Goal: Task Accomplishment & Management: Use online tool/utility

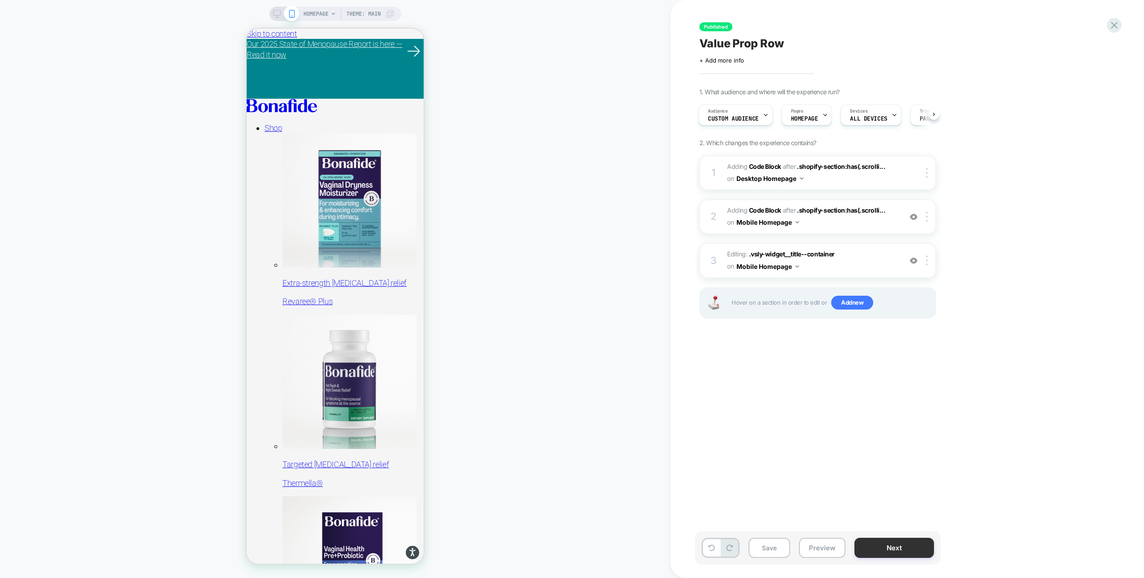
click at [879, 550] on button "Next" at bounding box center [895, 548] width 80 height 20
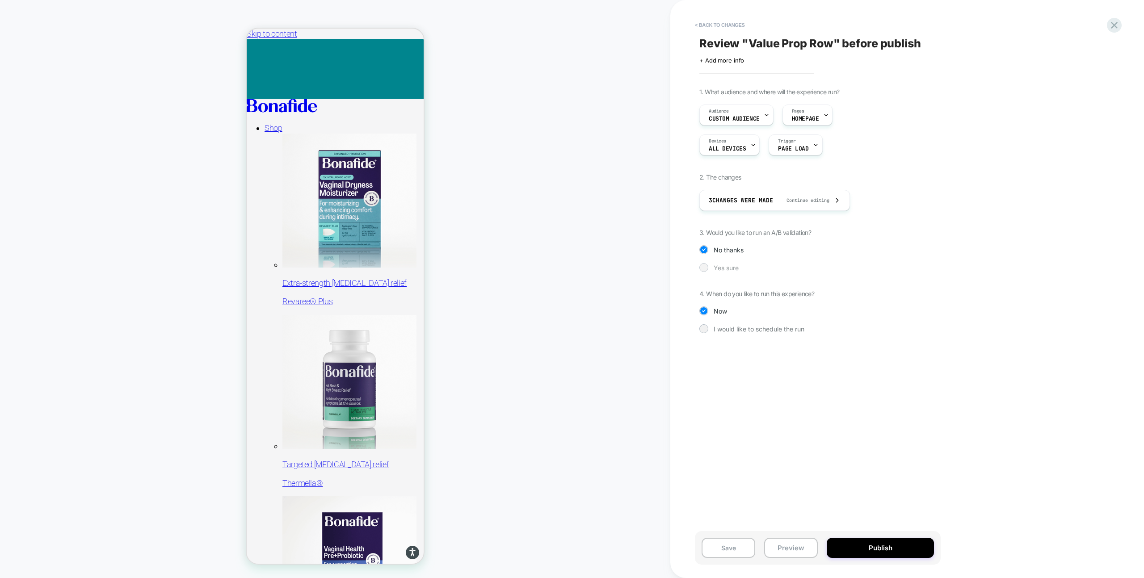
click at [706, 268] on div at bounding box center [703, 267] width 7 height 7
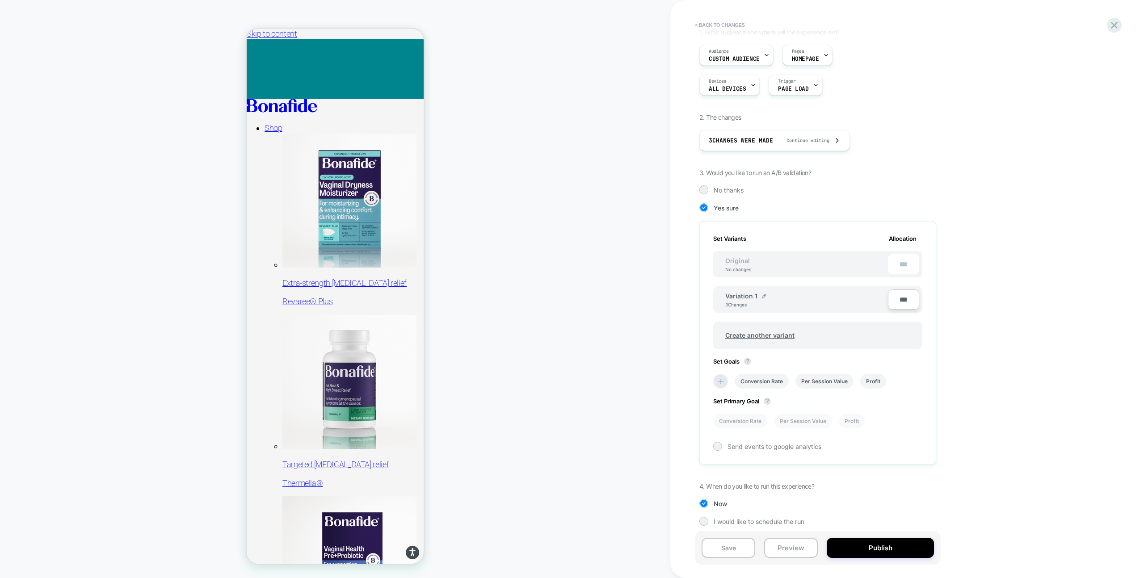
scroll to position [66, 0]
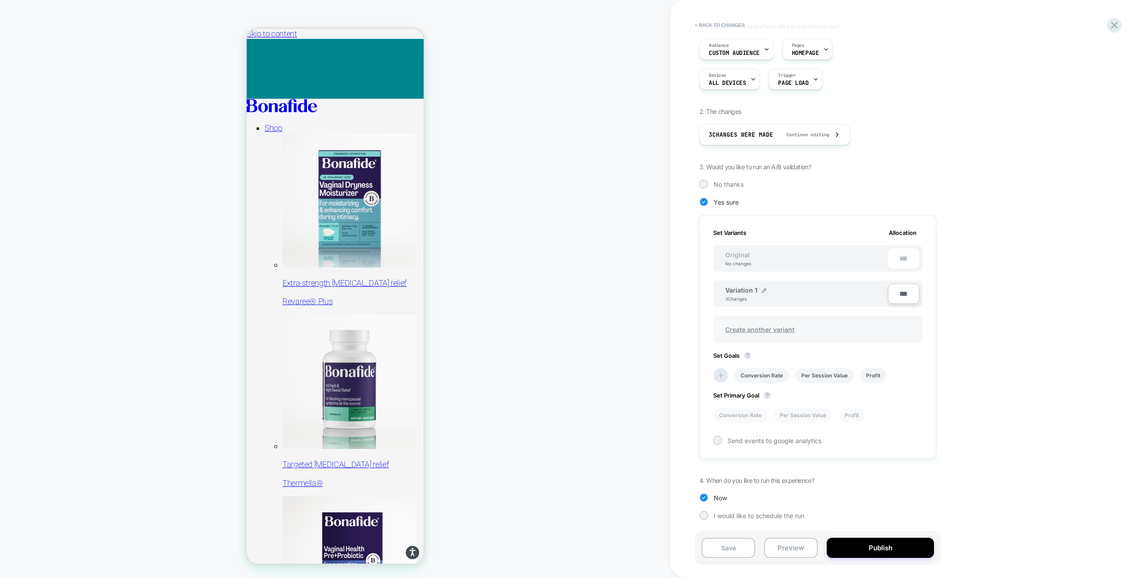
click at [767, 329] on span "Create another variant" at bounding box center [760, 329] width 87 height 21
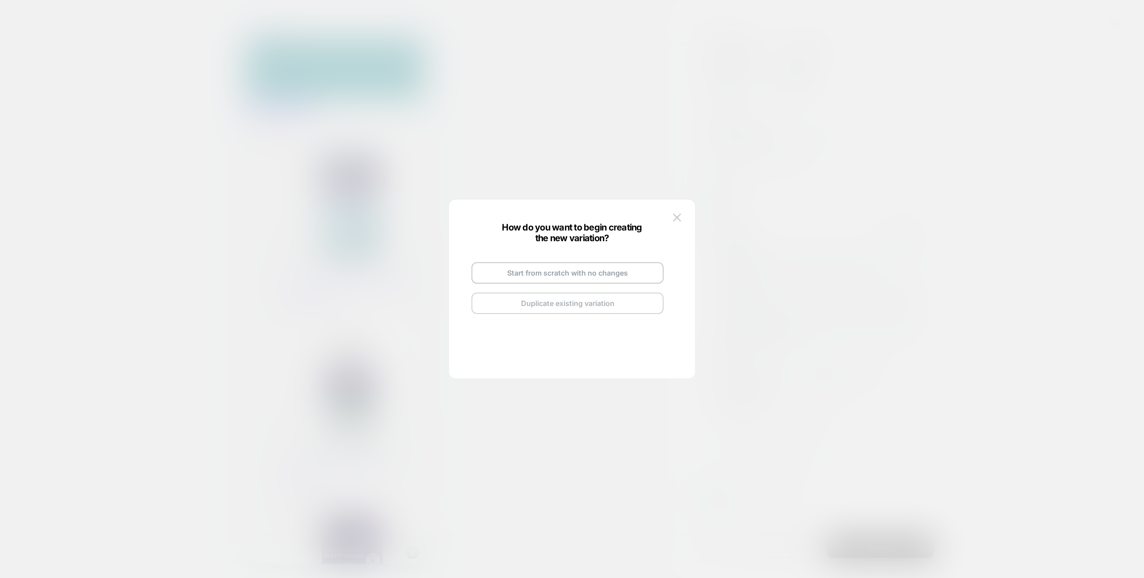
click at [605, 306] on button "Duplicate existing variation" at bounding box center [568, 303] width 192 height 21
click at [604, 264] on div "Copy of Variation 1" at bounding box center [577, 263] width 67 height 8
click at [605, 264] on div "Copy of Variation 1" at bounding box center [577, 263] width 67 height 8
click at [593, 263] on span "Copy of Variation 1" at bounding box center [573, 263] width 58 height 8
click at [609, 263] on img at bounding box center [609, 263] width 4 height 4
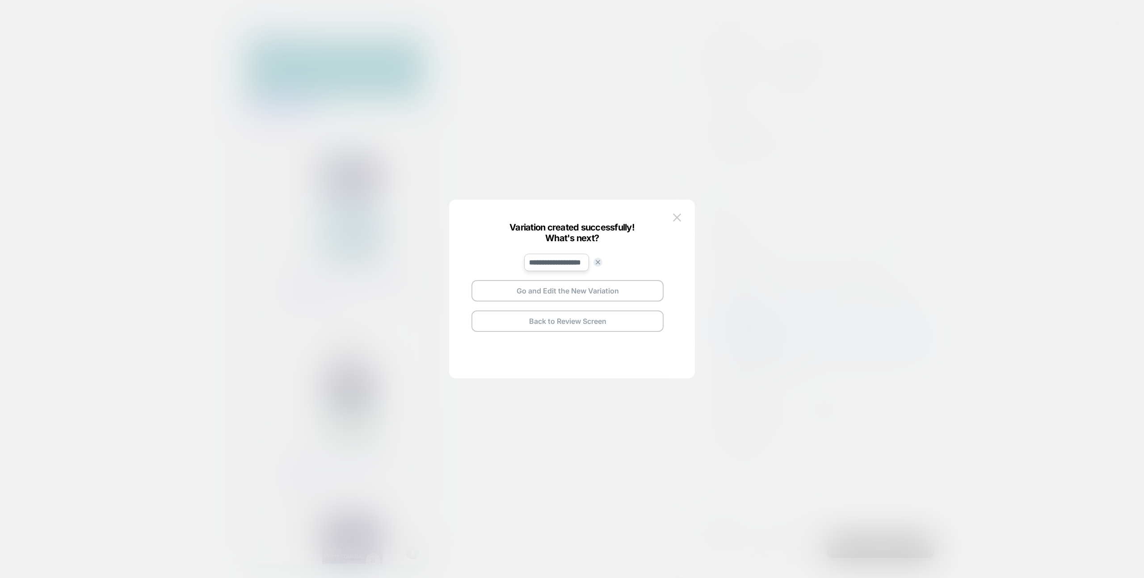
click at [572, 263] on input "**********" at bounding box center [556, 262] width 65 height 17
type input "**********"
drag, startPoint x: 599, startPoint y: 294, endPoint x: 673, endPoint y: 260, distance: 81.2
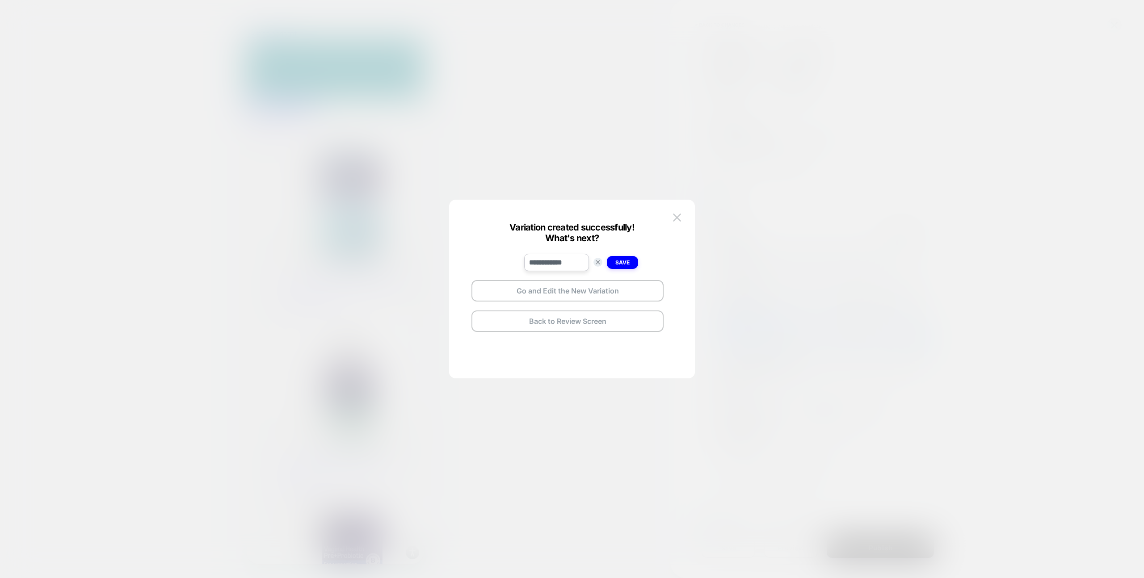
click at [673, 260] on div "**********" at bounding box center [567, 289] width 219 height 143
click at [624, 261] on strong "Save" at bounding box center [622, 262] width 14 height 7
click at [592, 286] on button "Go and Edit the New Variation" at bounding box center [568, 290] width 192 height 21
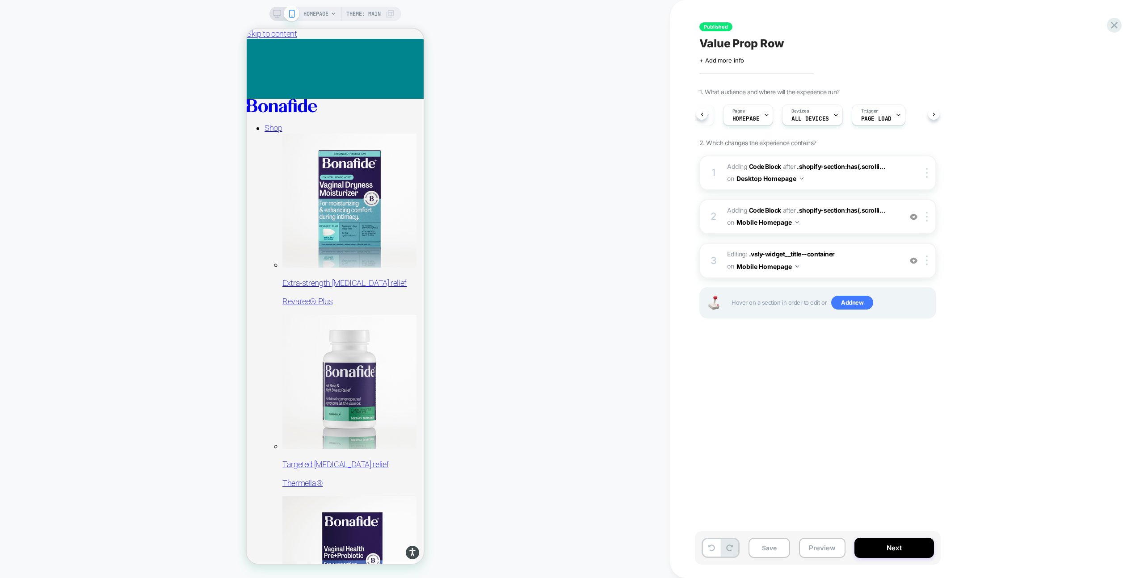
scroll to position [0, 0]
click at [866, 548] on button "Next" at bounding box center [895, 548] width 80 height 20
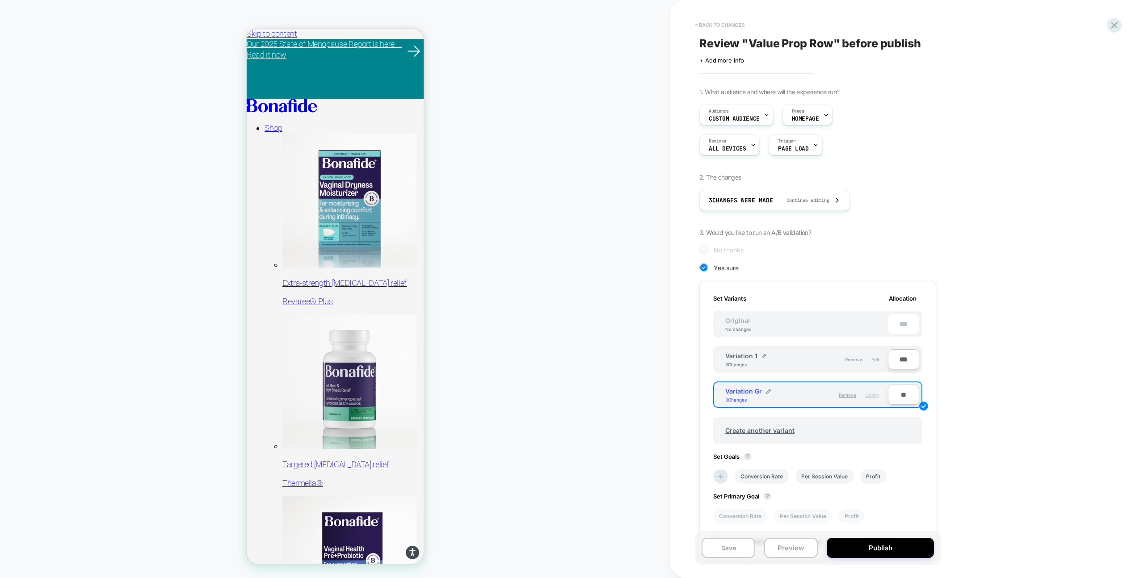
click at [713, 24] on button "< Back to changes" at bounding box center [720, 25] width 59 height 14
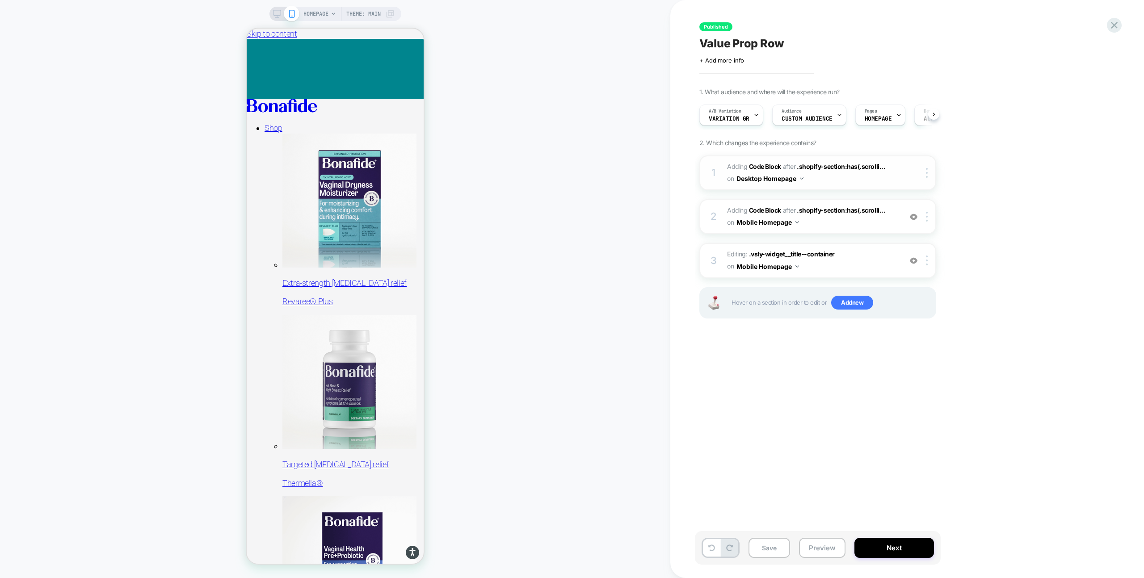
scroll to position [0, 0]
click at [831, 225] on span "Adding Code Block AFTER .shopify-section:has(.scrolli... .shopify-section:has(.…" at bounding box center [812, 217] width 170 height 24
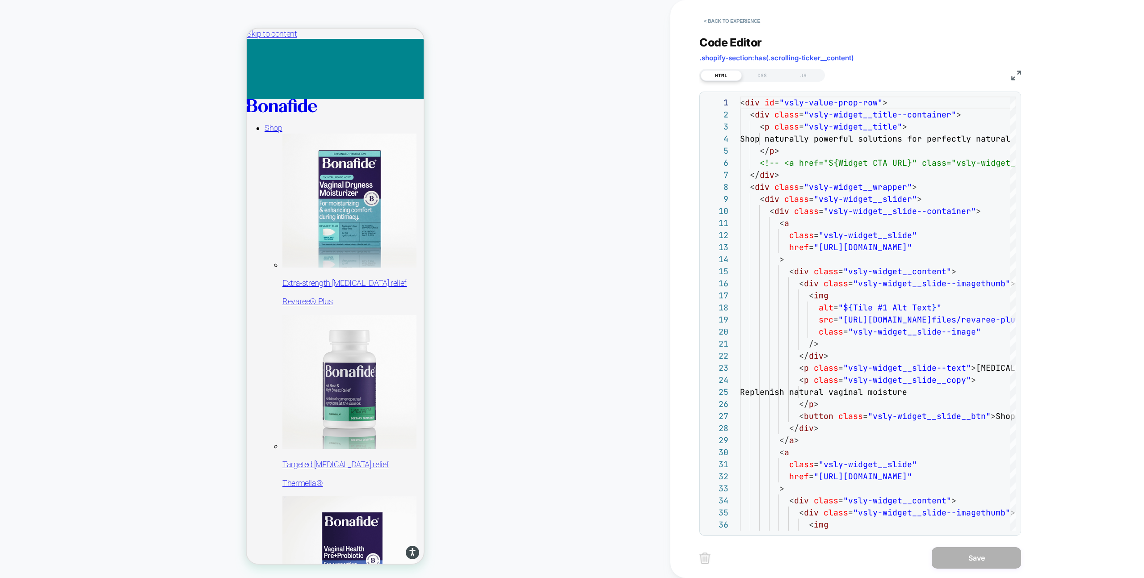
scroll to position [121, 0]
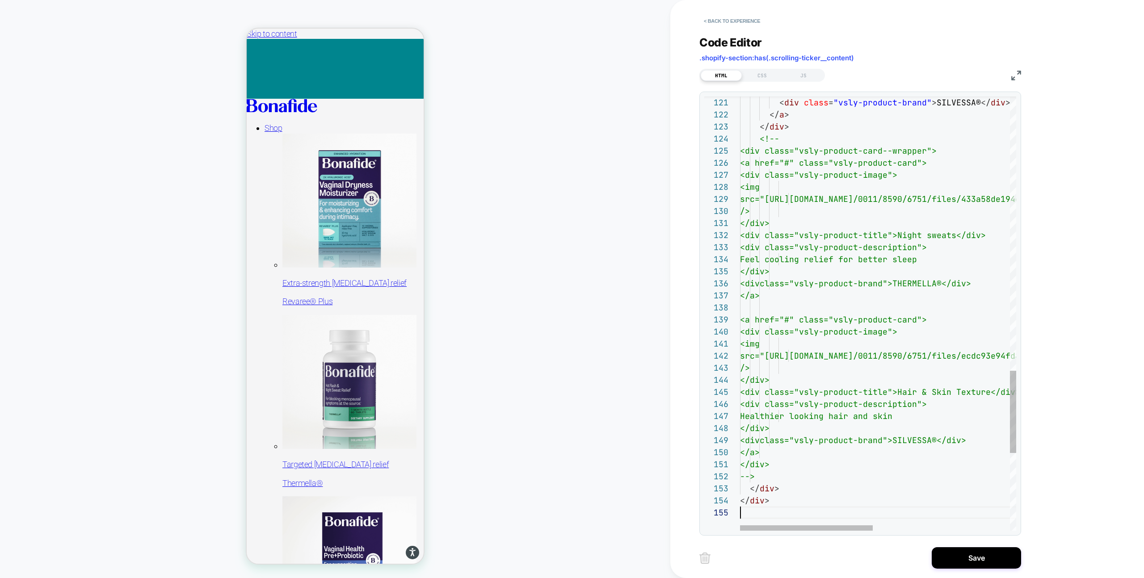
scroll to position [48, 0]
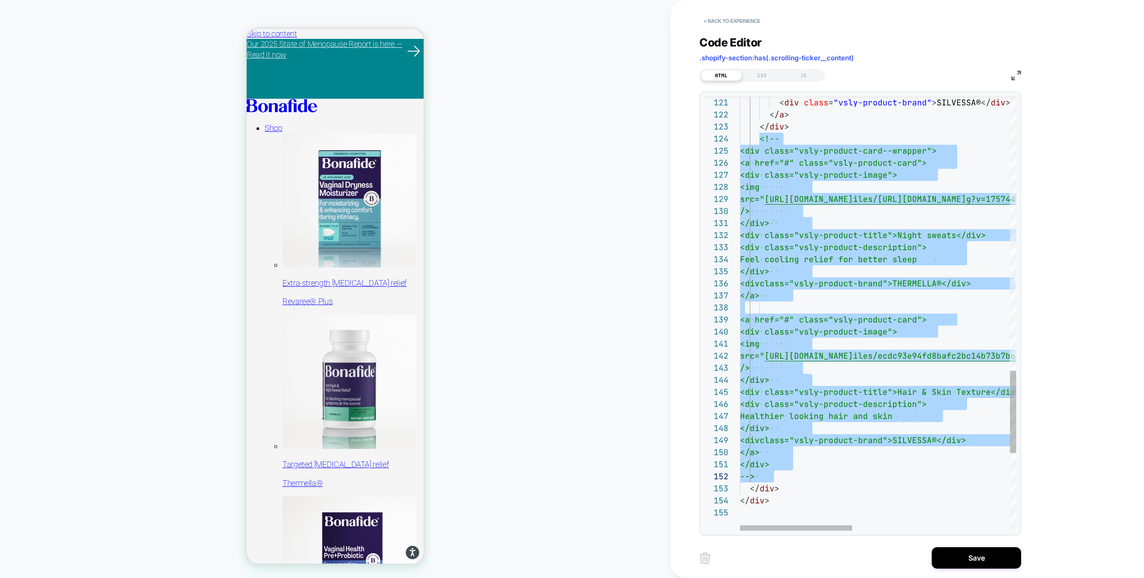
type textarea "****** ******* ******** ******"
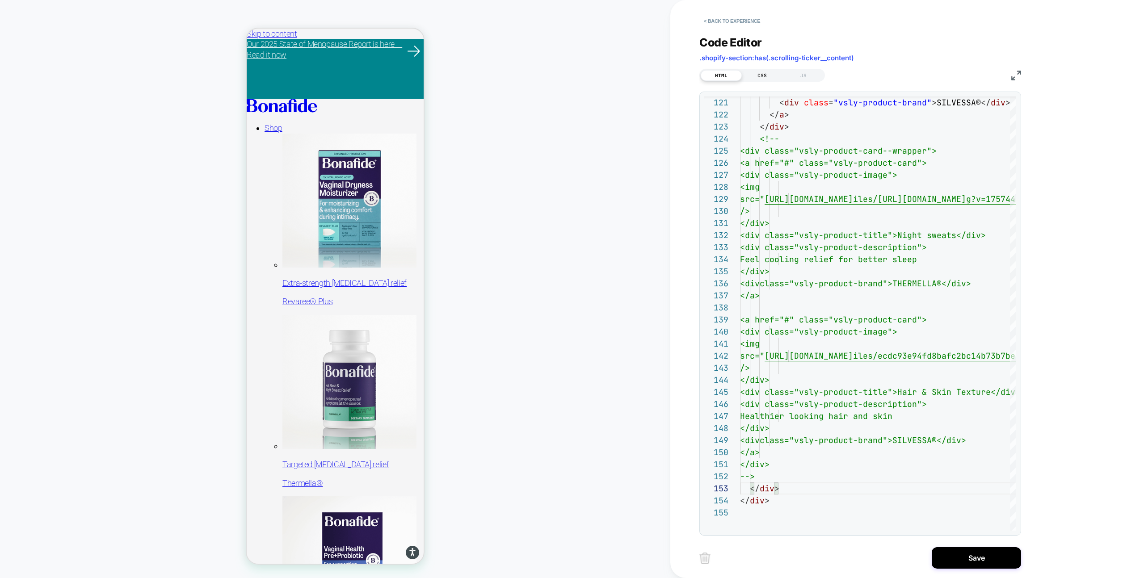
click at [763, 74] on div "CSS" at bounding box center [762, 75] width 41 height 11
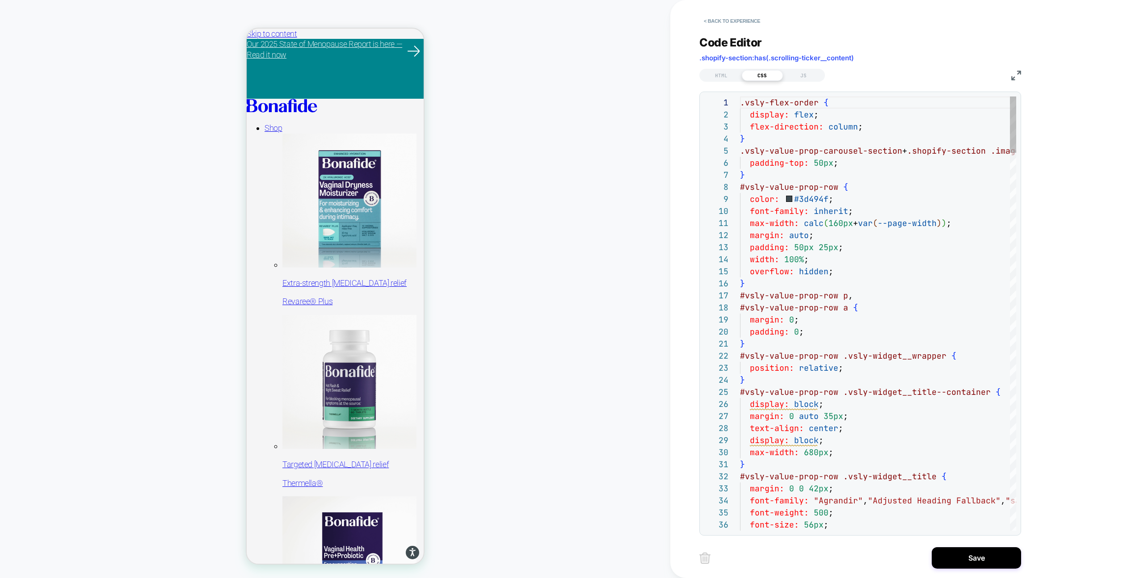
scroll to position [121, 0]
type textarea "**********"
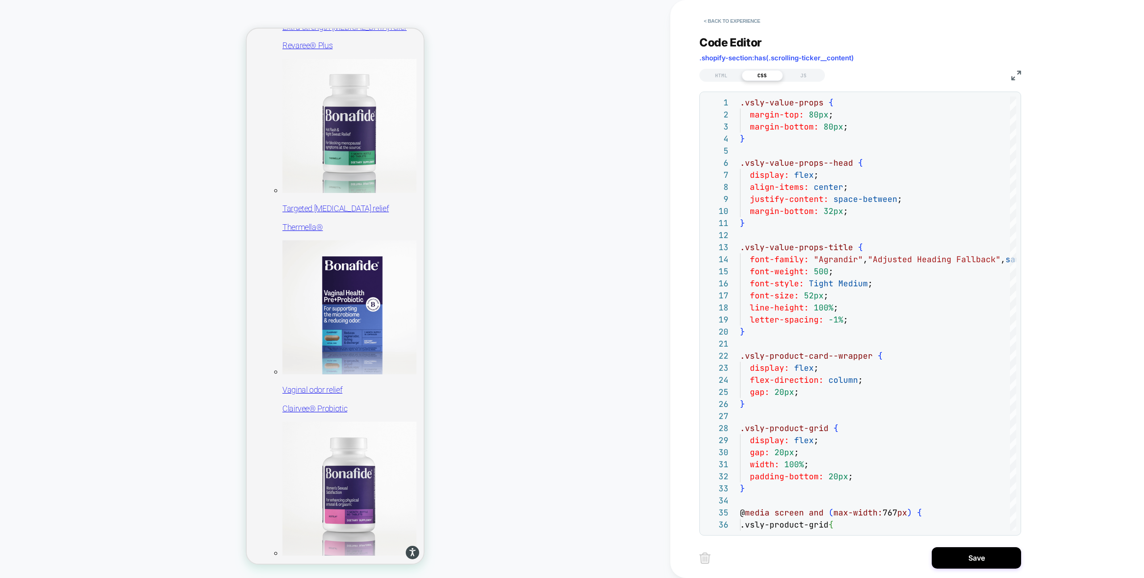
scroll to position [0, 0]
click at [949, 557] on button "Save" at bounding box center [976, 558] width 89 height 21
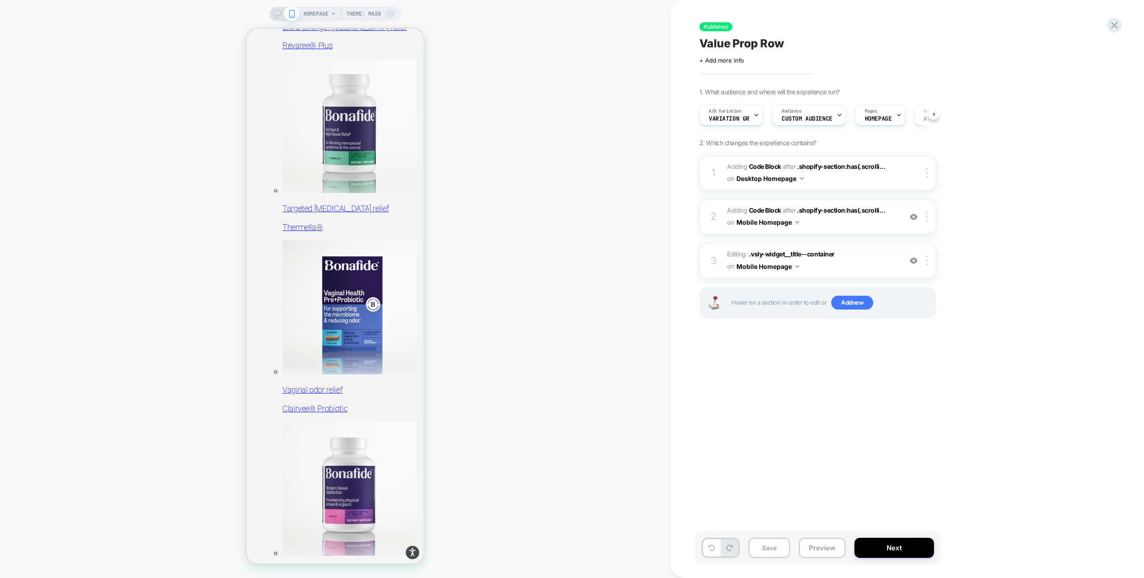
scroll to position [0, 0]
click at [839, 262] on span "Editing : .vsly-widget__title--container .vsly-widget__title--container on Mobi…" at bounding box center [812, 261] width 170 height 24
click at [810, 266] on span "Editing : .vsly-widget__title--container .vsly-widget__title--container on Mobi…" at bounding box center [812, 261] width 170 height 24
click at [813, 253] on span ".vsly-widget__title--container" at bounding box center [792, 254] width 86 height 8
click at [915, 261] on img at bounding box center [914, 261] width 8 height 8
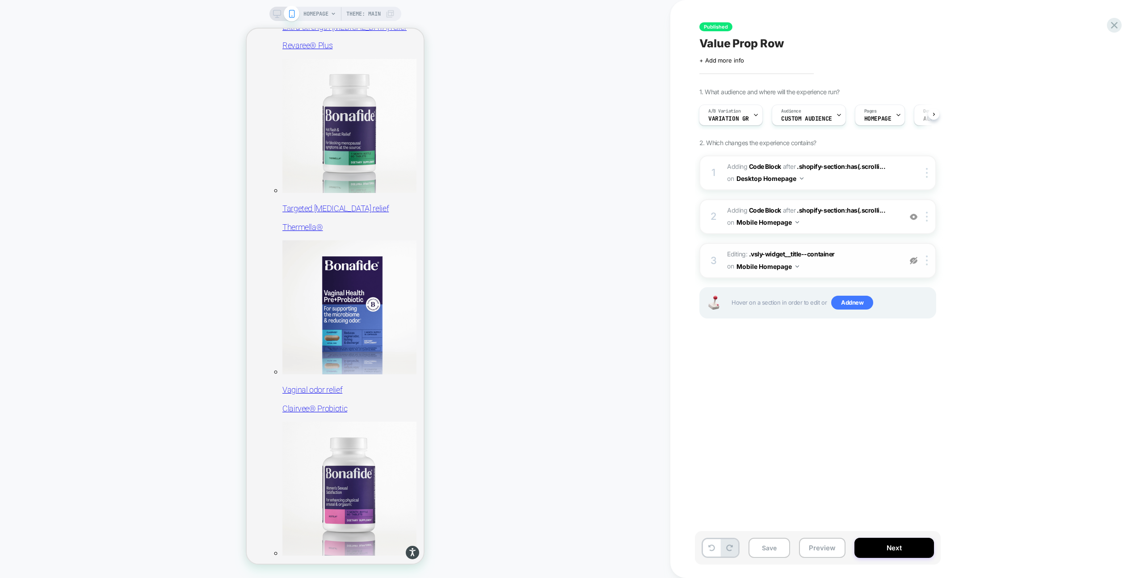
click at [915, 262] on img at bounding box center [914, 261] width 8 height 8
click at [914, 263] on img at bounding box center [914, 261] width 8 height 8
click at [277, 13] on icon at bounding box center [277, 14] width 8 height 8
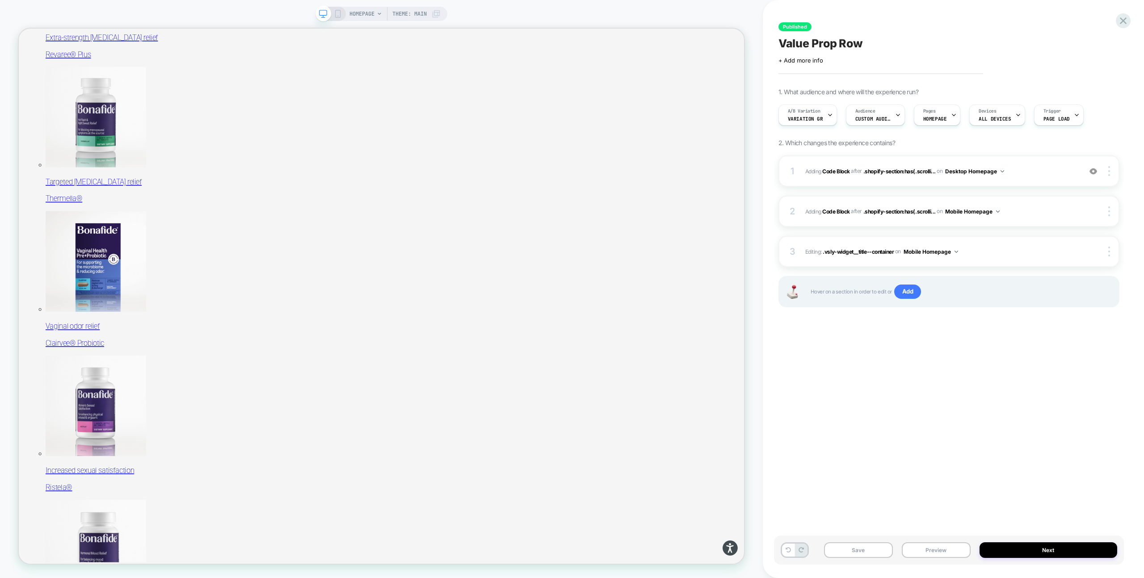
scroll to position [256, 0]
click at [1013, 169] on span "Adding Code Block AFTER .shopify-section:has(.scrolli... .shopify-section:has(.…" at bounding box center [941, 171] width 272 height 11
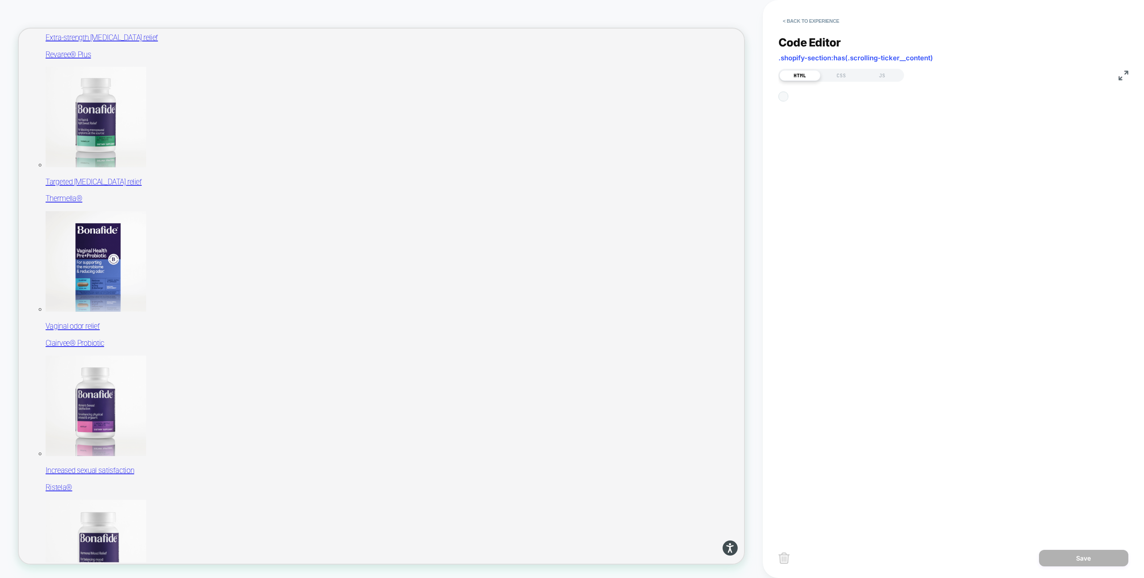
scroll to position [121, 0]
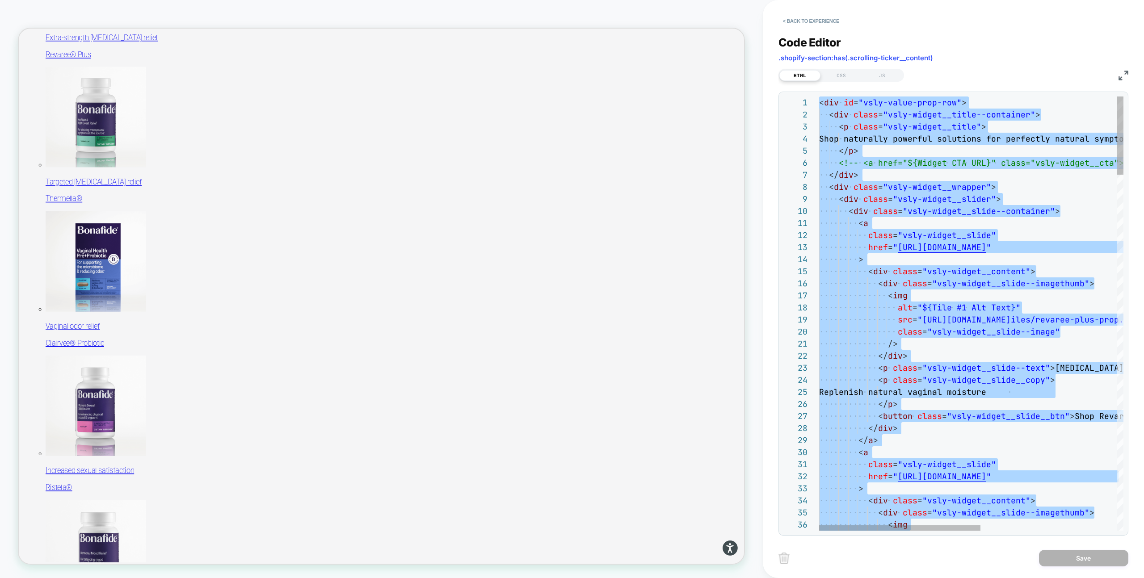
type textarea "****** ******* ******** ******"
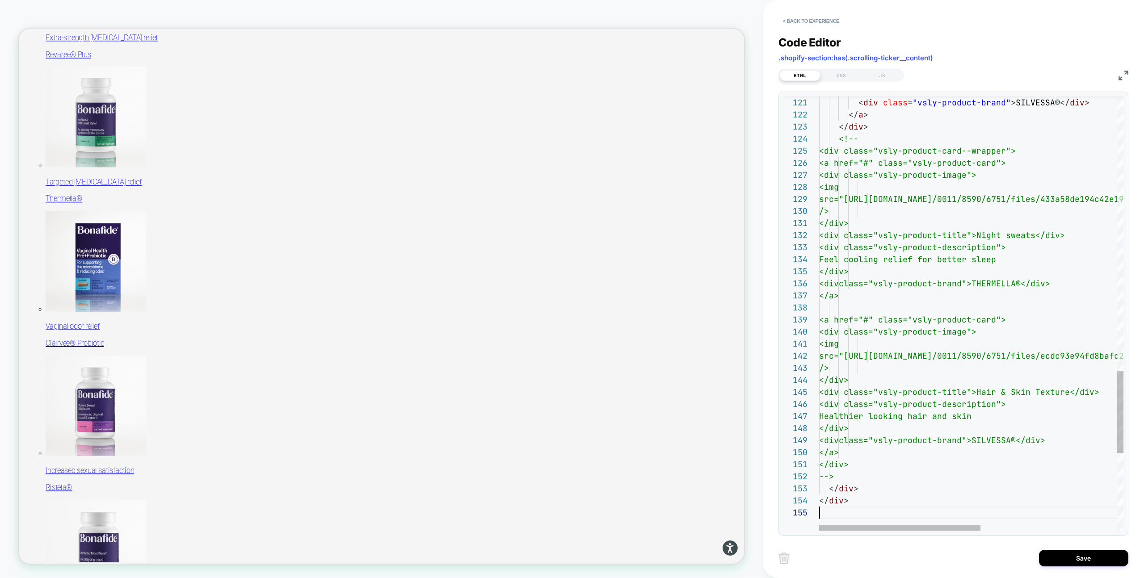
scroll to position [48, 0]
click at [846, 72] on div "CSS" at bounding box center [841, 75] width 41 height 11
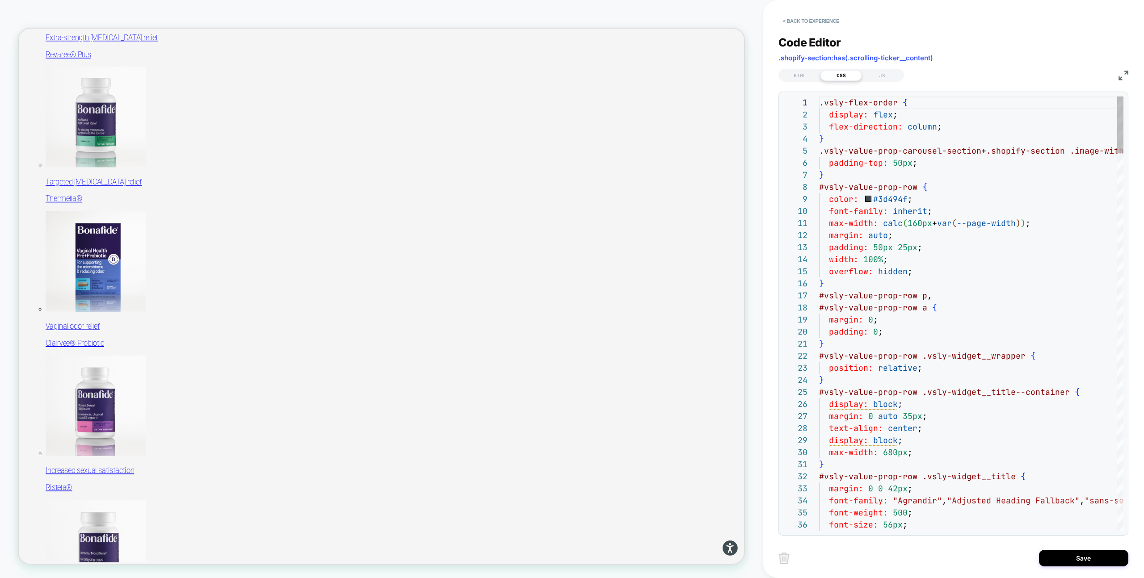
scroll to position [121, 0]
type textarea "**********"
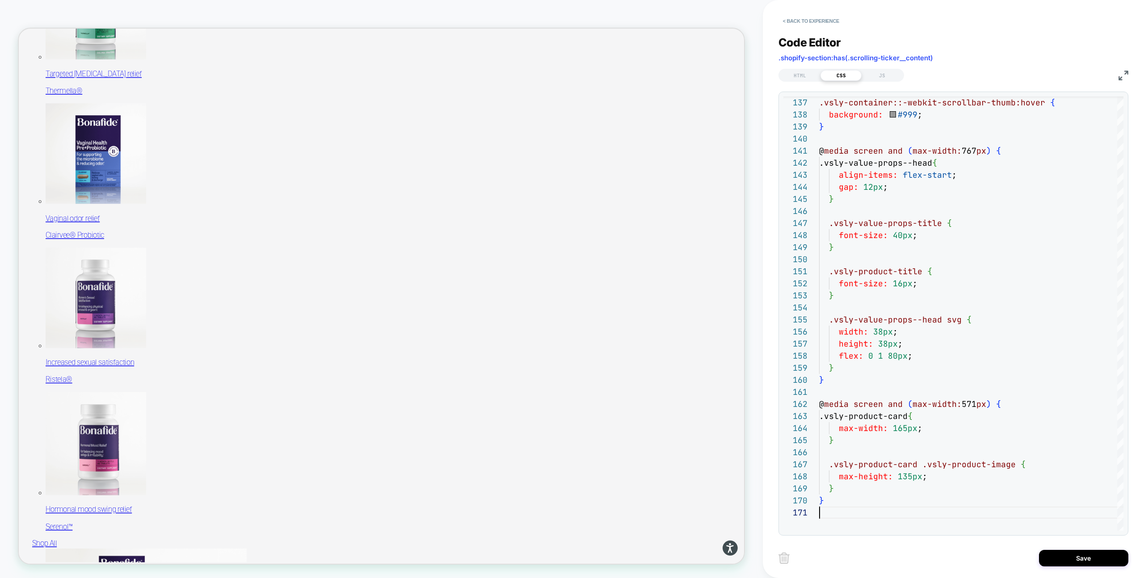
scroll to position [409, 0]
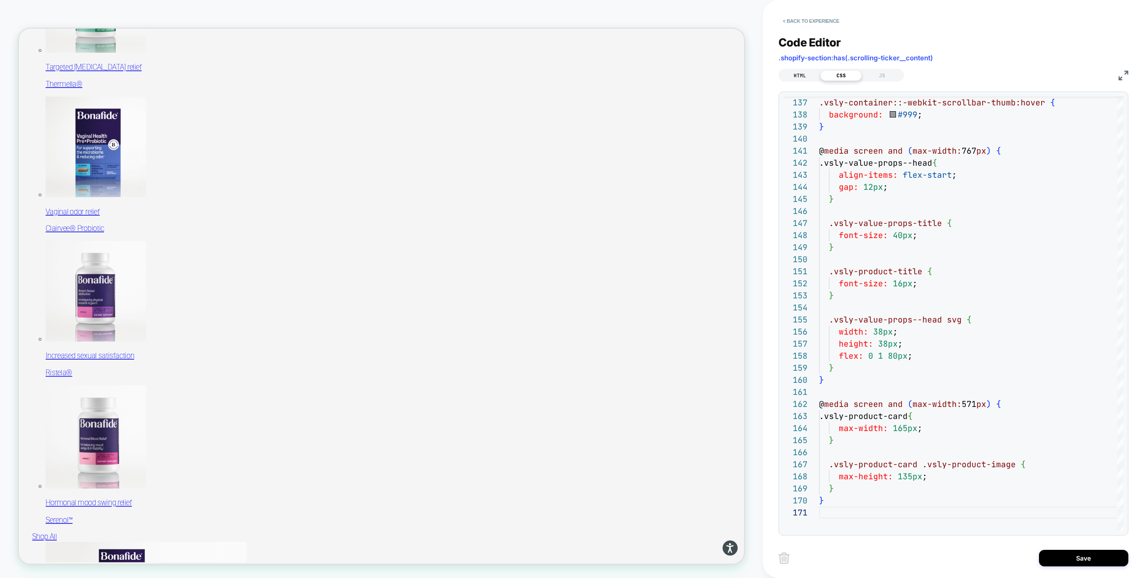
click at [803, 76] on div "HTML" at bounding box center [800, 75] width 41 height 11
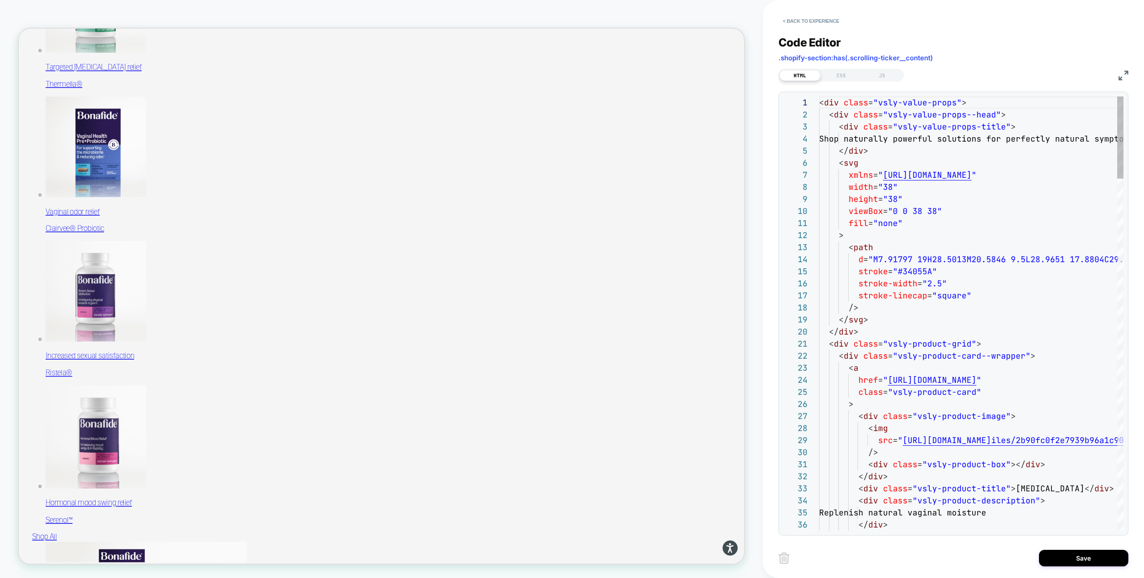
scroll to position [121, 0]
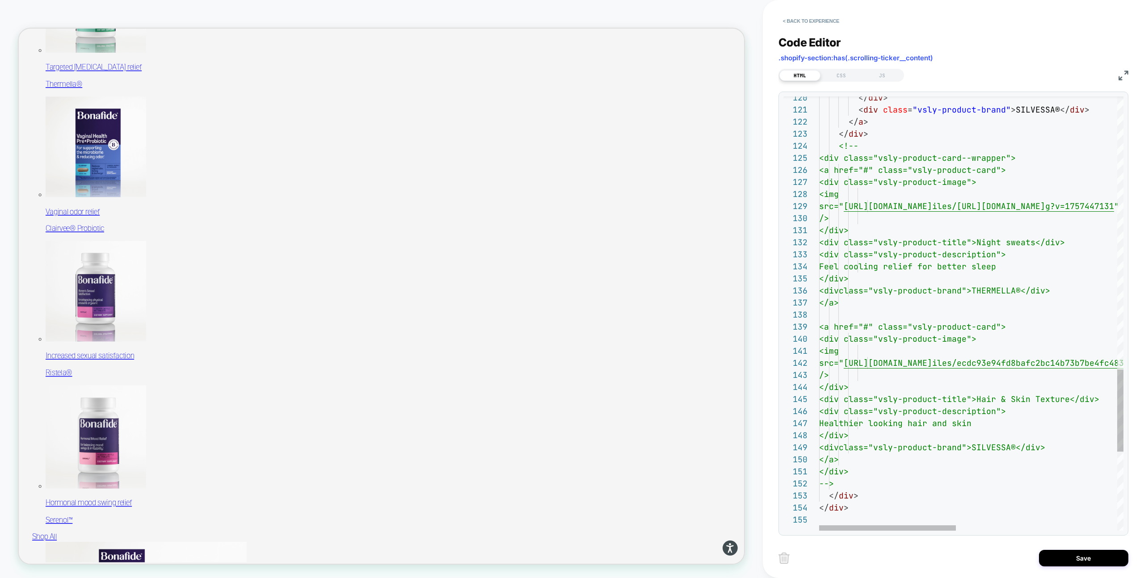
type textarea "****** ******* ******** ******"
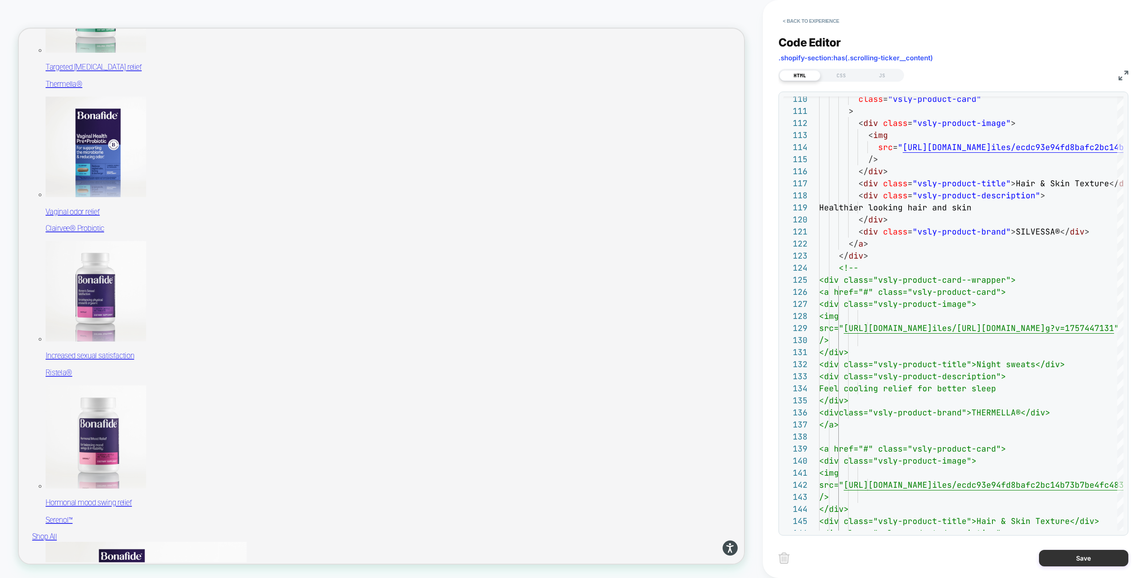
click at [1066, 553] on button "Save" at bounding box center [1083, 558] width 89 height 17
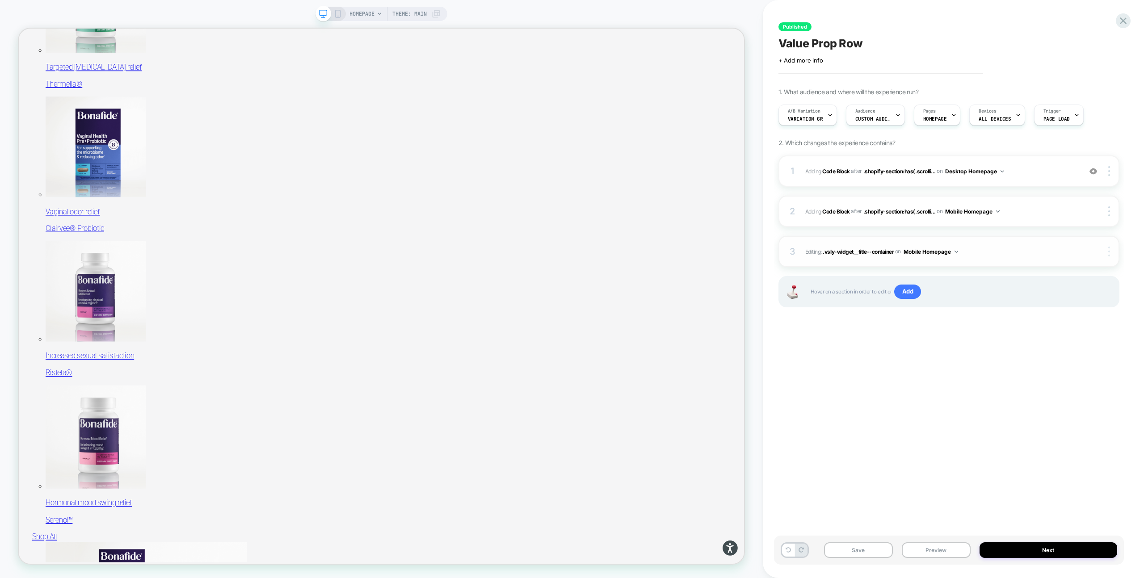
click at [1109, 254] on img at bounding box center [1110, 252] width 2 height 10
click at [883, 251] on span ".vsly-widget__title--container" at bounding box center [858, 251] width 71 height 7
click at [923, 254] on button "Mobile Homepage" at bounding box center [931, 251] width 55 height 11
click at [939, 251] on button "Mobile Homepage" at bounding box center [931, 251] width 55 height 11
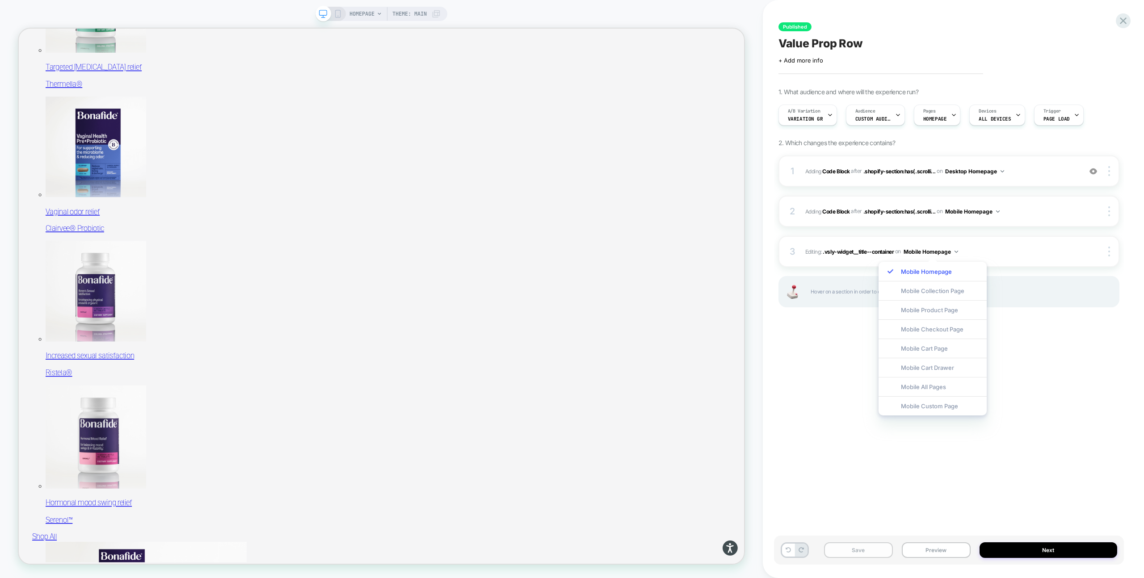
click at [874, 547] on button "Save" at bounding box center [858, 551] width 69 height 16
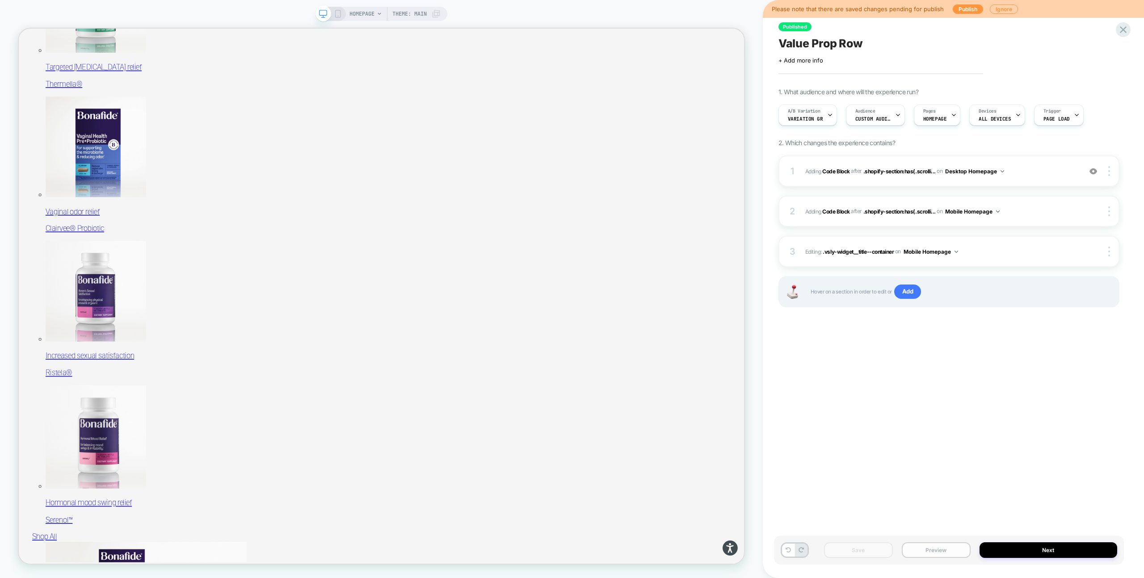
click at [929, 548] on button "Preview" at bounding box center [936, 551] width 69 height 16
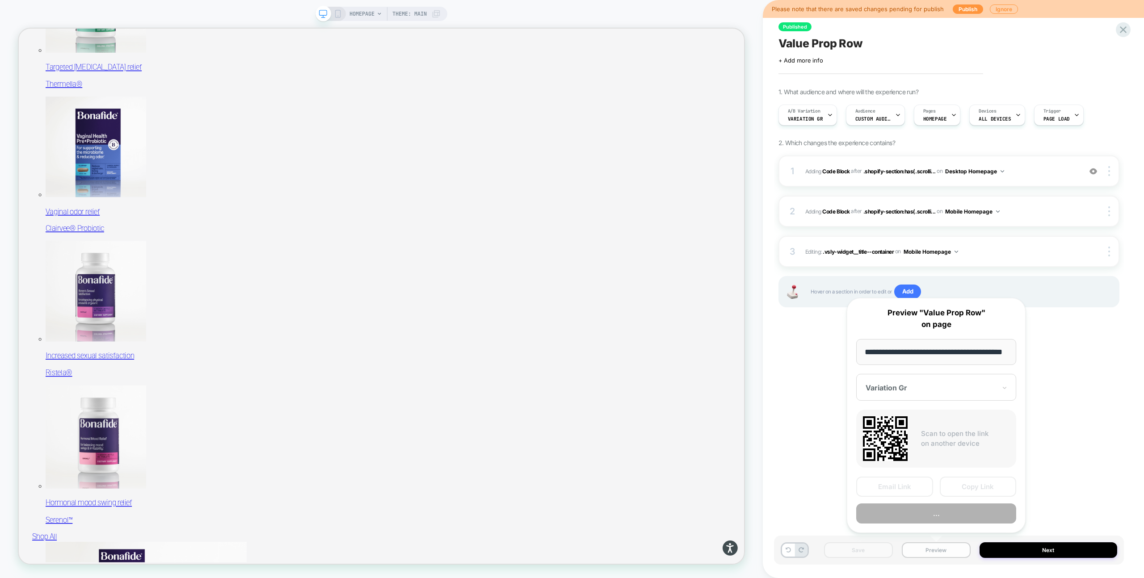
scroll to position [0, 23]
click at [955, 388] on div at bounding box center [931, 388] width 131 height 9
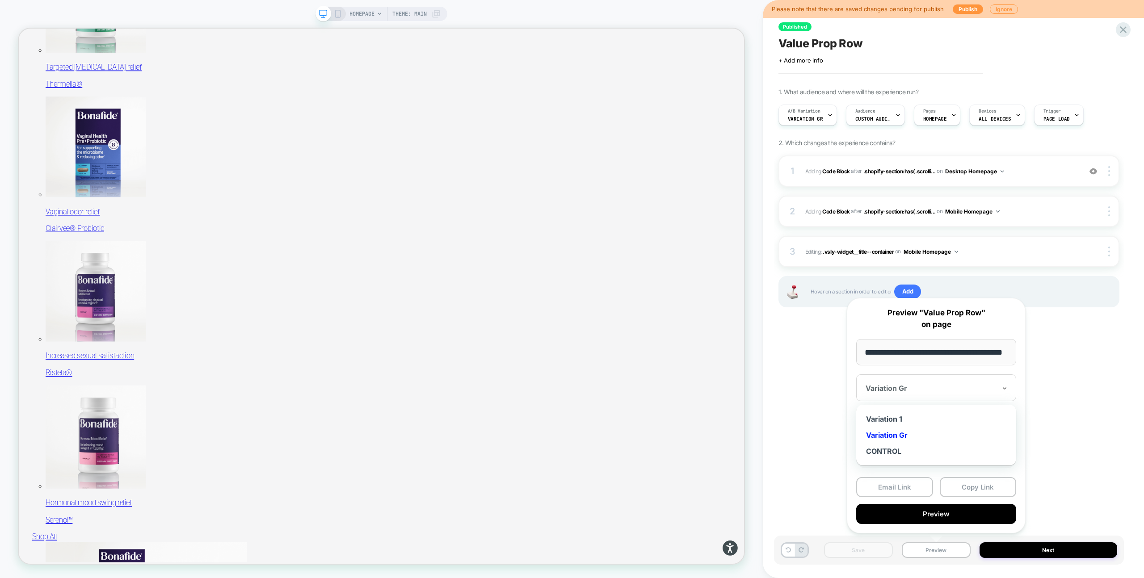
scroll to position [0, 0]
click at [947, 392] on div at bounding box center [931, 388] width 131 height 9
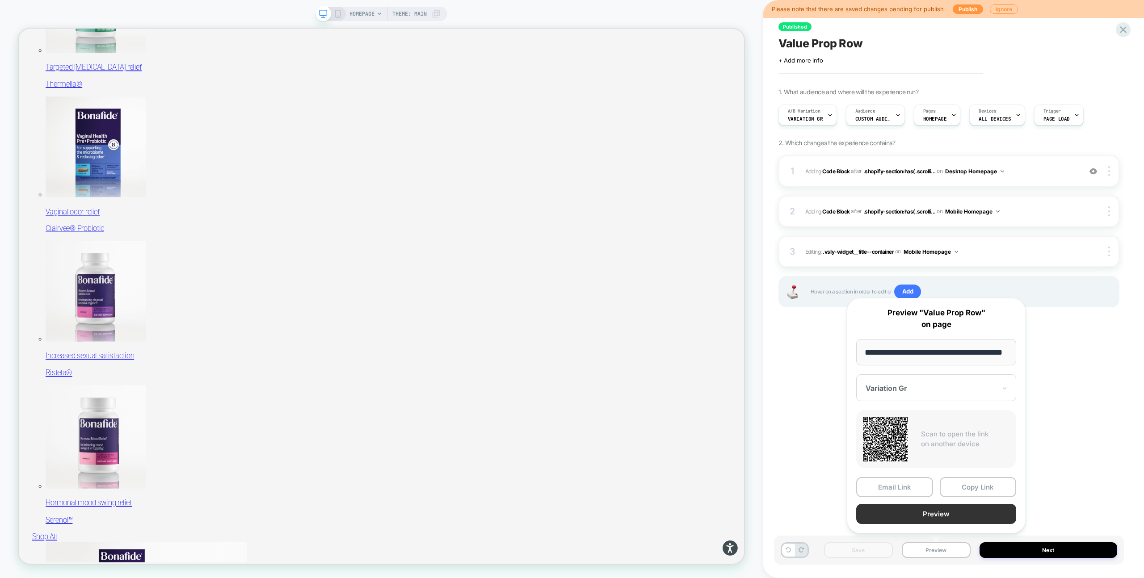
click at [928, 511] on button "Preview" at bounding box center [936, 514] width 160 height 20
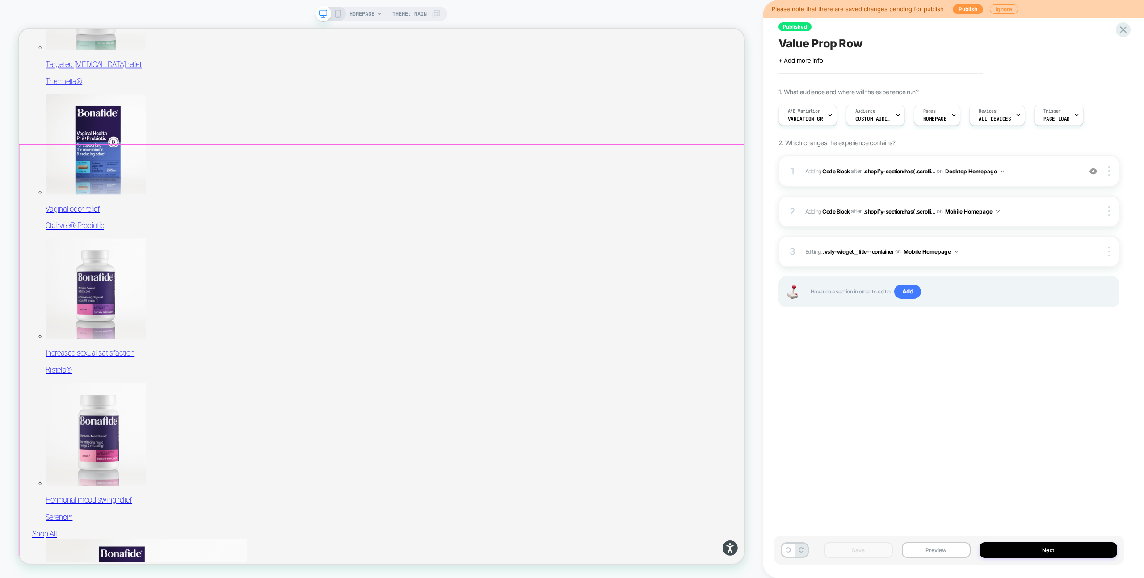
scroll to position [405, 0]
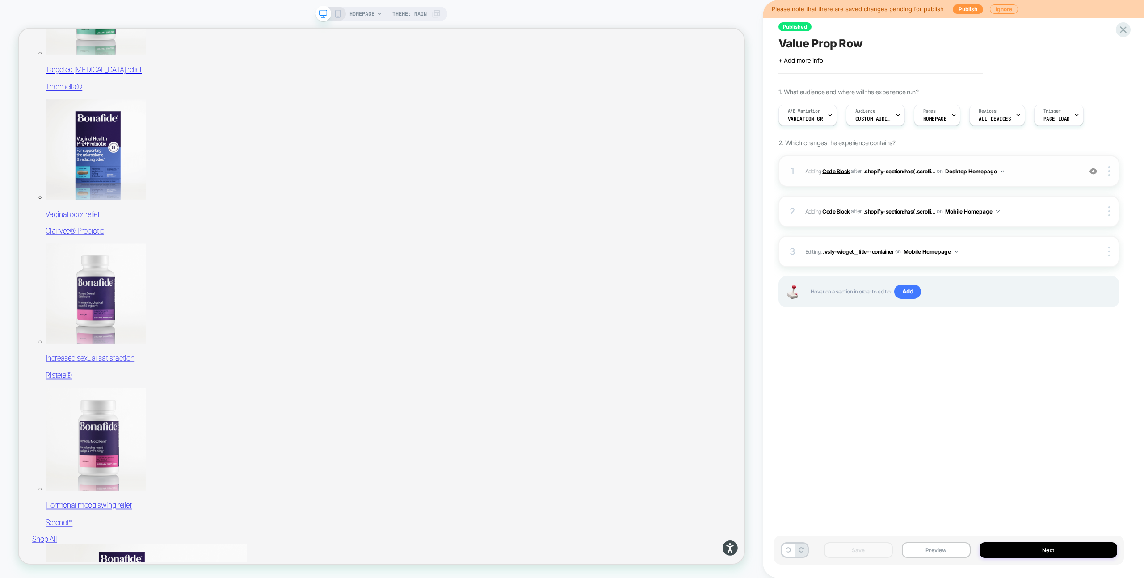
click at [839, 172] on b "Code Block" at bounding box center [835, 171] width 27 height 7
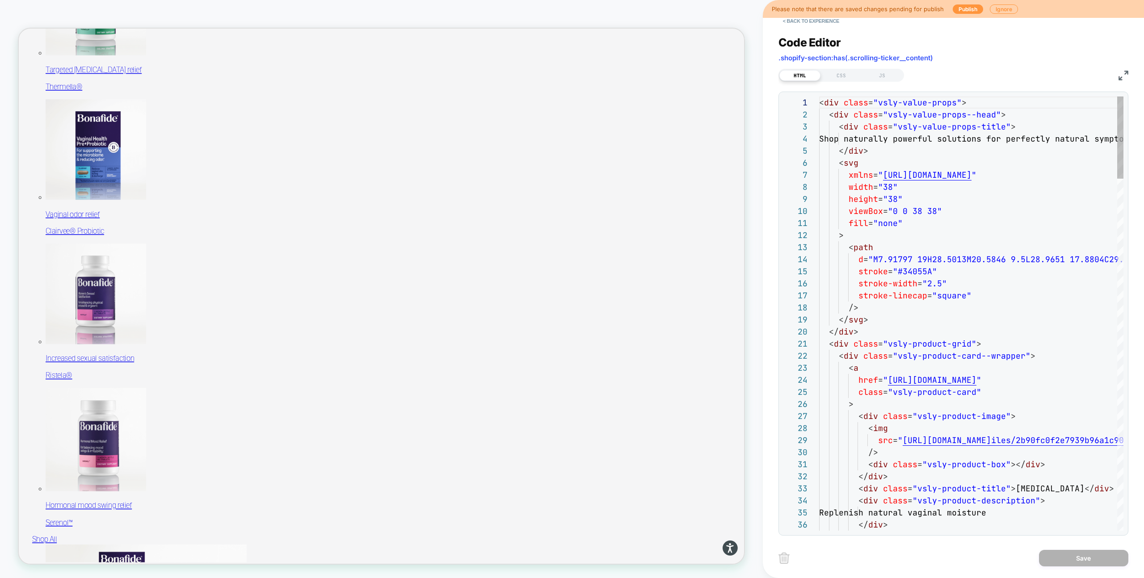
scroll to position [121, 0]
click at [869, 58] on span ".shopify-section:has(.scrolling-ticker__content)" at bounding box center [856, 58] width 155 height 8
click at [912, 59] on span ".shopify-section:has(.scrolling-ticker__content)" at bounding box center [856, 58] width 155 height 8
copy span "scrolling-ticker__content"
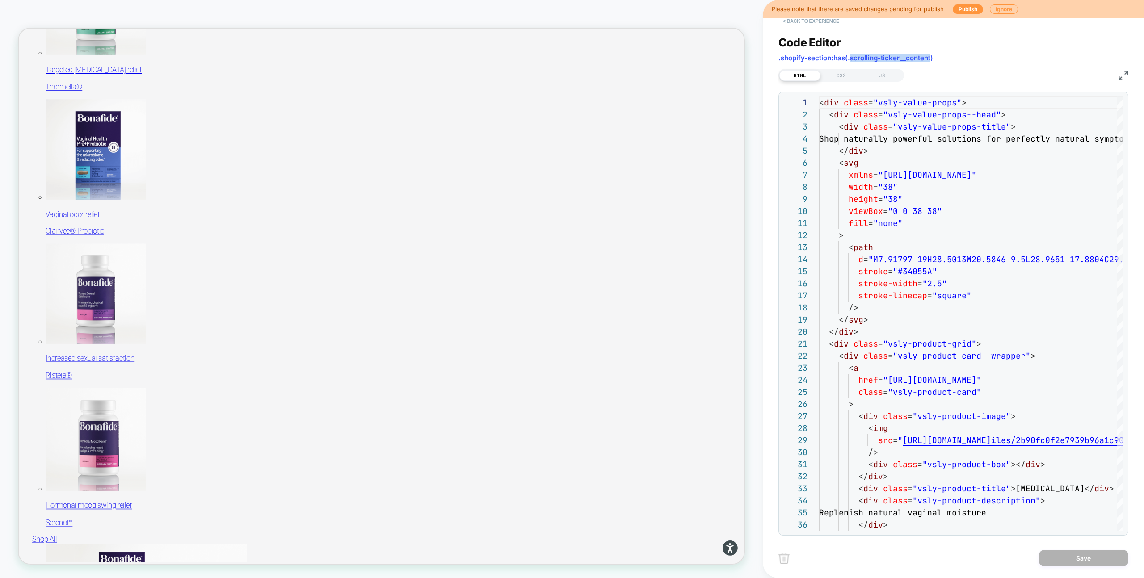
click at [814, 23] on button "< Back to experience" at bounding box center [811, 21] width 65 height 14
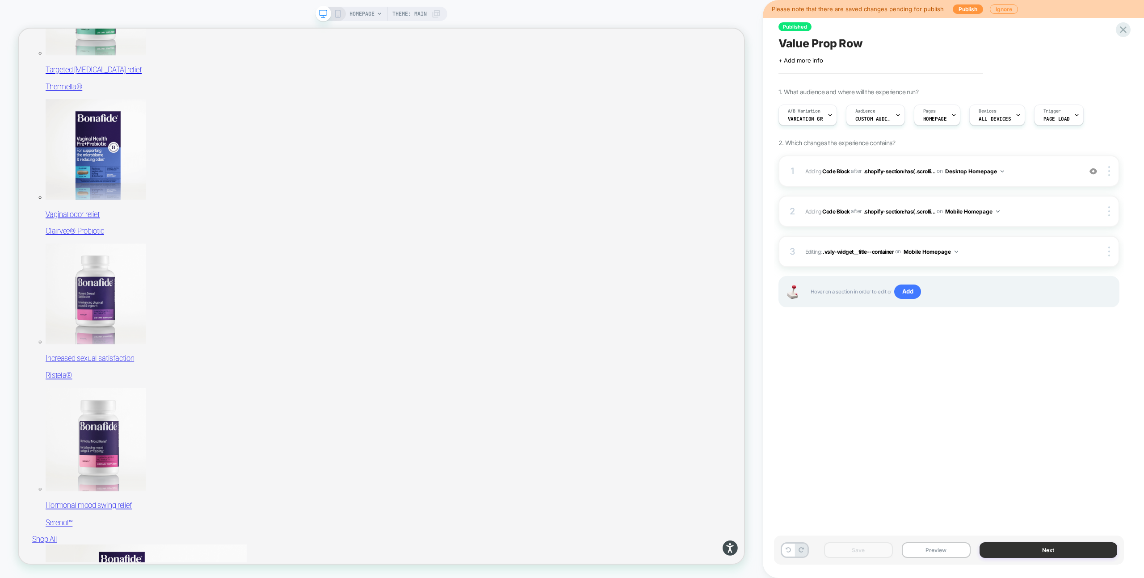
click at [1023, 548] on button "Next" at bounding box center [1049, 551] width 138 height 16
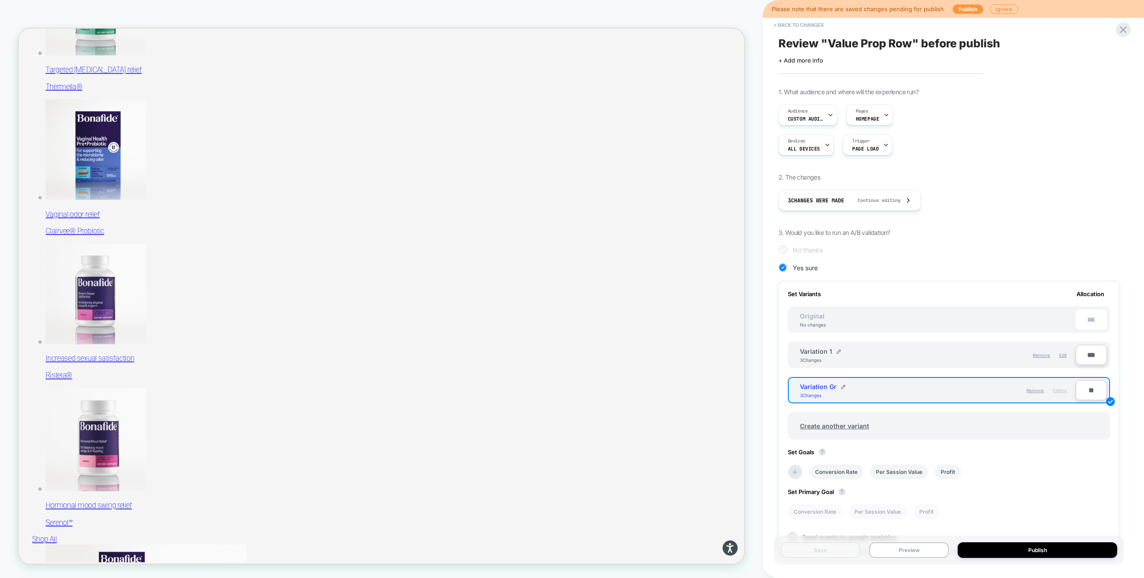
click at [1088, 389] on input "**" at bounding box center [1091, 390] width 31 height 20
type input "**"
type input "***"
click at [1134, 430] on div "< Back to changes Review " Value Prop Row " before publish Click to edit experi…" at bounding box center [953, 289] width 381 height 578
click at [899, 551] on button "Preview" at bounding box center [909, 551] width 80 height 16
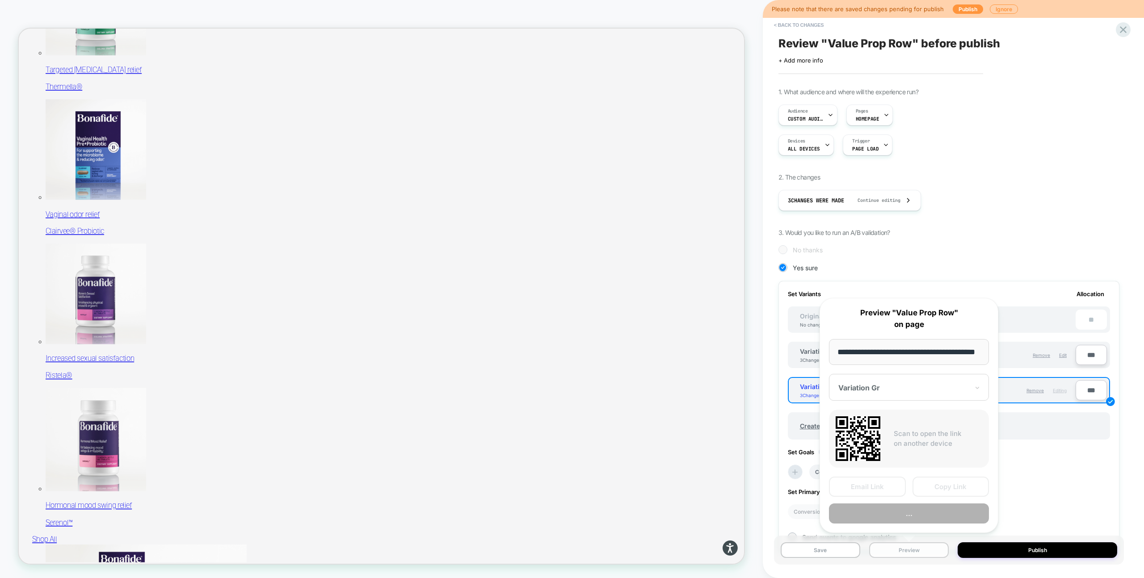
scroll to position [0, 23]
click at [949, 492] on button "Copy Link" at bounding box center [951, 487] width 77 height 20
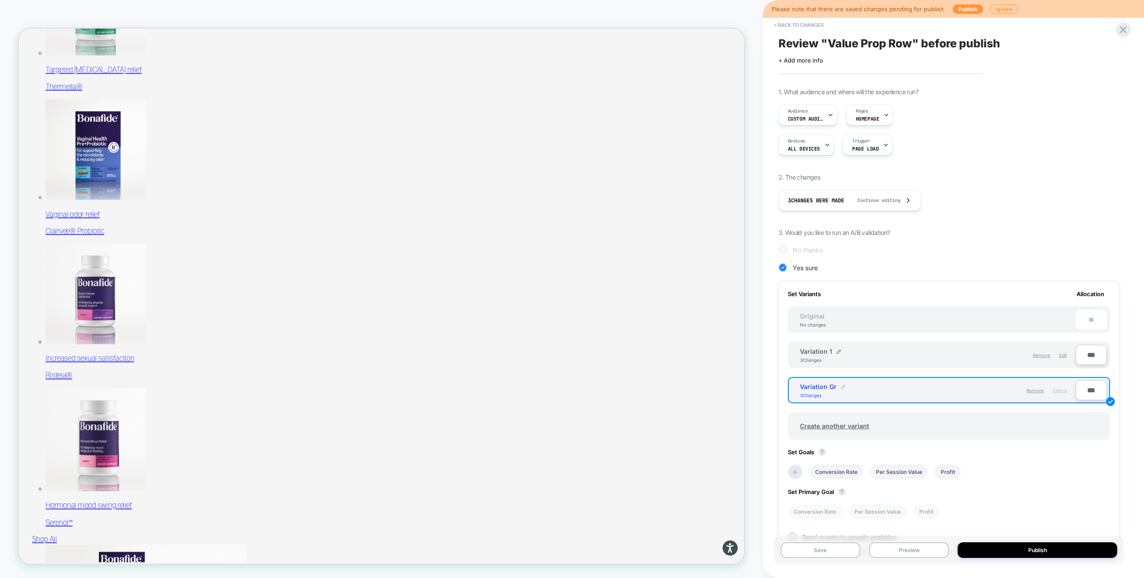
click at [844, 387] on img at bounding box center [843, 387] width 4 height 4
drag, startPoint x: 836, startPoint y: 392, endPoint x: 752, endPoint y: 392, distance: 83.6
click at [752, 392] on div "**********" at bounding box center [572, 289] width 1144 height 578
type input "*********"
click at [898, 391] on strong "Save" at bounding box center [897, 391] width 13 height 7
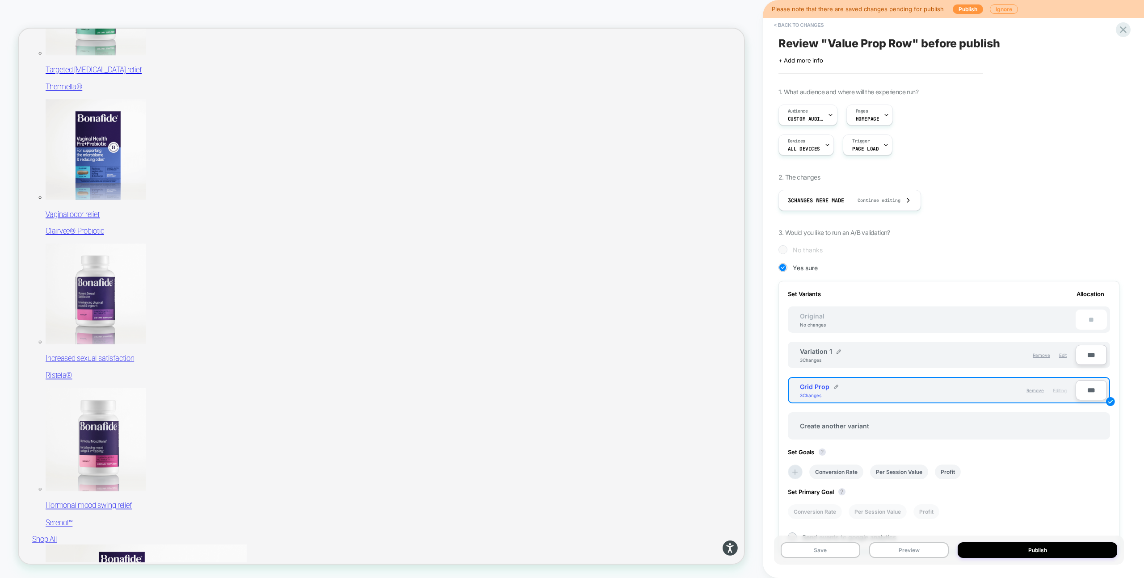
click at [1088, 390] on input "***" at bounding box center [1091, 390] width 31 height 20
type input "**"
type input "***"
type input "**"
click at [1122, 351] on div "Review " Value Prop Row " before publish Click to edit experience details + Add…" at bounding box center [949, 289] width 350 height 561
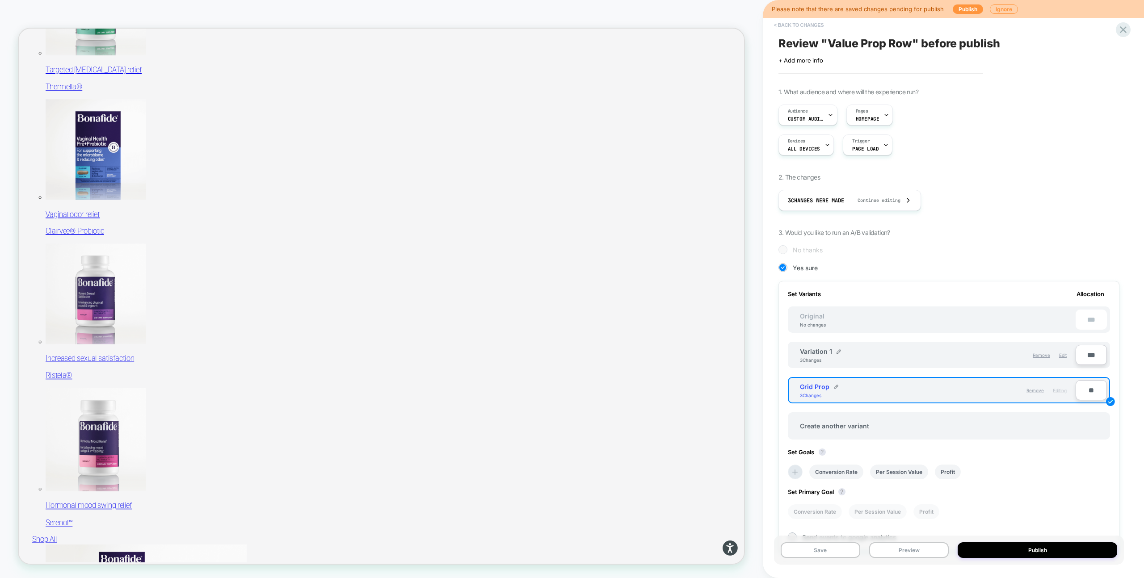
click at [785, 21] on button "< Back to changes" at bounding box center [799, 25] width 59 height 14
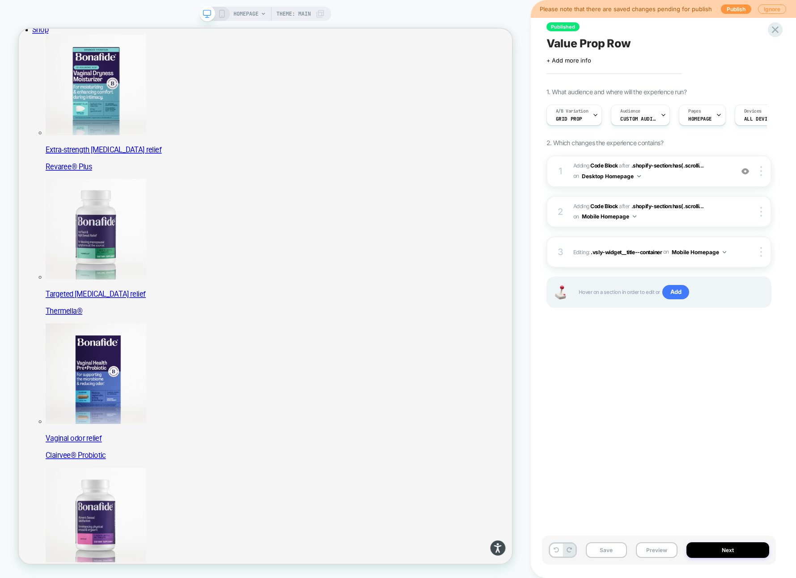
scroll to position [92, 0]
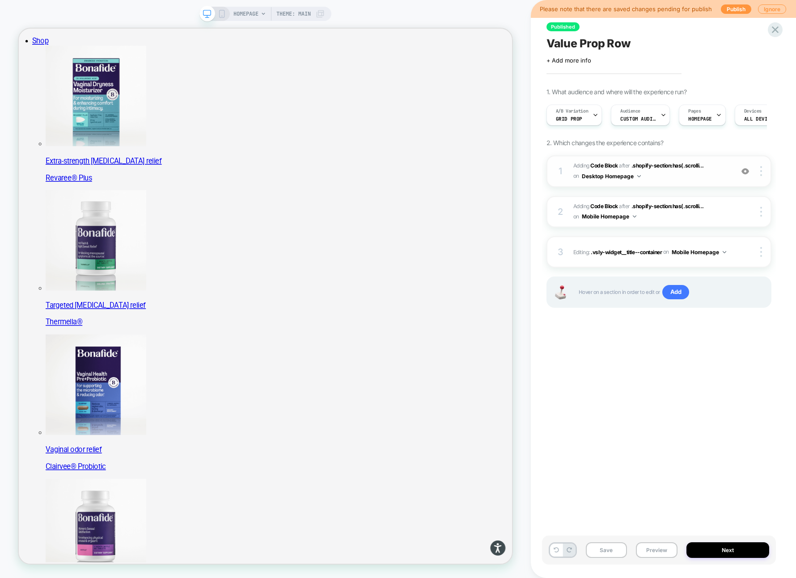
click at [665, 176] on span "Adding Code Block AFTER .shopify-section:has(.scrolli... .shopify-section:has(.…" at bounding box center [651, 171] width 156 height 21
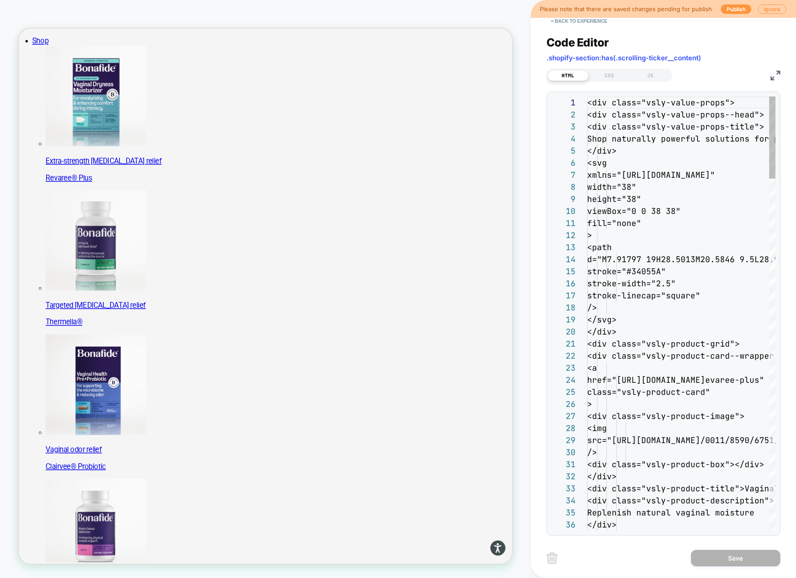
scroll to position [121, 0]
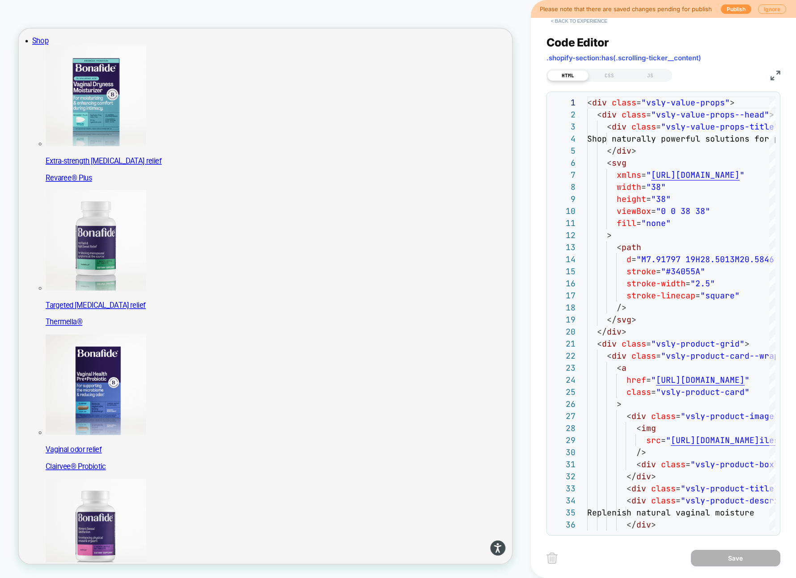
click at [574, 23] on button "< Back to experience" at bounding box center [578, 21] width 65 height 14
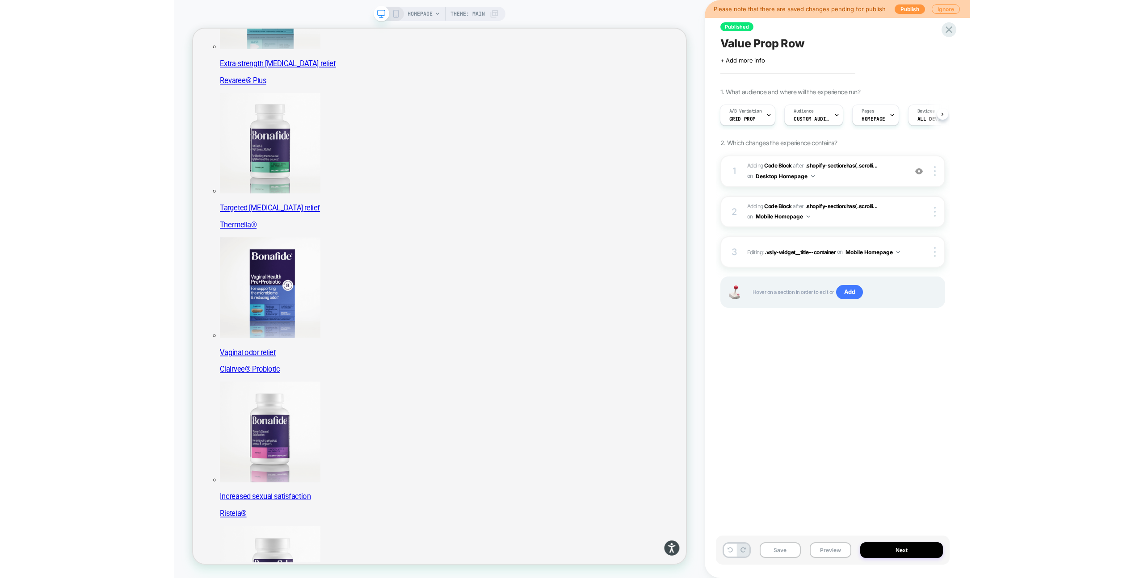
scroll to position [222, 0]
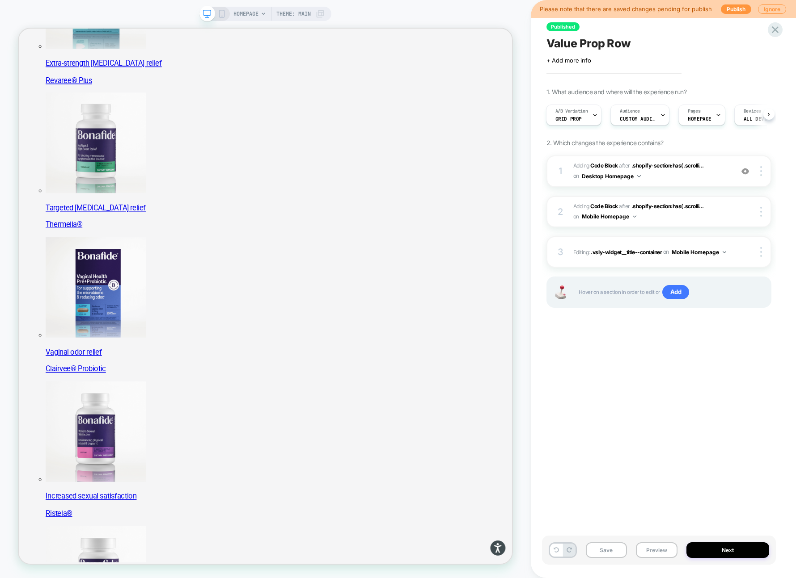
click at [725, 385] on div "Published Value Prop Row Click to edit experience details + Add more info 1. Wh…" at bounding box center [659, 289] width 234 height 561
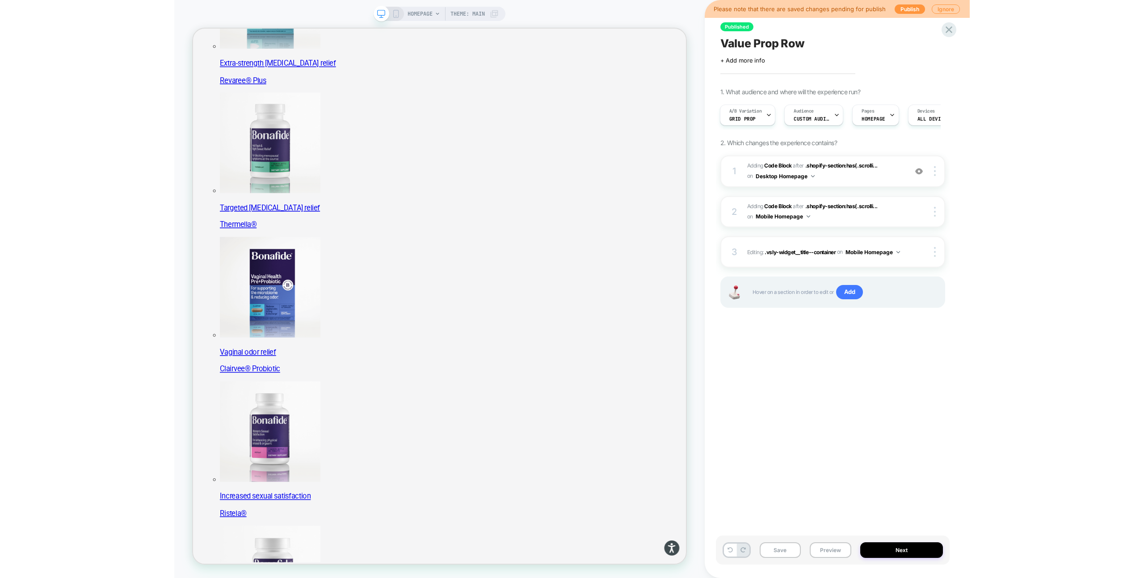
scroll to position [0, 0]
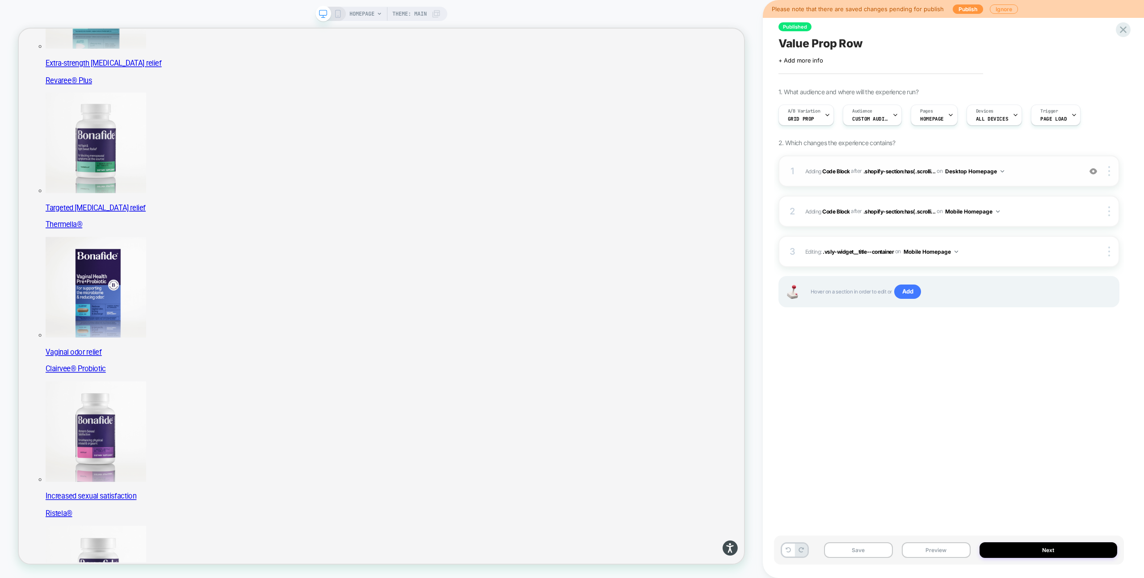
click at [1037, 176] on span "Adding Code Block AFTER .shopify-section:has(.scrolli... .shopify-section:has(.…" at bounding box center [941, 171] width 272 height 11
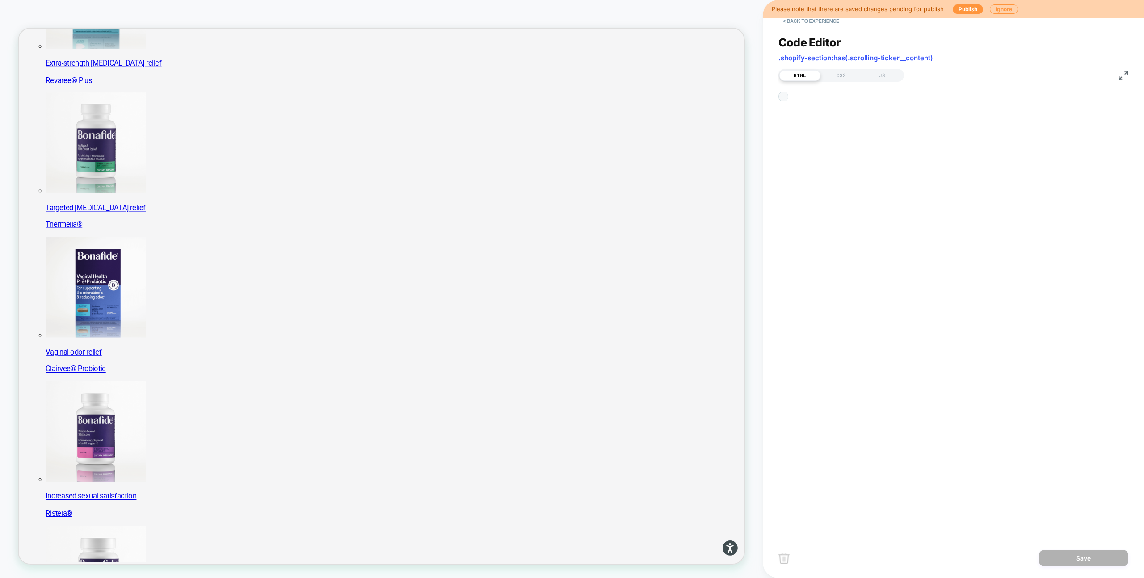
scroll to position [121, 0]
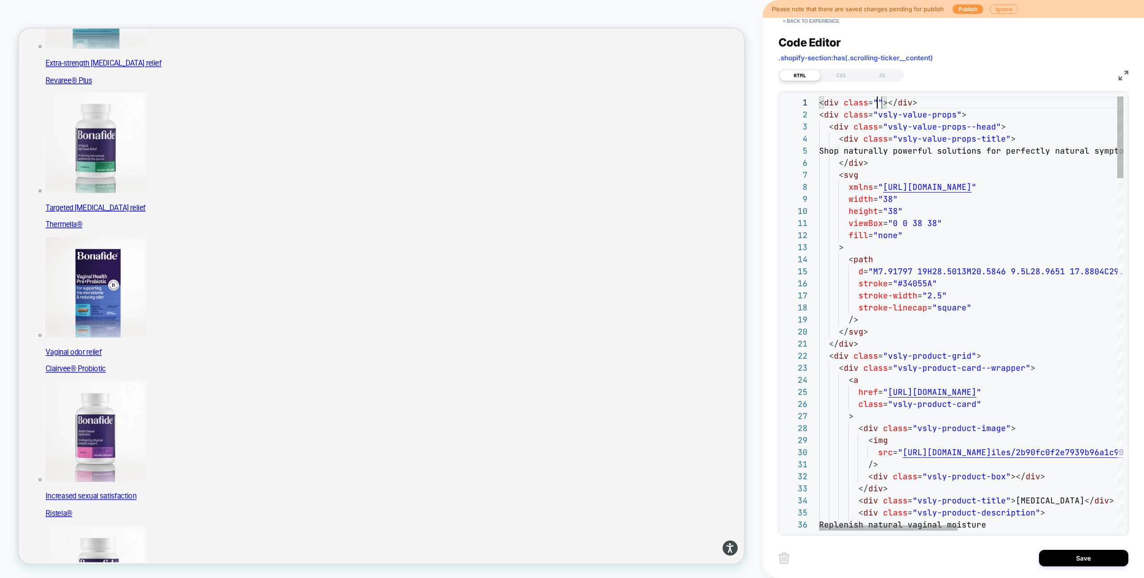
scroll to position [0, 232]
drag, startPoint x: 1061, startPoint y: 103, endPoint x: 1099, endPoint y: 102, distance: 37.5
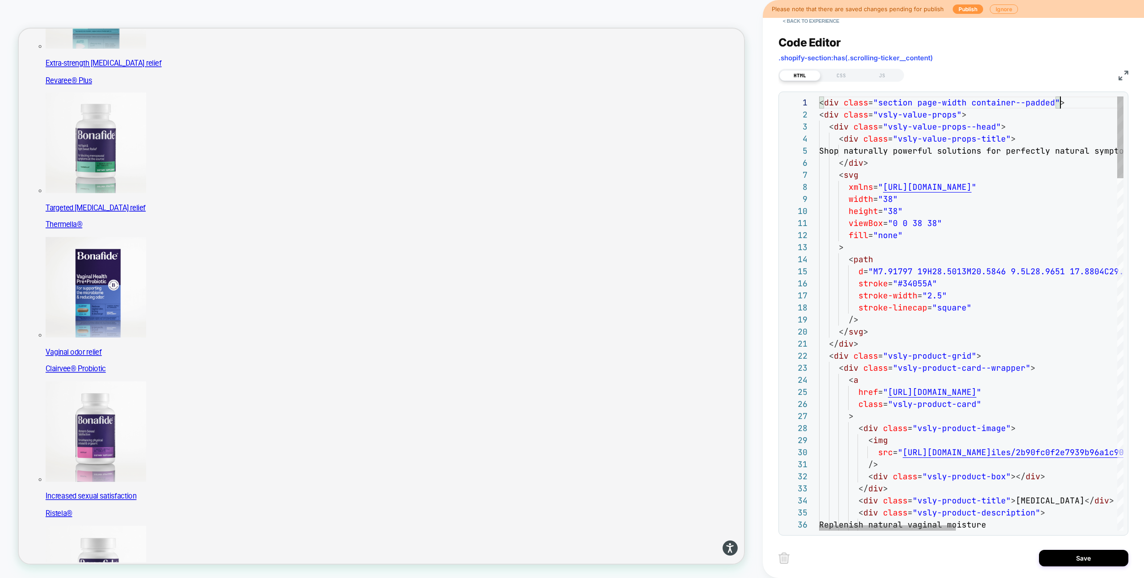
scroll to position [0, 10]
drag, startPoint x: 1067, startPoint y: 101, endPoint x: 793, endPoint y: 102, distance: 274.4
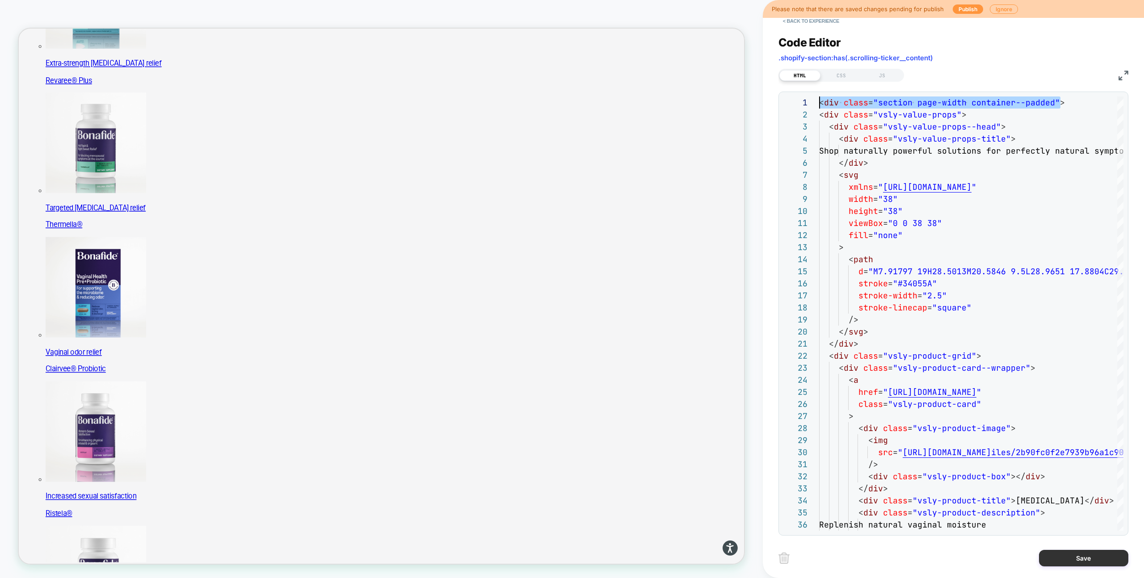
type textarea "**********"
click at [1082, 566] on button "Save" at bounding box center [1083, 558] width 89 height 17
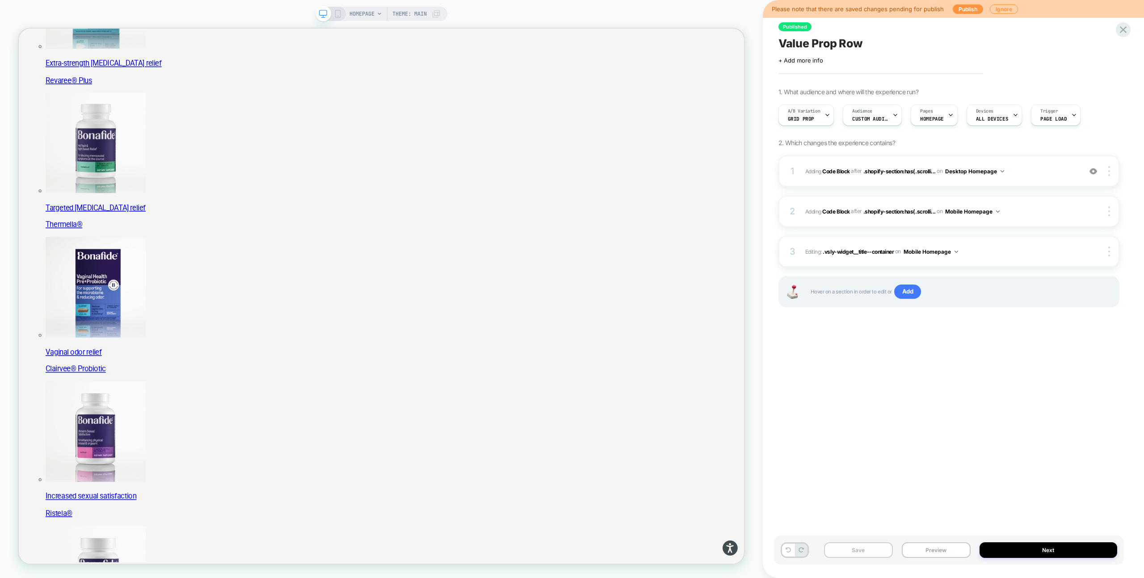
click at [867, 553] on button "Save" at bounding box center [858, 551] width 69 height 16
click at [335, 11] on icon at bounding box center [338, 14] width 8 height 8
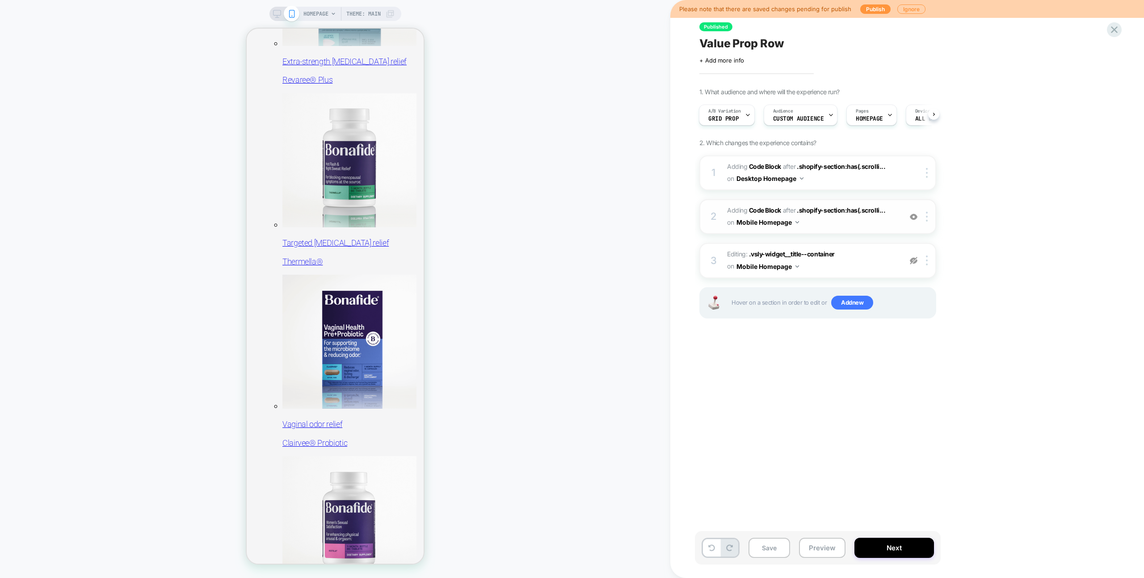
click at [838, 223] on span "Adding Code Block AFTER .shopify-section:has(.scrolli... .shopify-section:has(.…" at bounding box center [812, 217] width 170 height 24
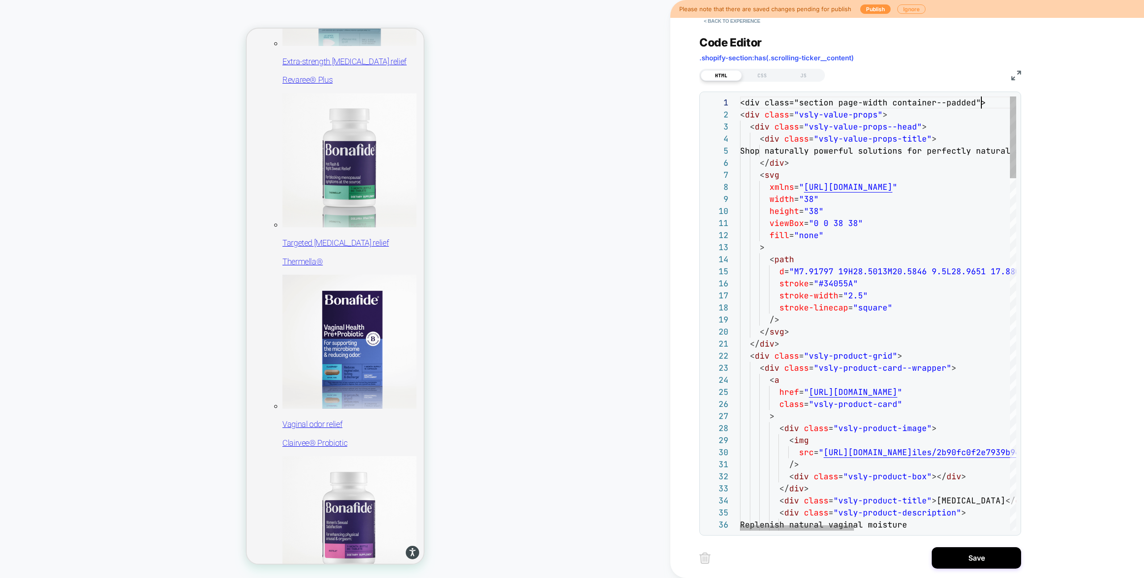
scroll to position [0, 241]
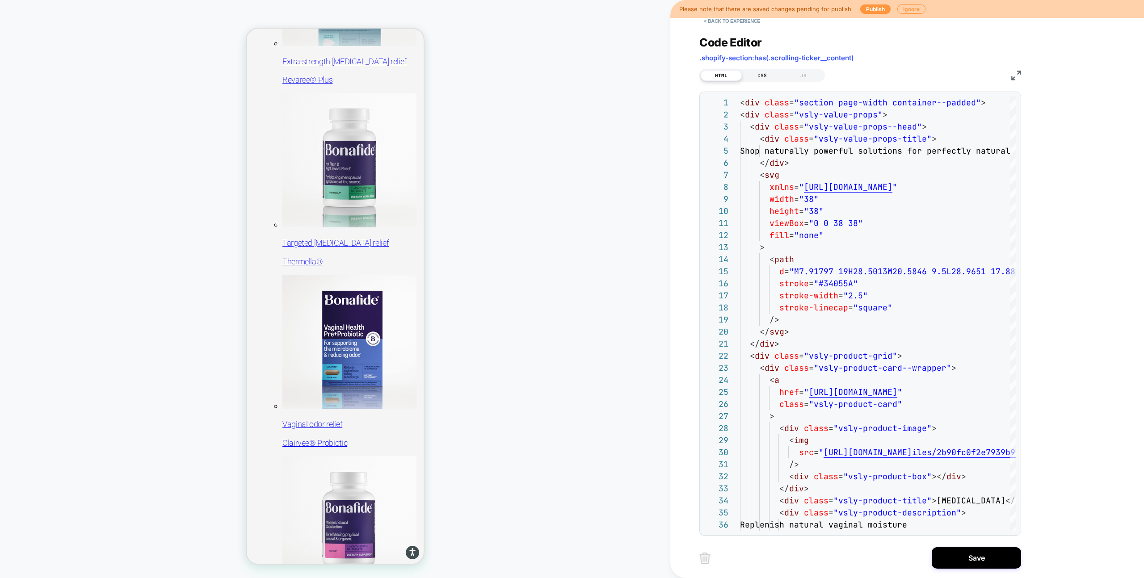
type textarea "**********"
click at [762, 76] on div "CSS" at bounding box center [762, 75] width 41 height 11
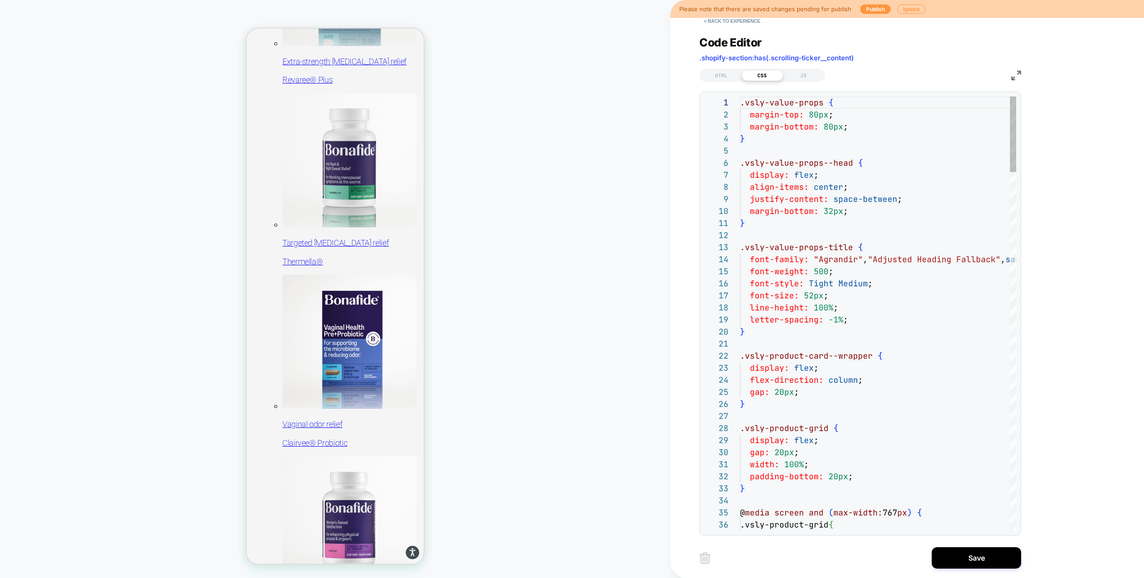
scroll to position [121, 0]
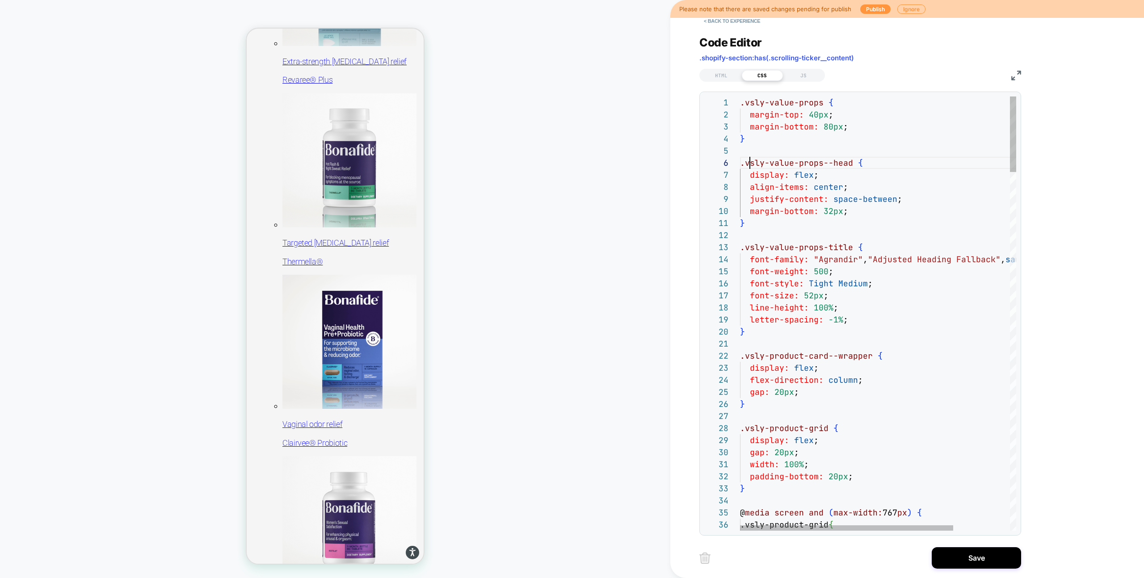
scroll to position [60, 10]
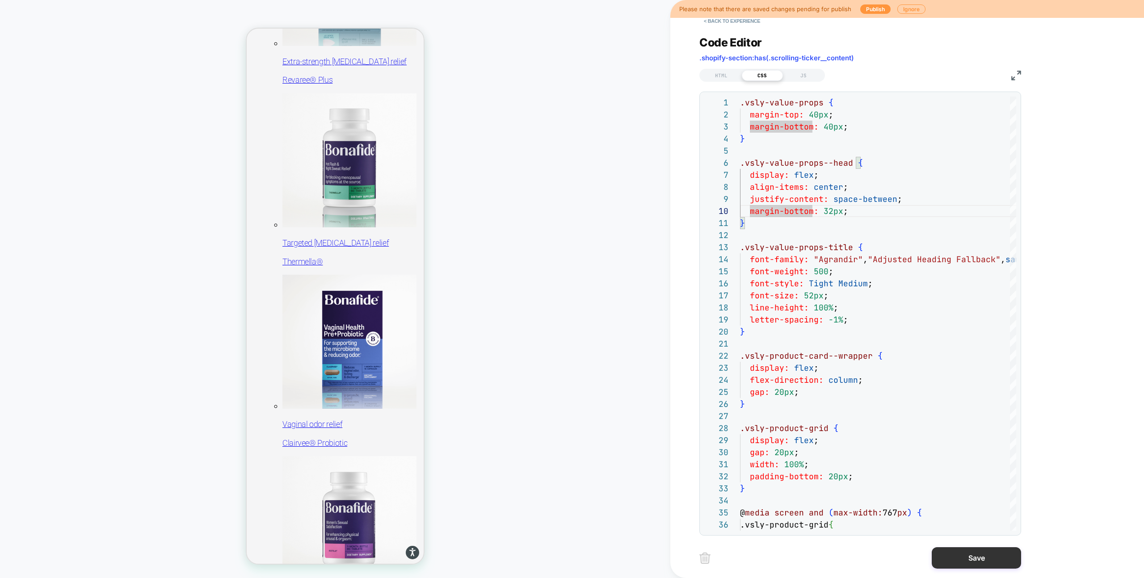
type textarea "**********"
click at [957, 554] on button "Save" at bounding box center [976, 558] width 89 height 21
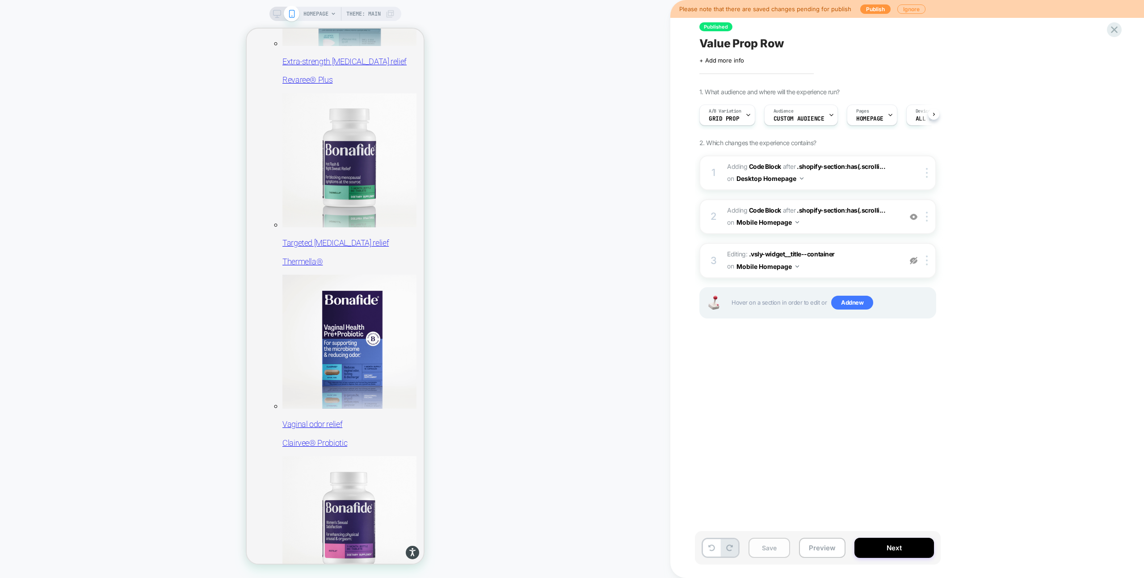
scroll to position [0, 0]
click at [759, 551] on button "Save" at bounding box center [770, 548] width 42 height 20
click at [277, 14] on icon at bounding box center [277, 14] width 8 height 8
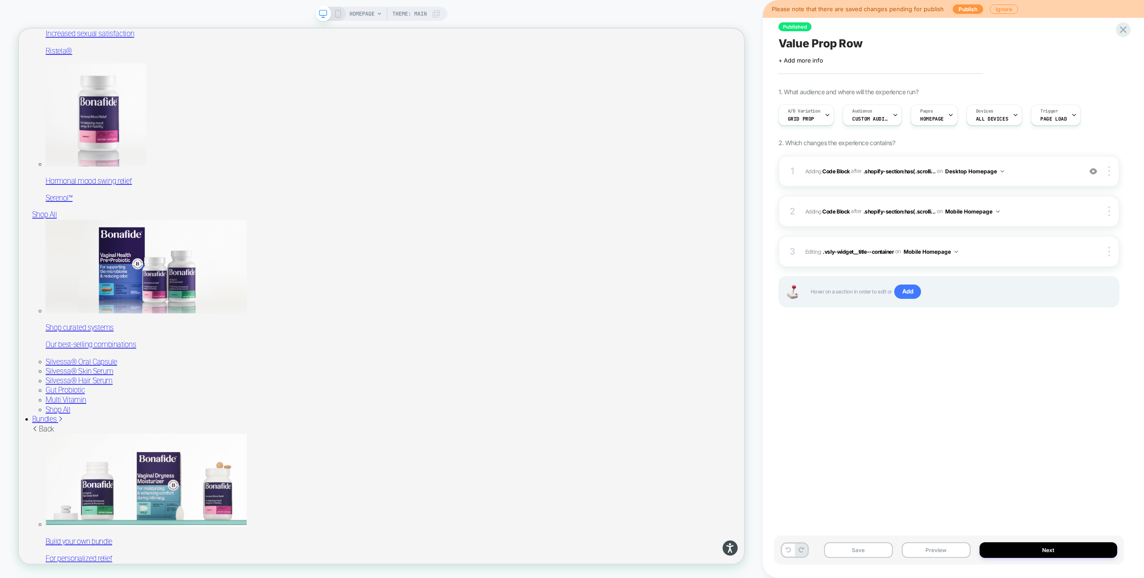
scroll to position [851, 0]
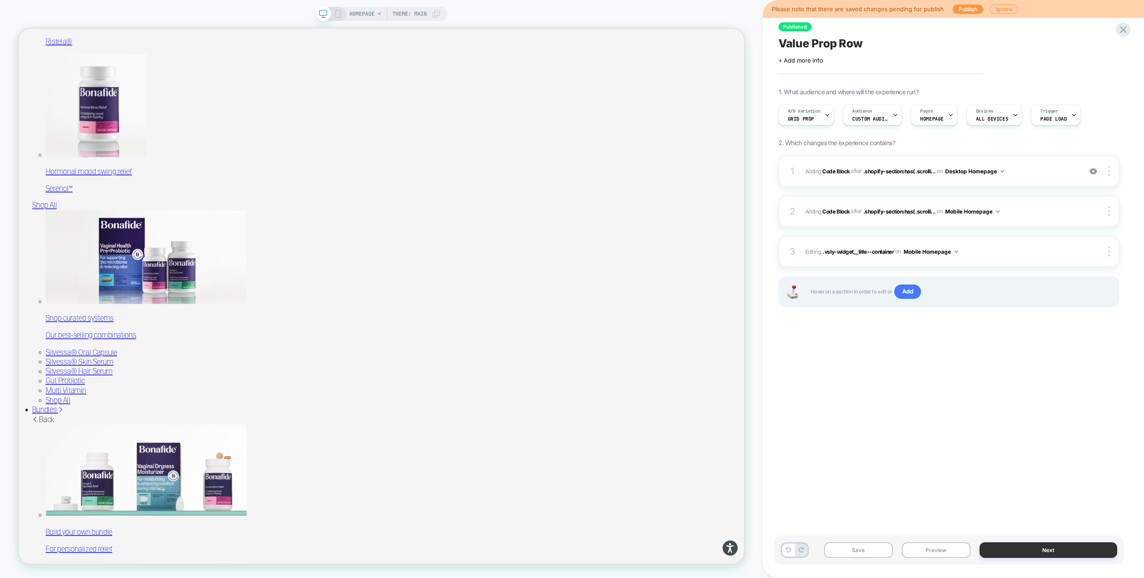
click at [1027, 544] on button "Next" at bounding box center [1049, 551] width 138 height 16
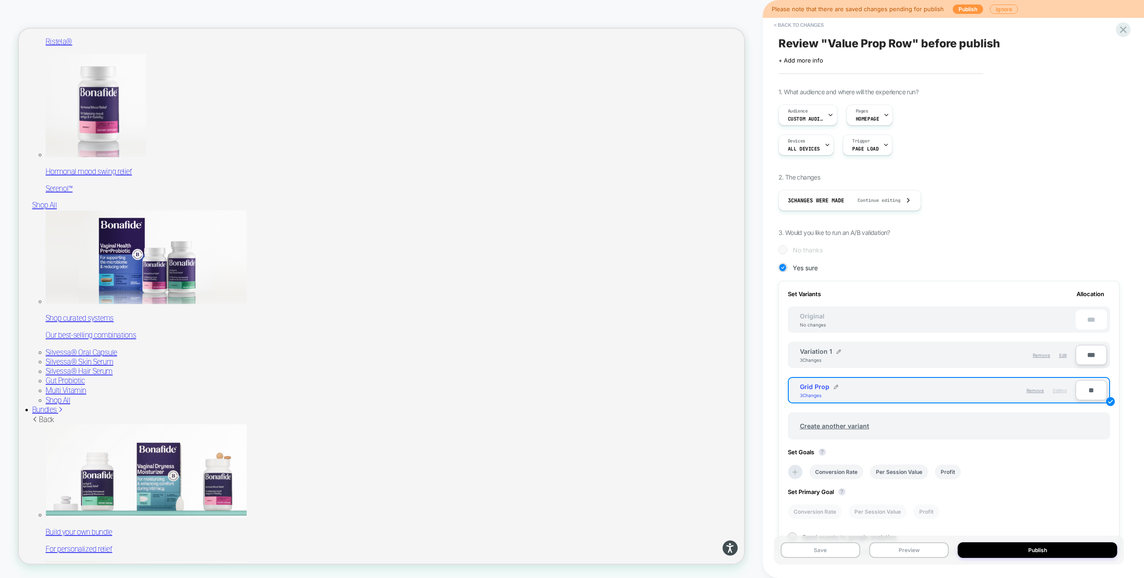
click at [881, 350] on div "Variation 1 3 Changes" at bounding box center [869, 355] width 138 height 15
click at [815, 350] on span "Variation 1" at bounding box center [816, 352] width 32 height 8
click at [839, 352] on img at bounding box center [839, 352] width 4 height 4
click at [902, 357] on div "**********" at bounding box center [856, 355] width 112 height 17
click at [1129, 268] on div "**********" at bounding box center [953, 289] width 381 height 578
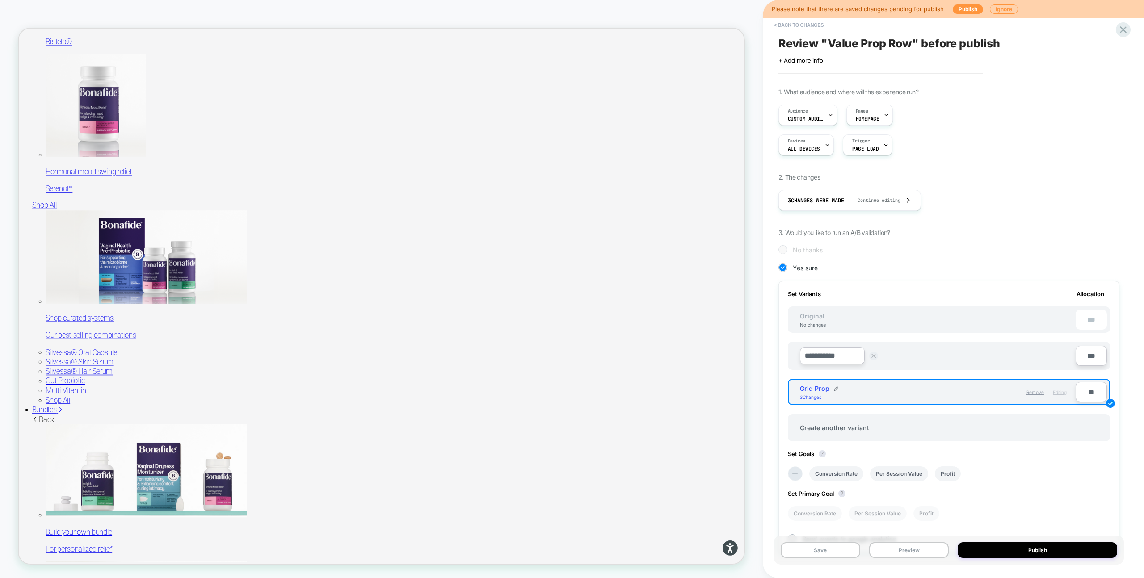
click at [873, 358] on img at bounding box center [874, 356] width 4 height 4
click at [813, 362] on div "3 Changes" at bounding box center [813, 360] width 27 height 5
click at [901, 354] on div "Variation 1 3 Changes" at bounding box center [869, 355] width 138 height 15
click at [1064, 354] on span "Edit" at bounding box center [1063, 355] width 8 height 5
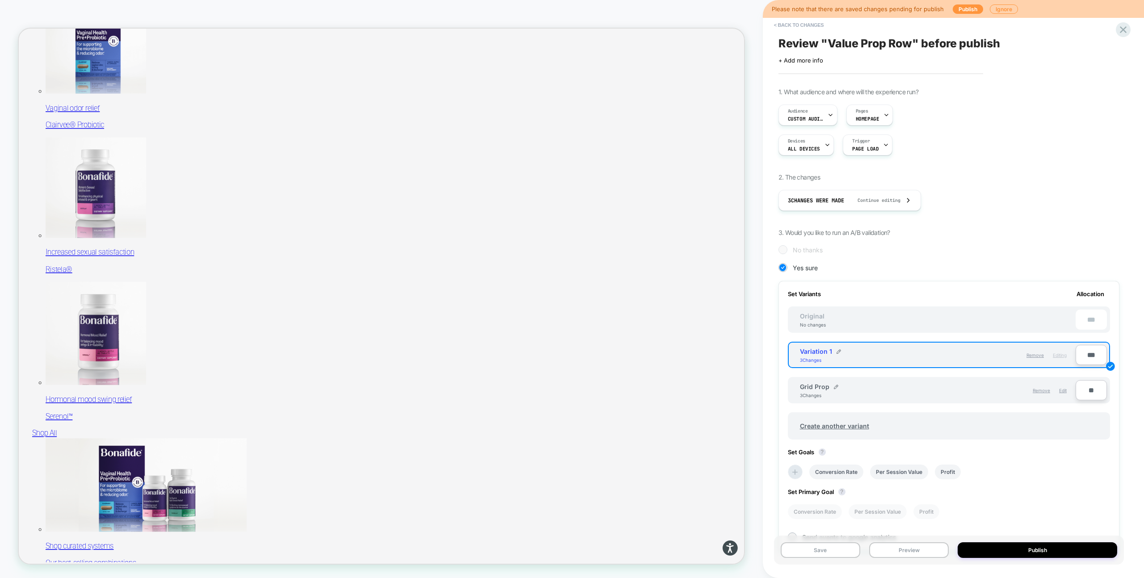
scroll to position [548, 0]
click at [794, 26] on button "< Back to changes" at bounding box center [799, 25] width 59 height 14
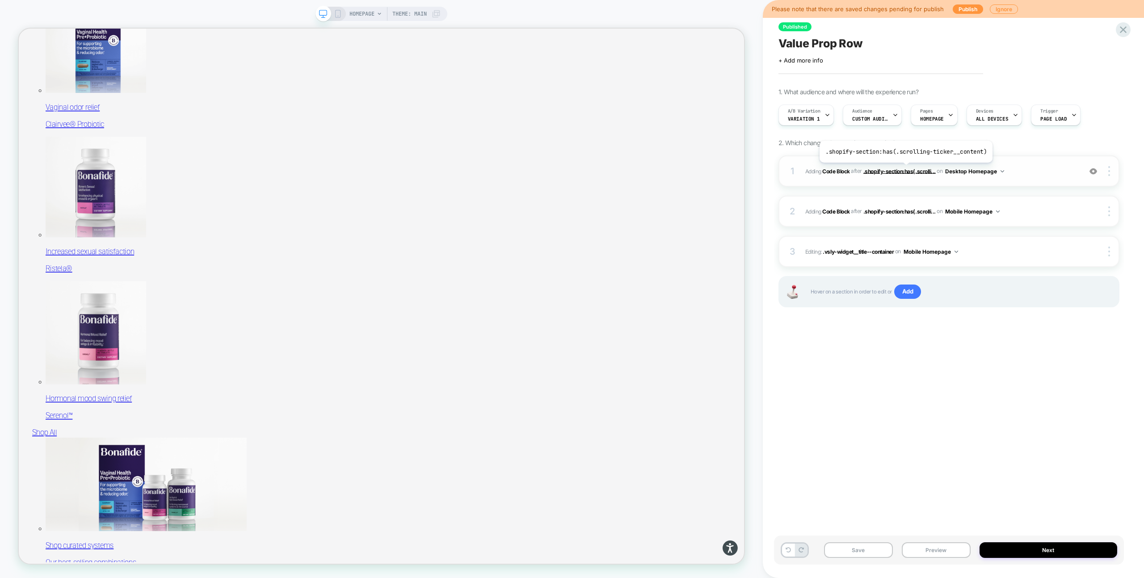
click at [904, 169] on span ".shopify-section:has(.scrolli..." at bounding box center [900, 171] width 72 height 7
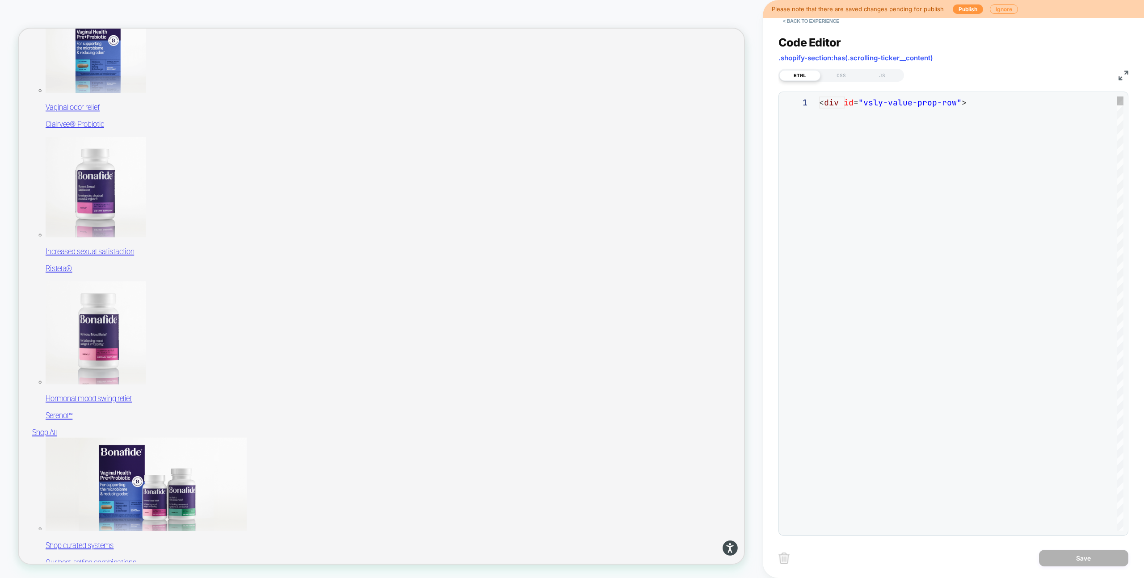
scroll to position [121, 0]
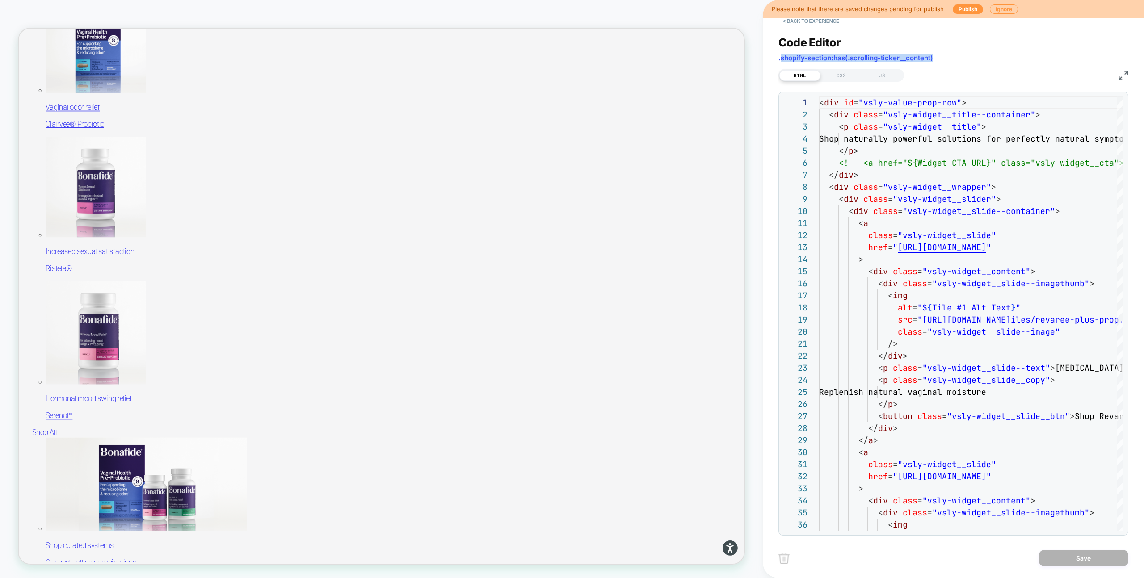
drag, startPoint x: 803, startPoint y: 59, endPoint x: 937, endPoint y: 58, distance: 133.6
click at [937, 58] on div "Code Editor .shopify-section:has(.scrolling-ticker__content)" at bounding box center [954, 51] width 350 height 31
click at [917, 58] on span ".shopify-section:has(.scrolling-ticker__content)" at bounding box center [856, 58] width 155 height 8
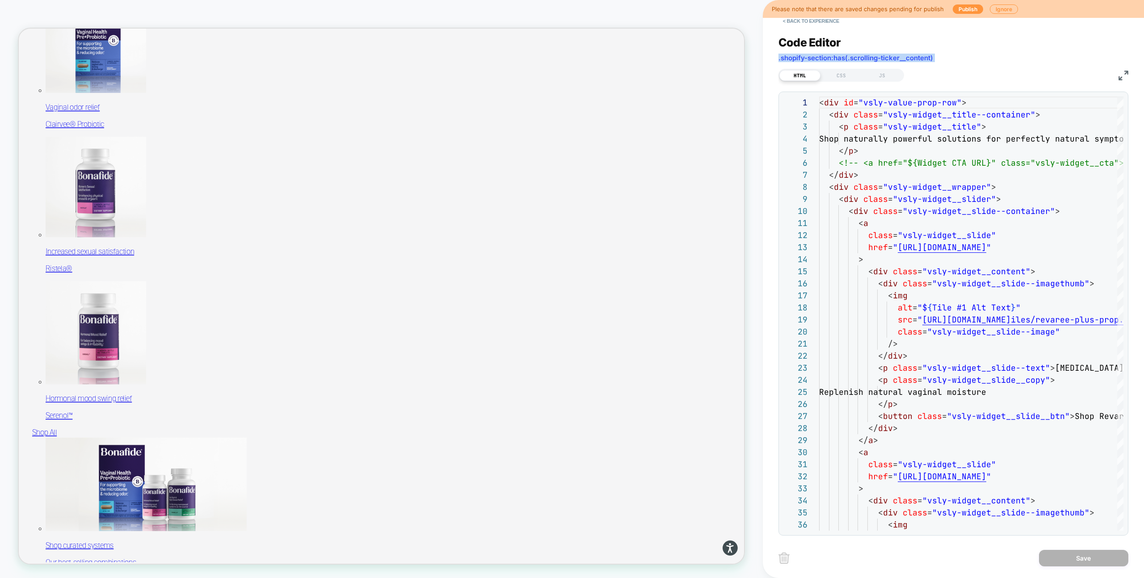
copy div ".shopify-section:has(.scrolling-ticker__content) HTML CSS JS"
click at [801, 23] on button "< Back to experience" at bounding box center [811, 21] width 65 height 14
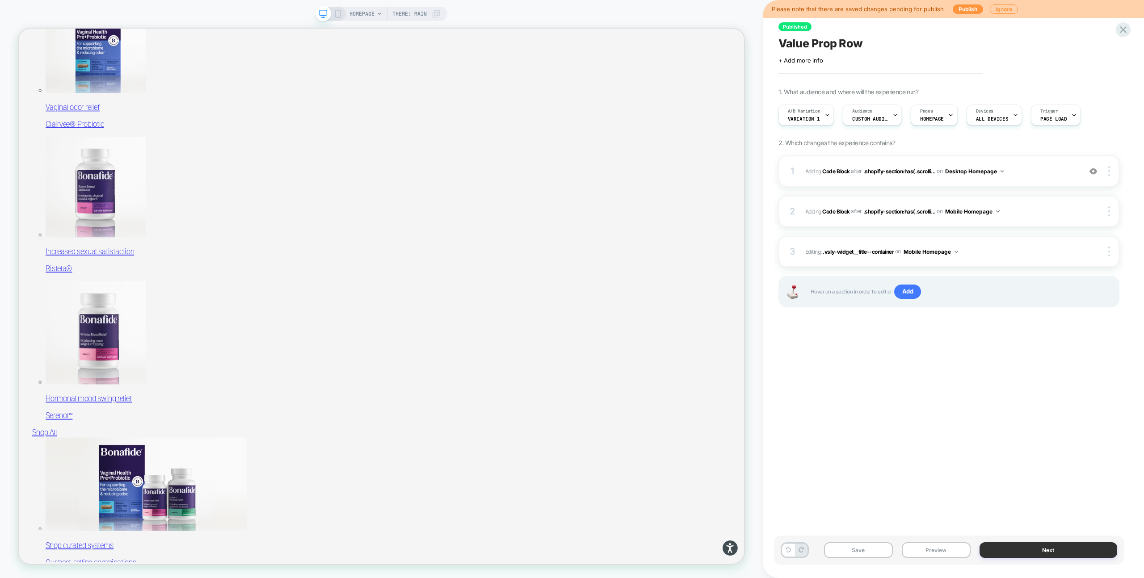
click at [1018, 545] on button "Next" at bounding box center [1049, 551] width 138 height 16
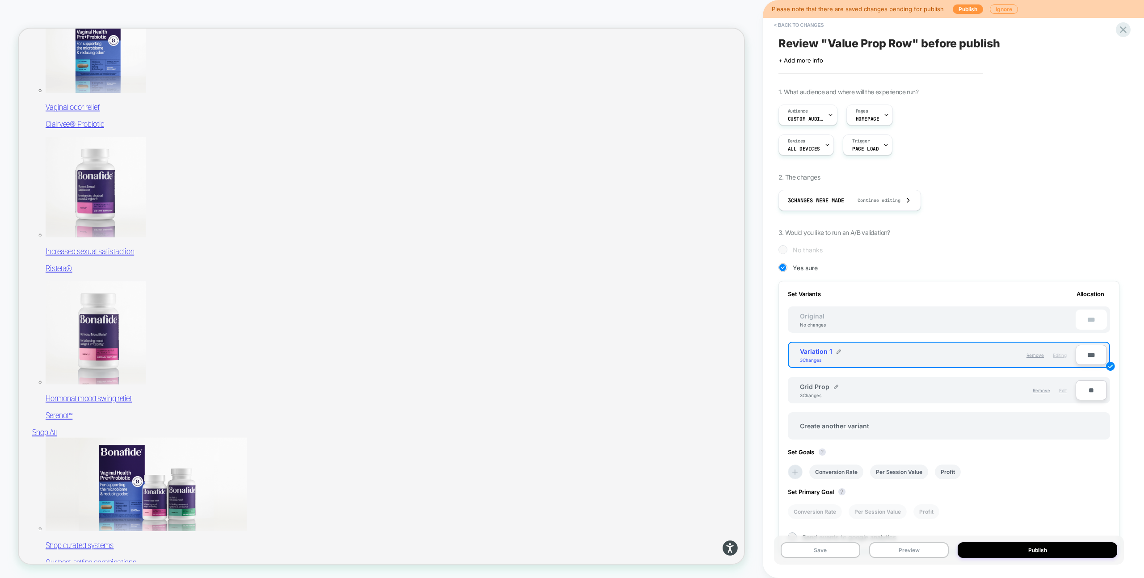
click at [1063, 390] on span "Edit" at bounding box center [1063, 390] width 8 height 5
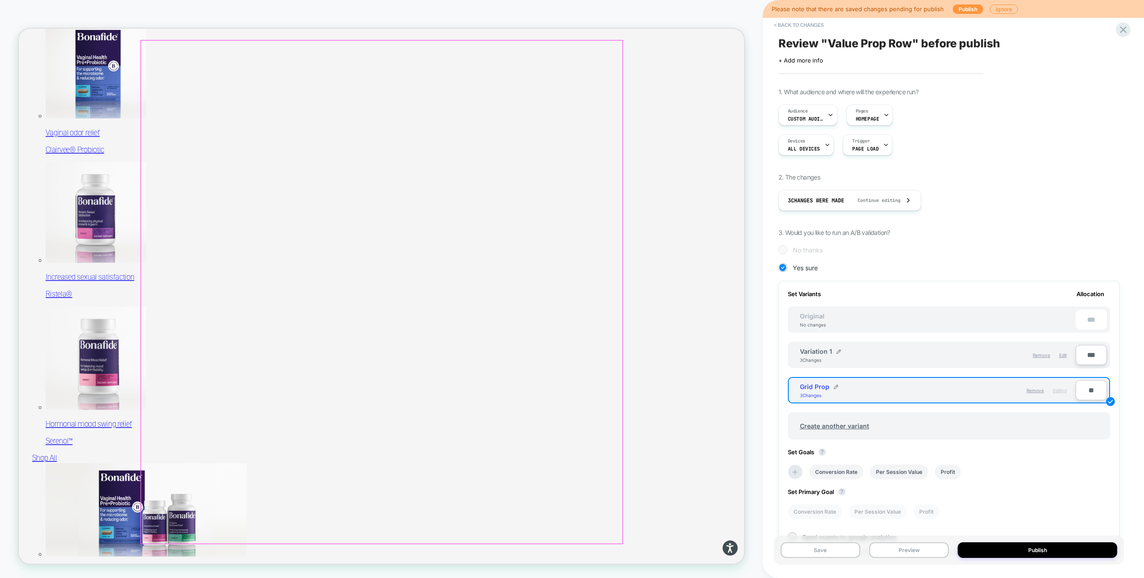
scroll to position [475, 0]
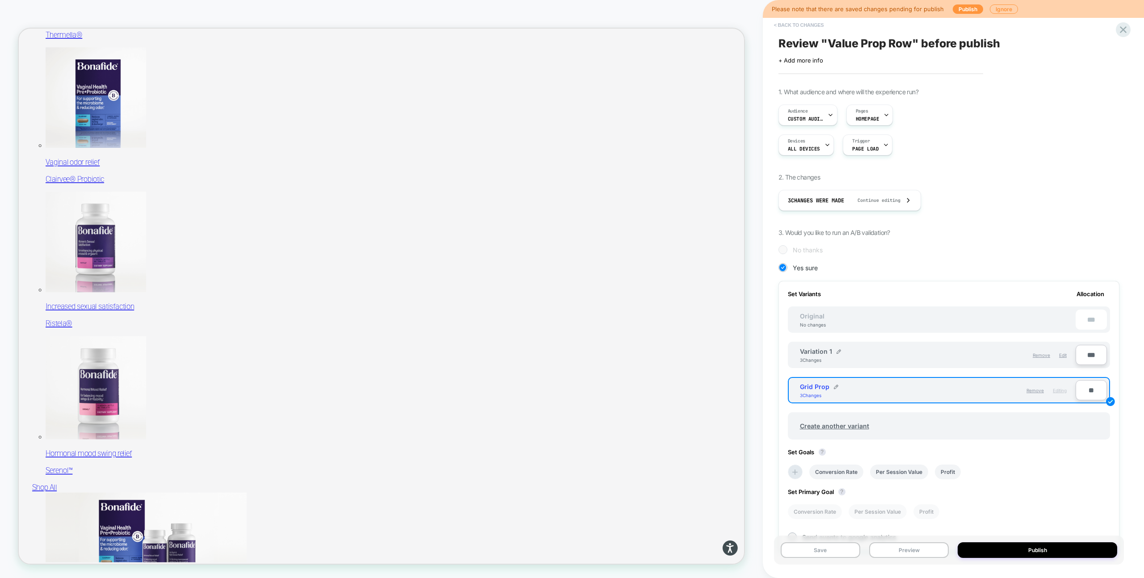
click at [800, 26] on button "< Back to changes" at bounding box center [799, 25] width 59 height 14
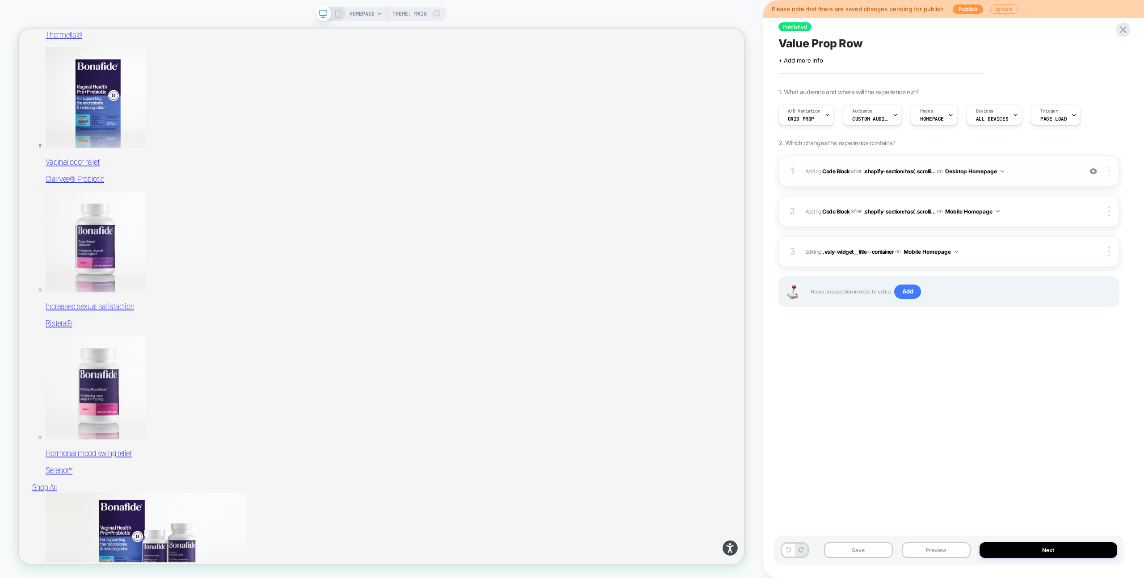
click at [1109, 172] on img at bounding box center [1110, 171] width 2 height 10
click at [1063, 145] on div "Replace Position" at bounding box center [1056, 146] width 80 height 25
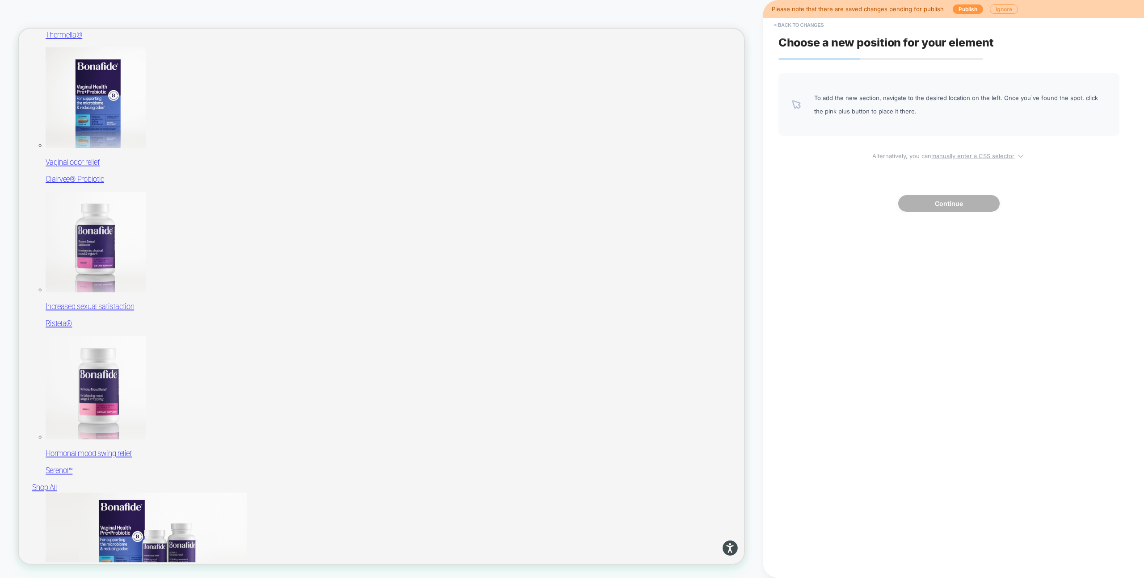
click at [962, 153] on u "manually enter a CSS selector" at bounding box center [973, 155] width 83 height 7
select select "*******"
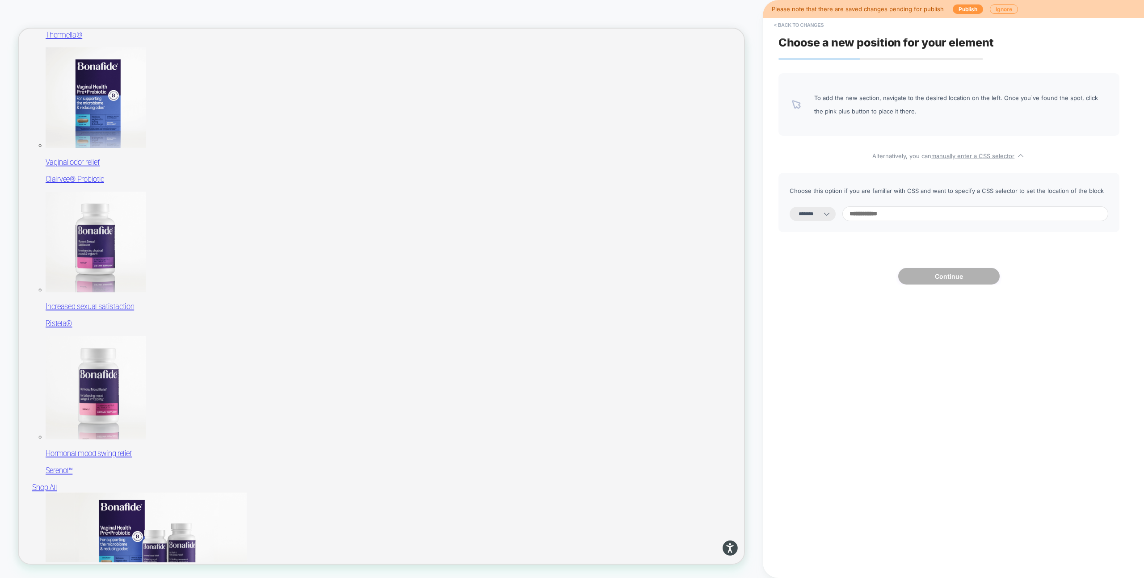
click at [868, 212] on input at bounding box center [976, 214] width 266 height 15
paste input "**********"
type input "**********"
select select "*********"
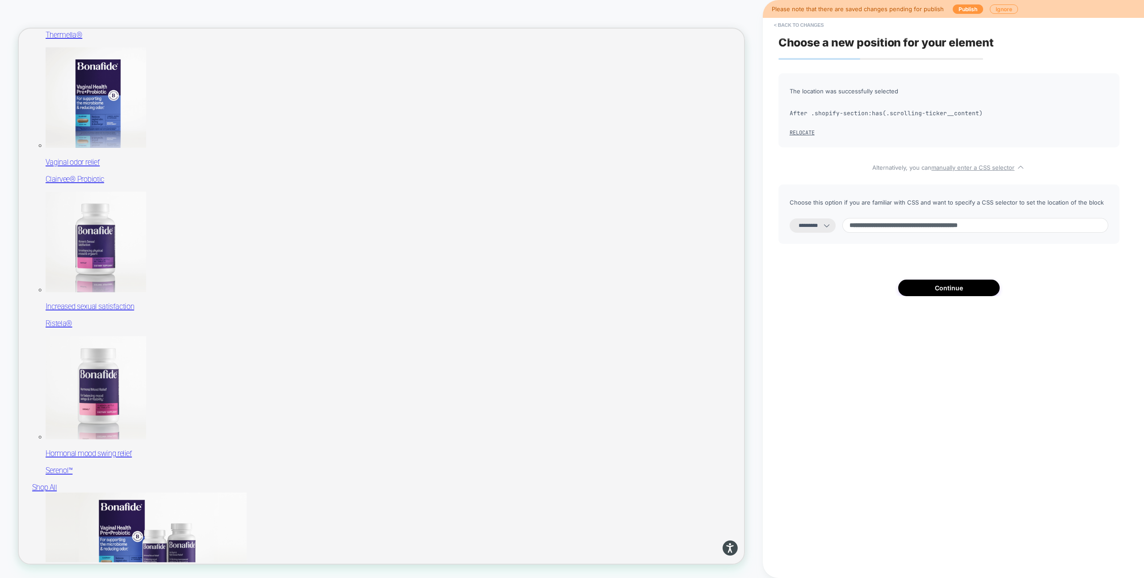
type input "**********"
click at [933, 279] on div "**********" at bounding box center [949, 184] width 341 height 223
click at [935, 292] on button "Continue" at bounding box center [948, 288] width 101 height 17
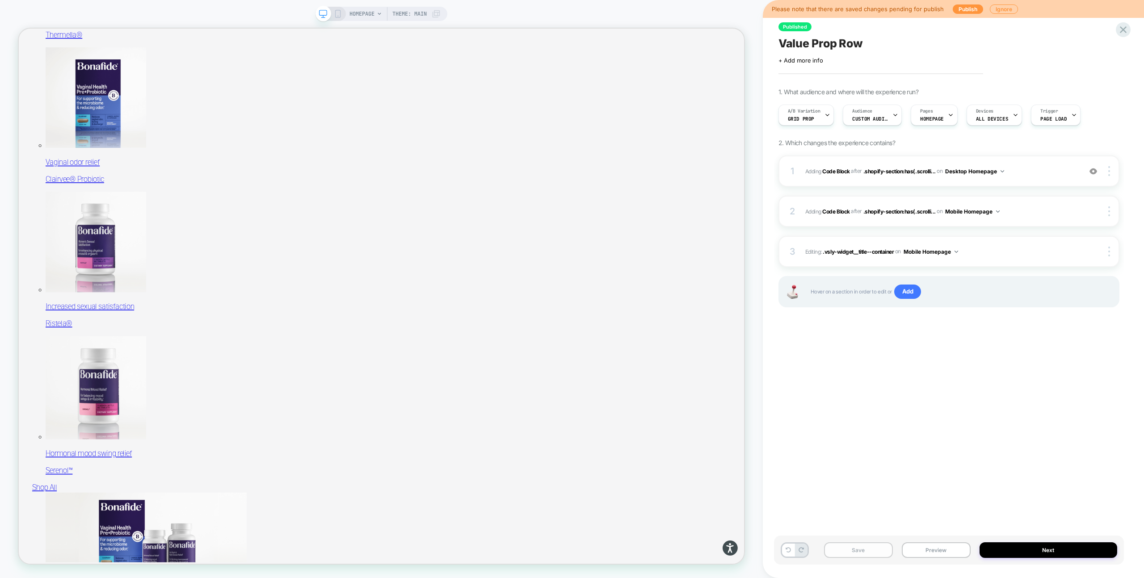
click at [874, 548] on button "Save" at bounding box center [858, 551] width 69 height 16
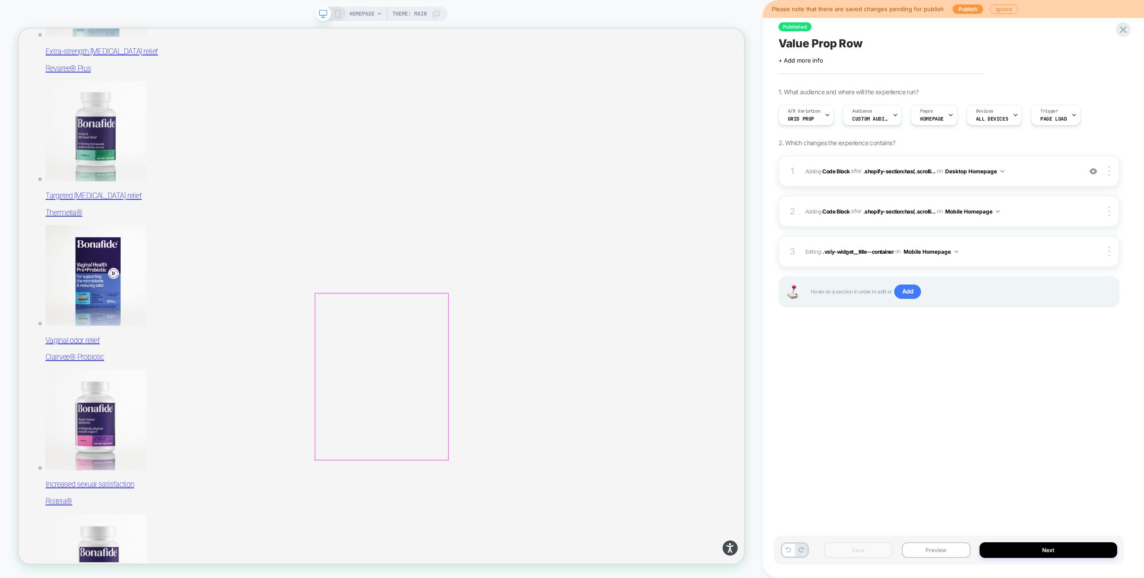
scroll to position [232, 0]
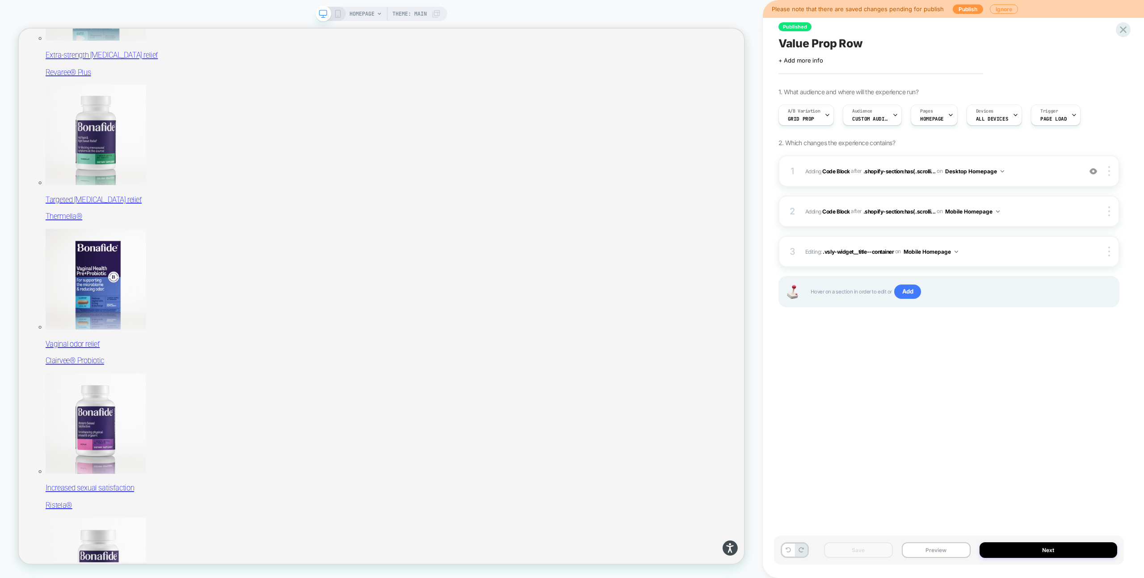
click at [339, 13] on icon at bounding box center [338, 14] width 8 height 8
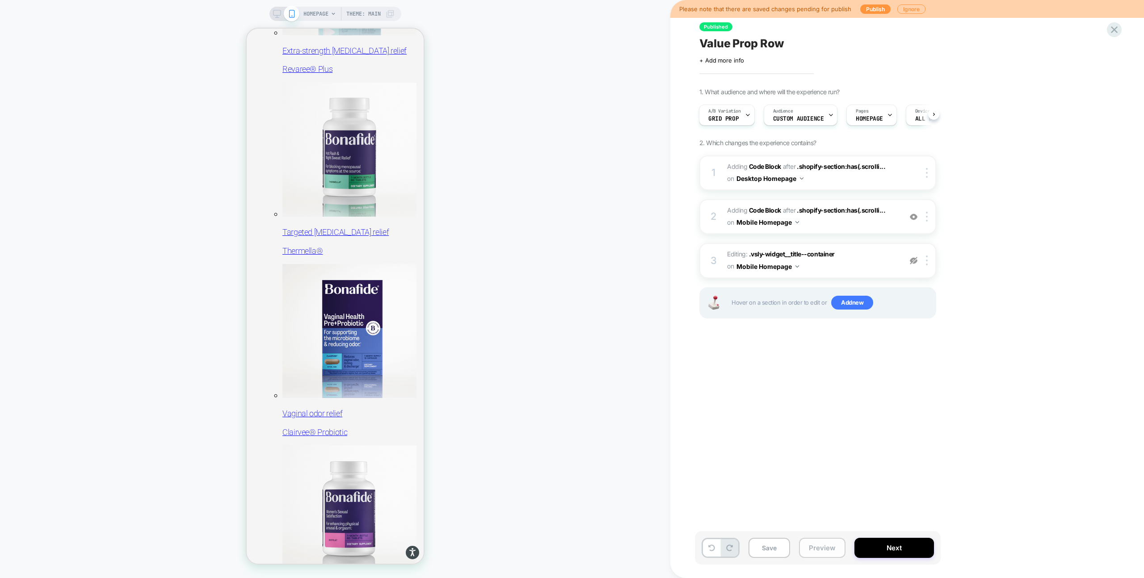
click at [835, 548] on button "Preview" at bounding box center [822, 548] width 46 height 20
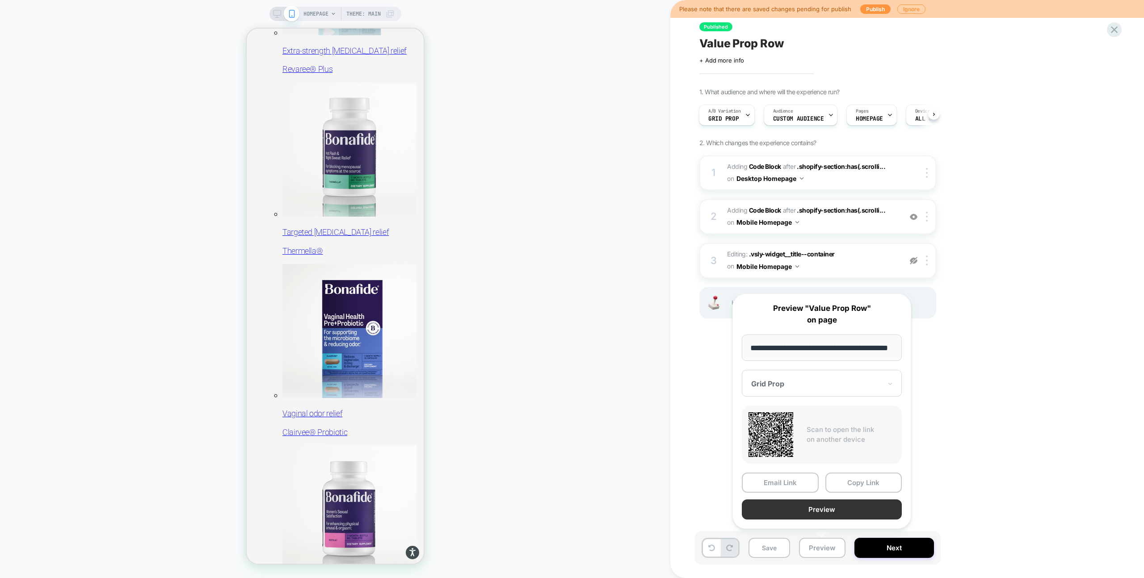
click at [807, 511] on button "Preview" at bounding box center [822, 510] width 160 height 20
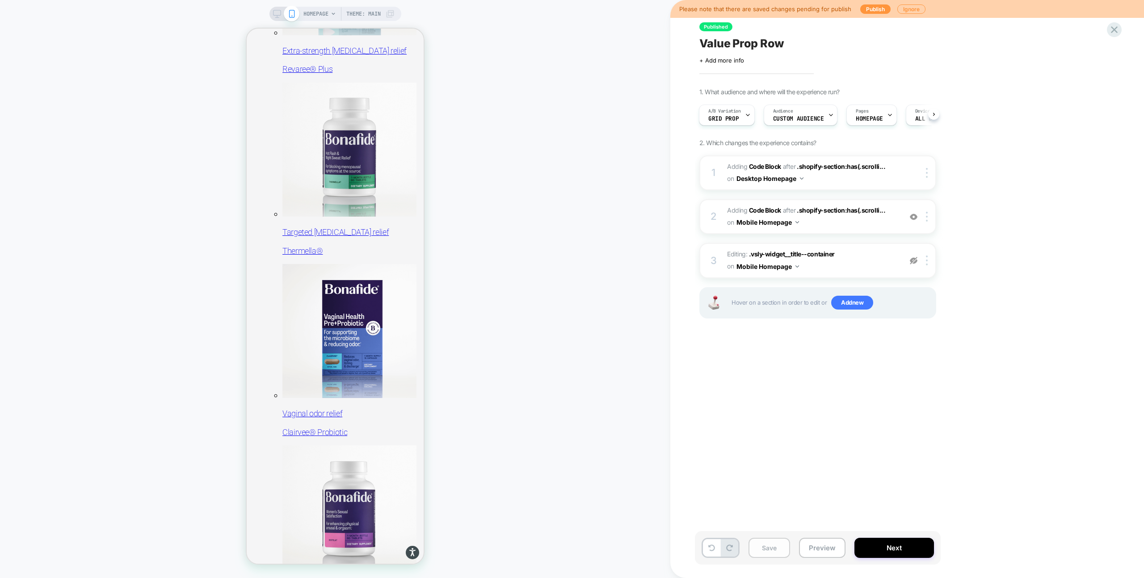
click at [781, 549] on button "Save" at bounding box center [770, 548] width 42 height 20
click at [870, 546] on button "Next" at bounding box center [895, 548] width 80 height 20
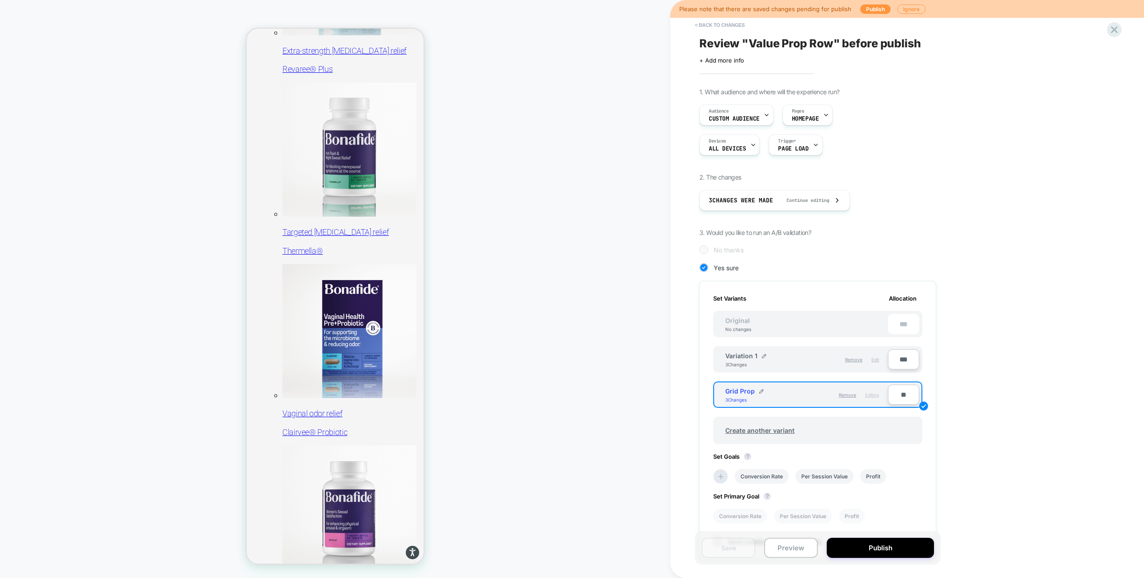
click at [875, 359] on span "Edit" at bounding box center [876, 359] width 8 height 5
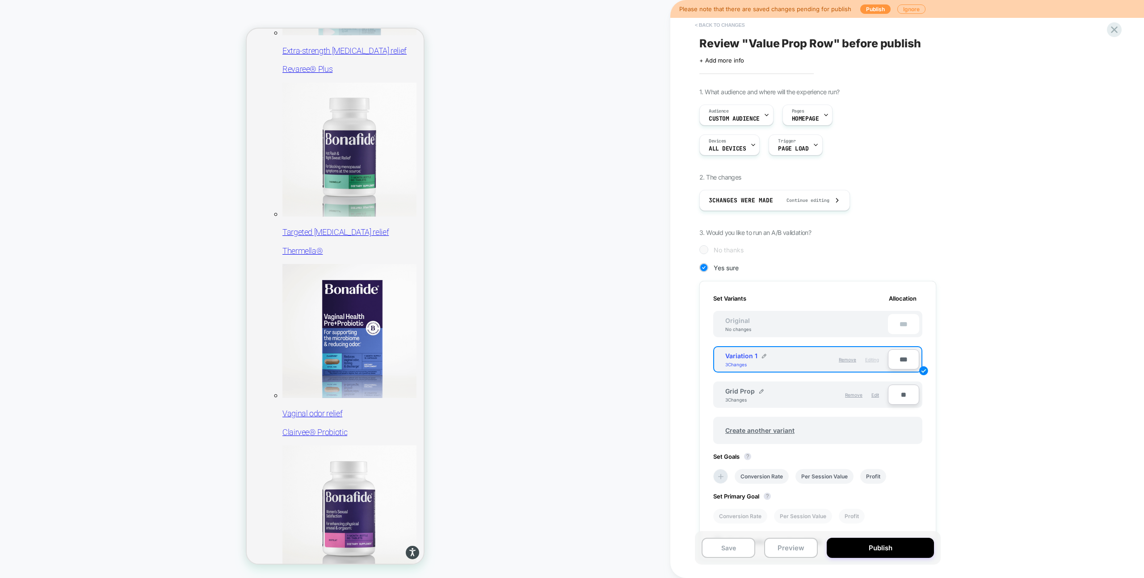
click at [717, 27] on button "< Back to changes" at bounding box center [720, 25] width 59 height 14
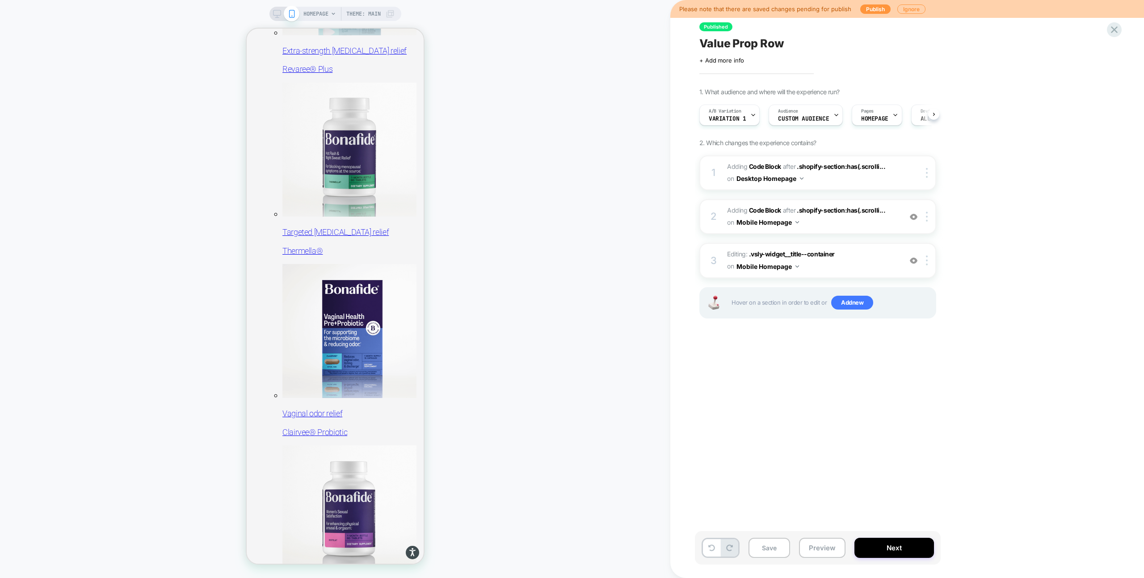
scroll to position [0, 0]
click at [819, 543] on button "Preview" at bounding box center [822, 548] width 46 height 20
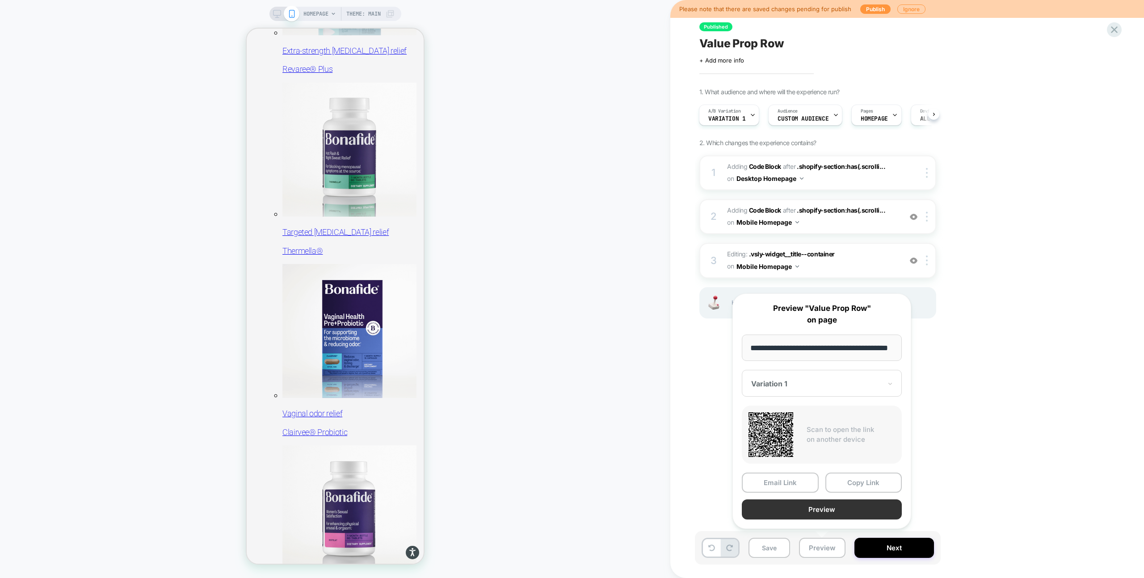
scroll to position [0, 0]
click at [830, 507] on button "Preview" at bounding box center [822, 510] width 160 height 20
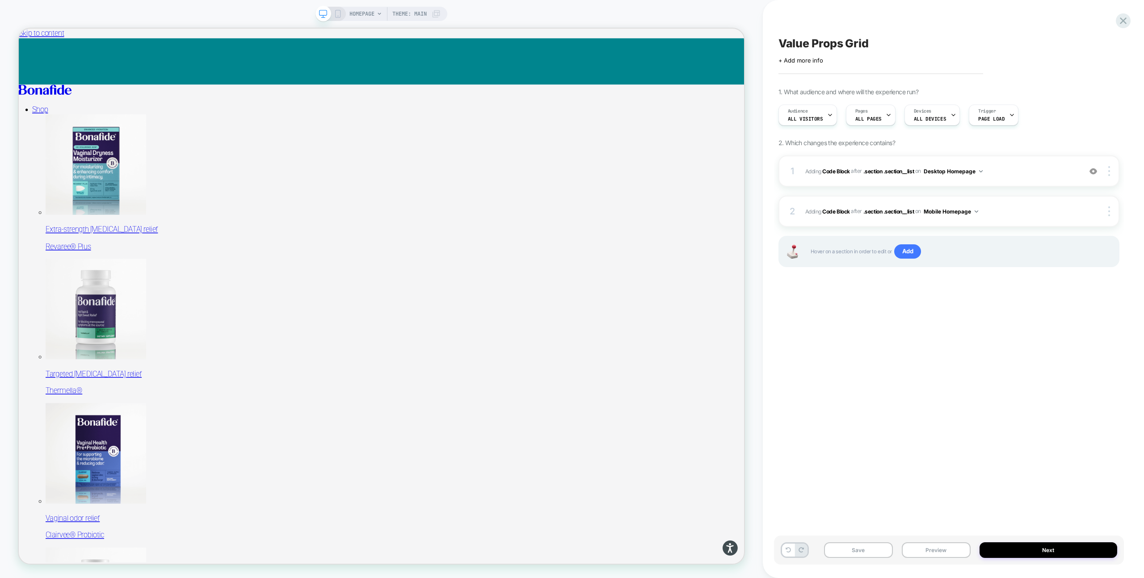
click at [338, 13] on icon at bounding box center [338, 14] width 8 height 8
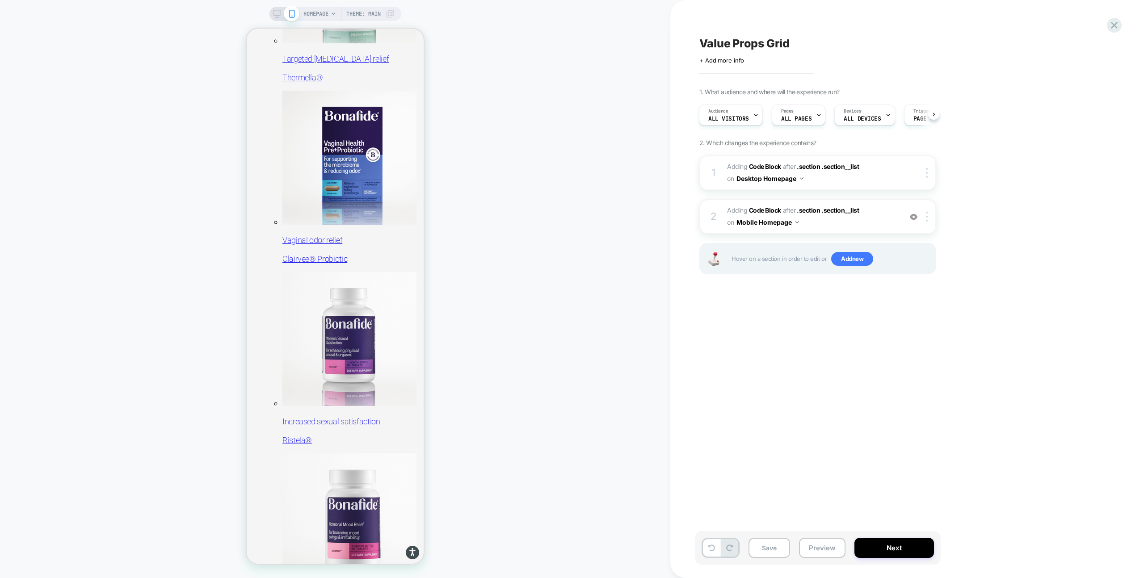
scroll to position [412, 0]
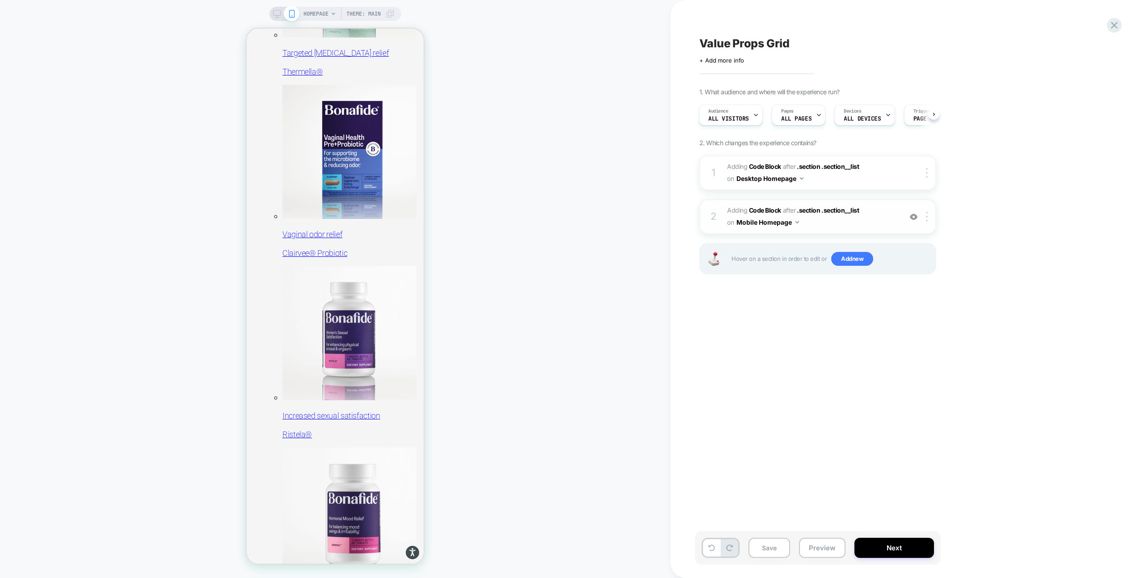
click at [833, 224] on span "Adding Code Block AFTER .section .section__list .section .section__list on Mobi…" at bounding box center [812, 217] width 170 height 24
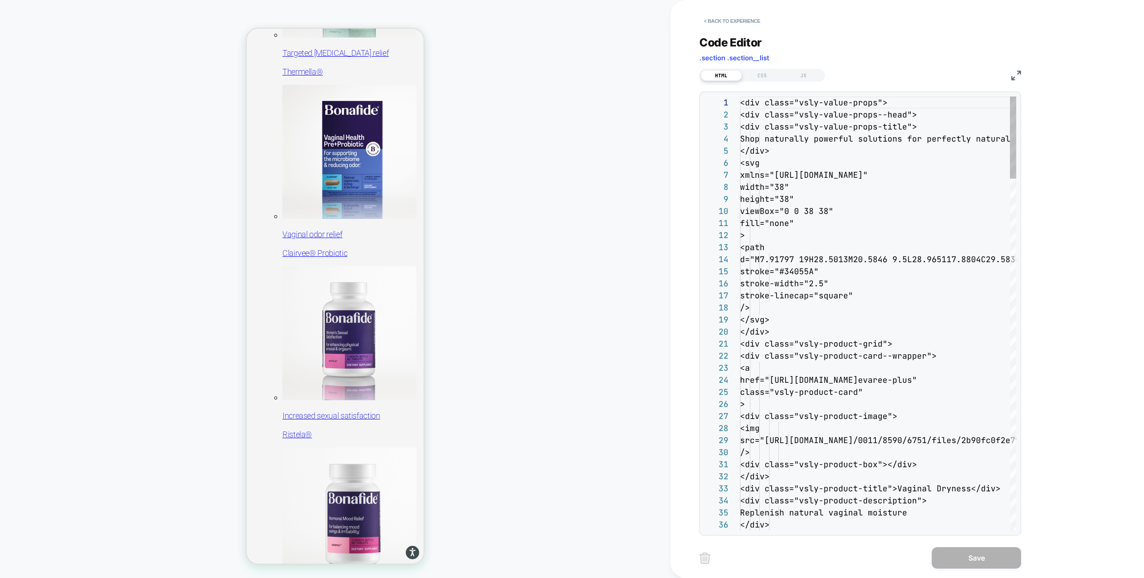
scroll to position [121, 0]
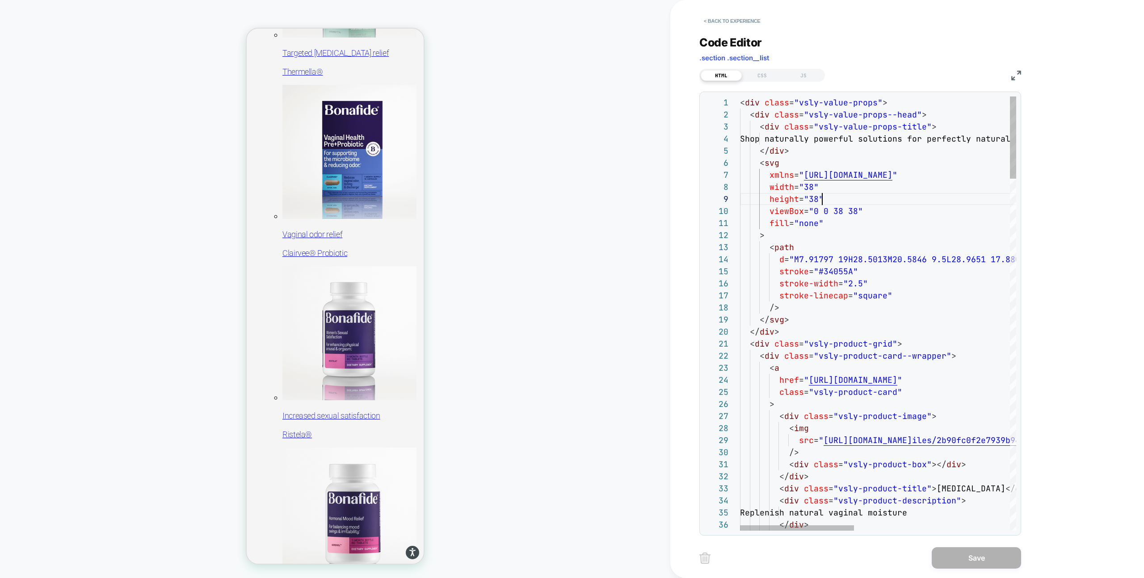
type textarea "**********"
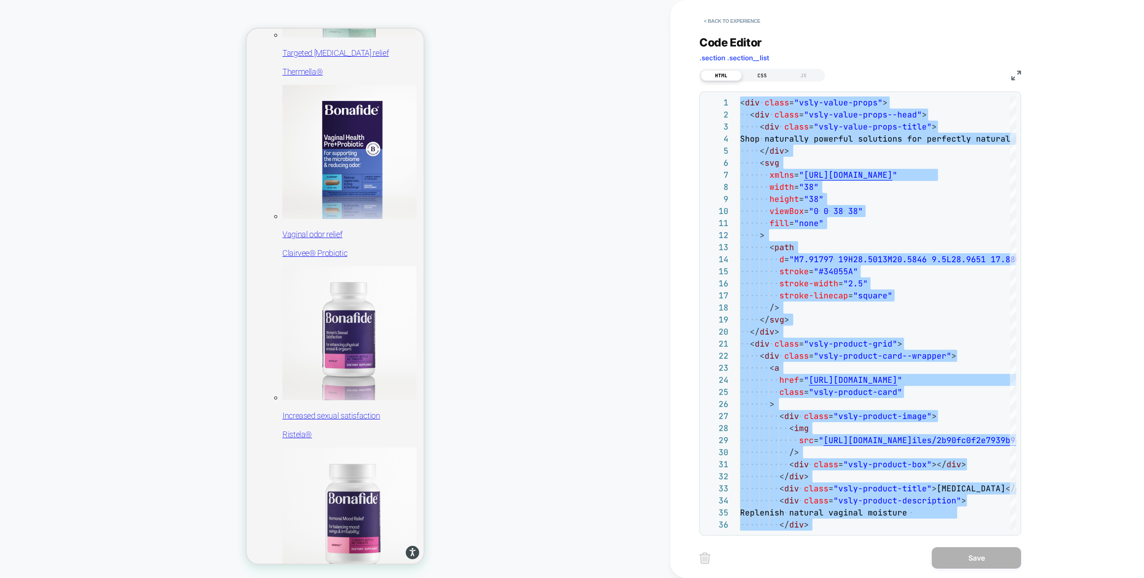
click at [769, 71] on div "CSS" at bounding box center [762, 75] width 41 height 11
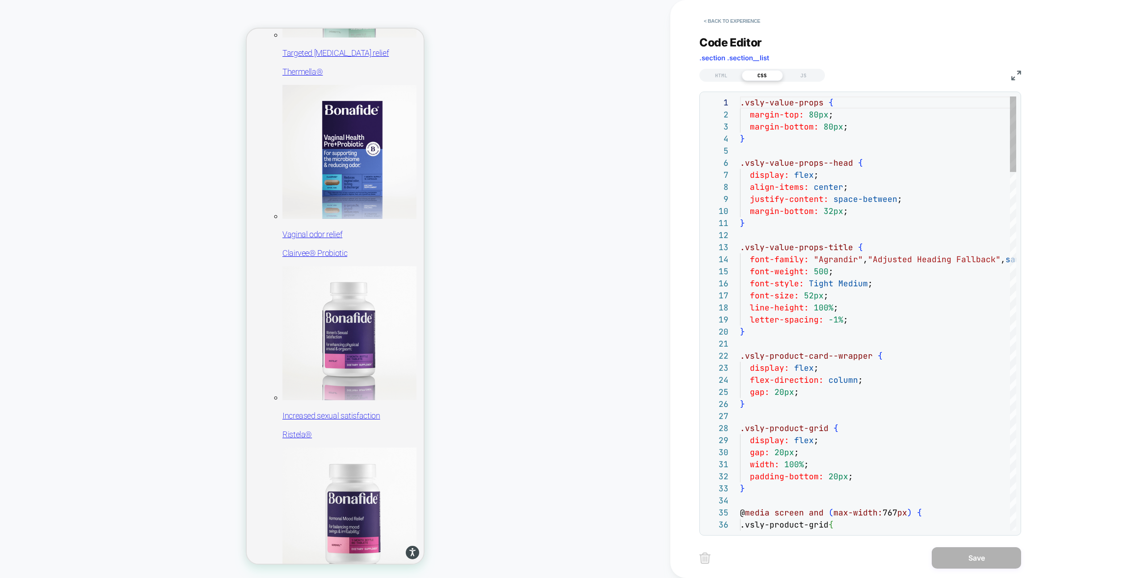
scroll to position [121, 0]
type textarea "**********"
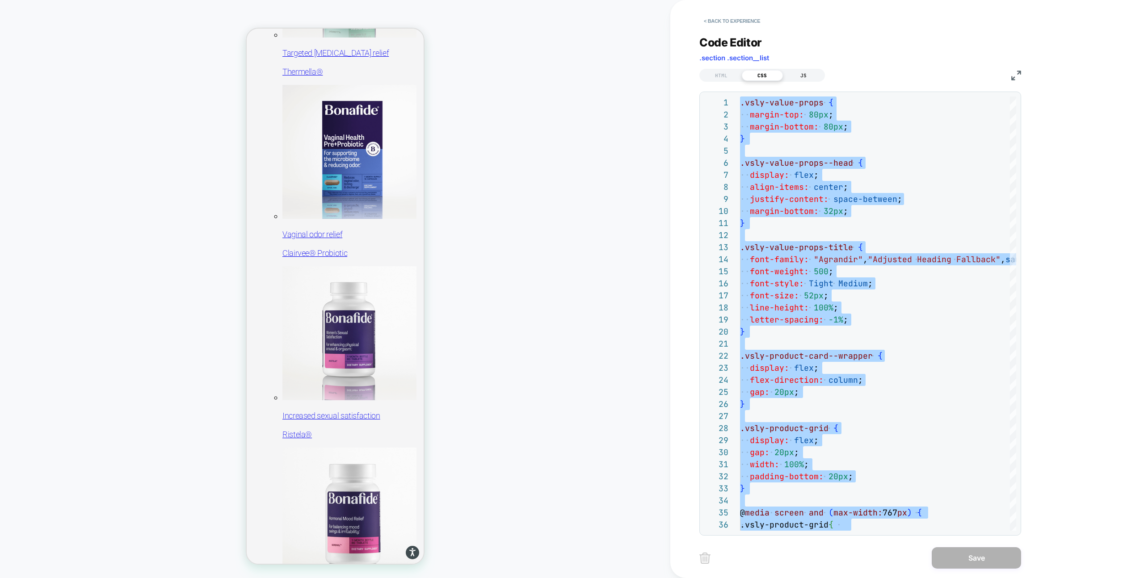
click at [801, 75] on div "JS" at bounding box center [803, 75] width 41 height 11
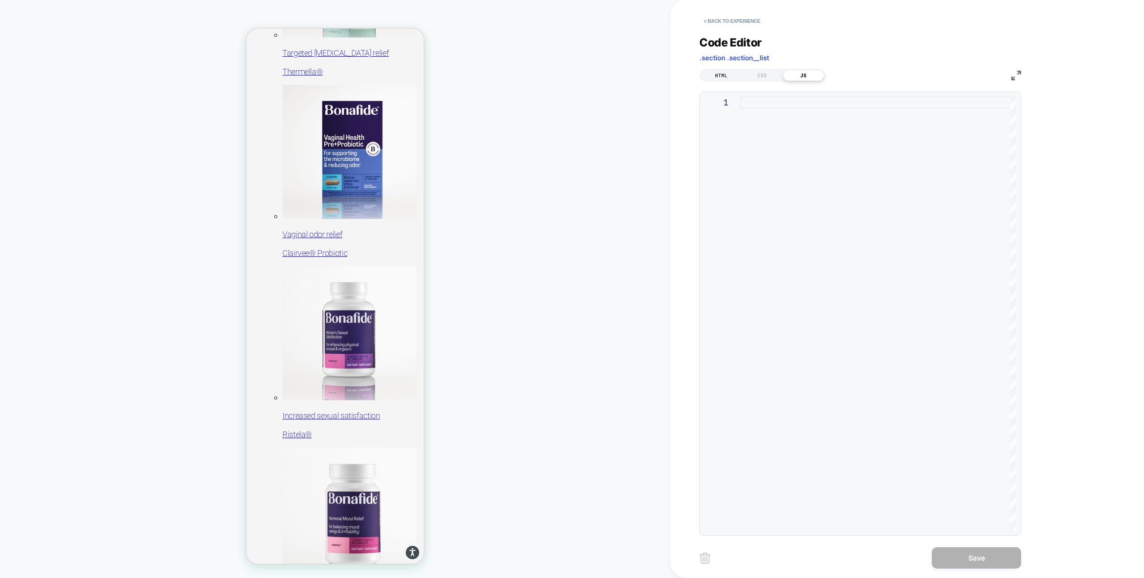
click at [725, 76] on div "HTML" at bounding box center [721, 75] width 41 height 11
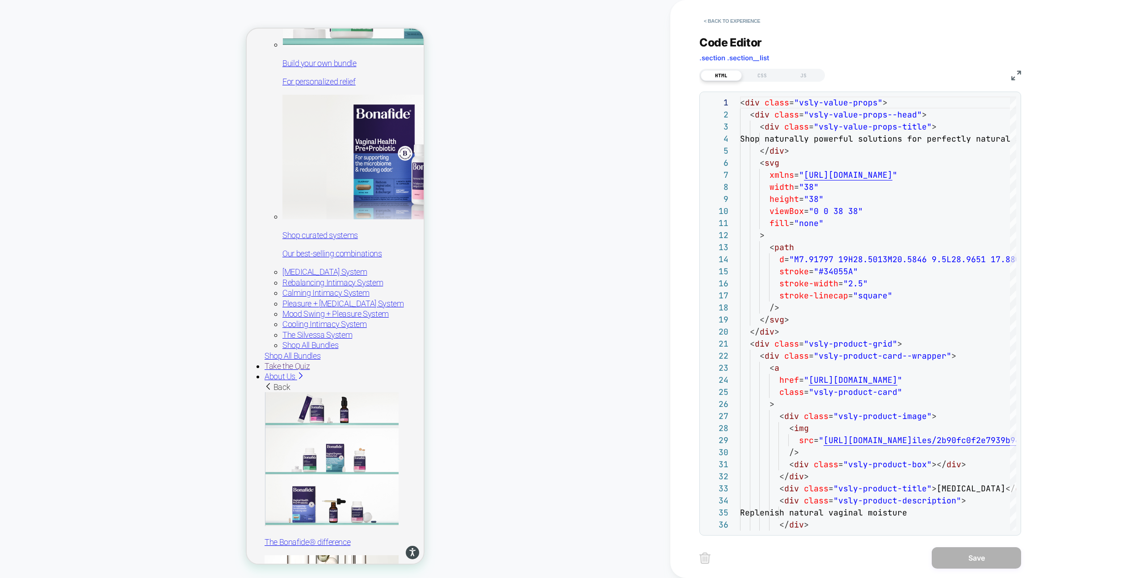
scroll to position [0, 80]
click at [718, 17] on button "< Back to experience" at bounding box center [732, 21] width 65 height 14
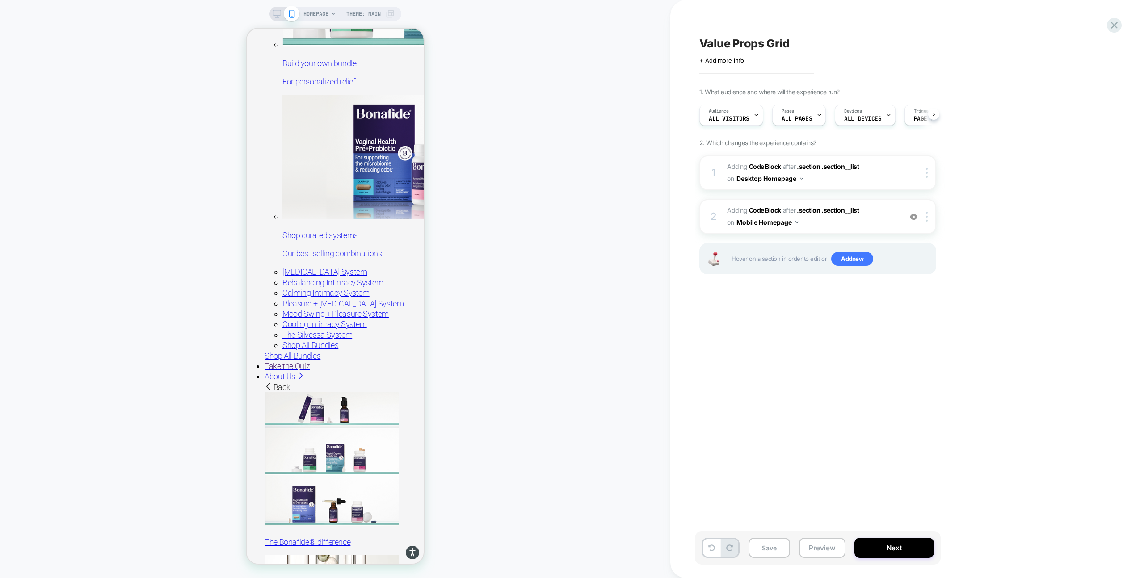
scroll to position [0, 0]
click at [278, 15] on icon at bounding box center [277, 14] width 8 height 8
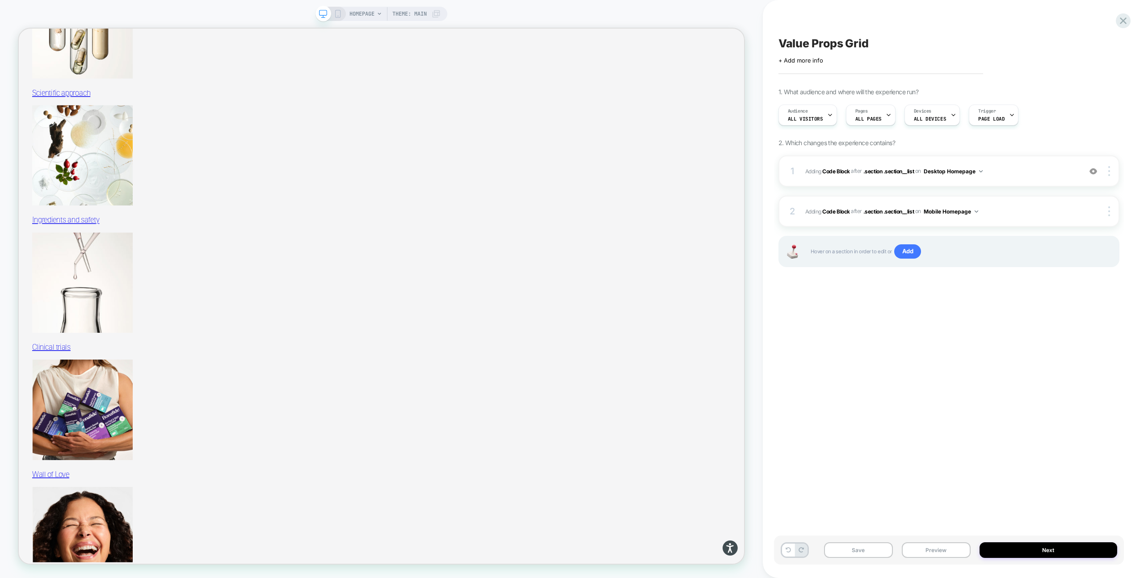
scroll to position [2116, 0]
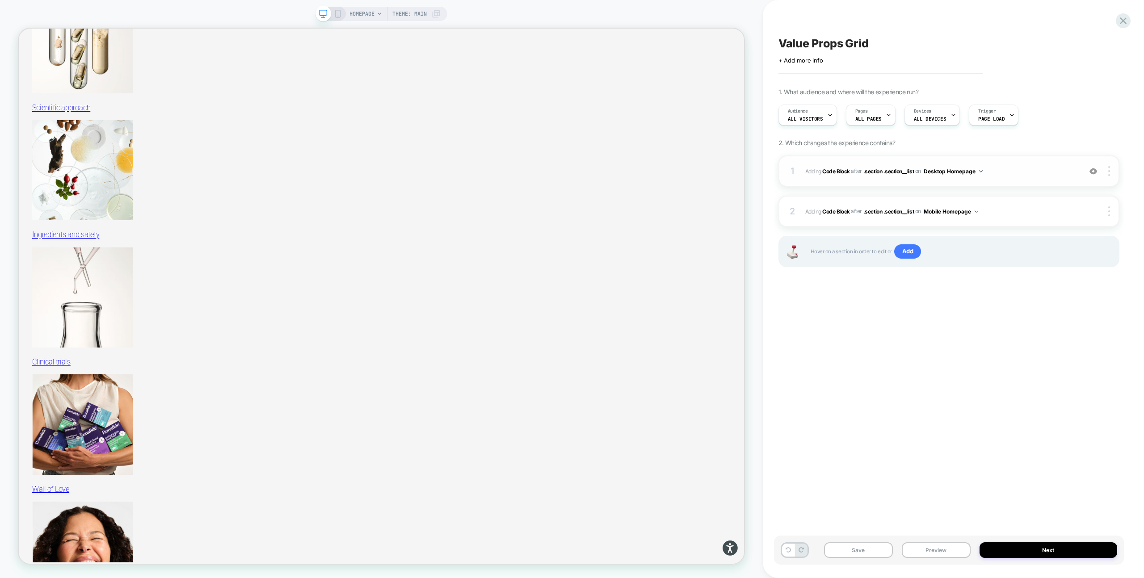
click at [1012, 169] on span "Adding Code Block AFTER .section .section__list .section .section__list on Desk…" at bounding box center [941, 171] width 272 height 11
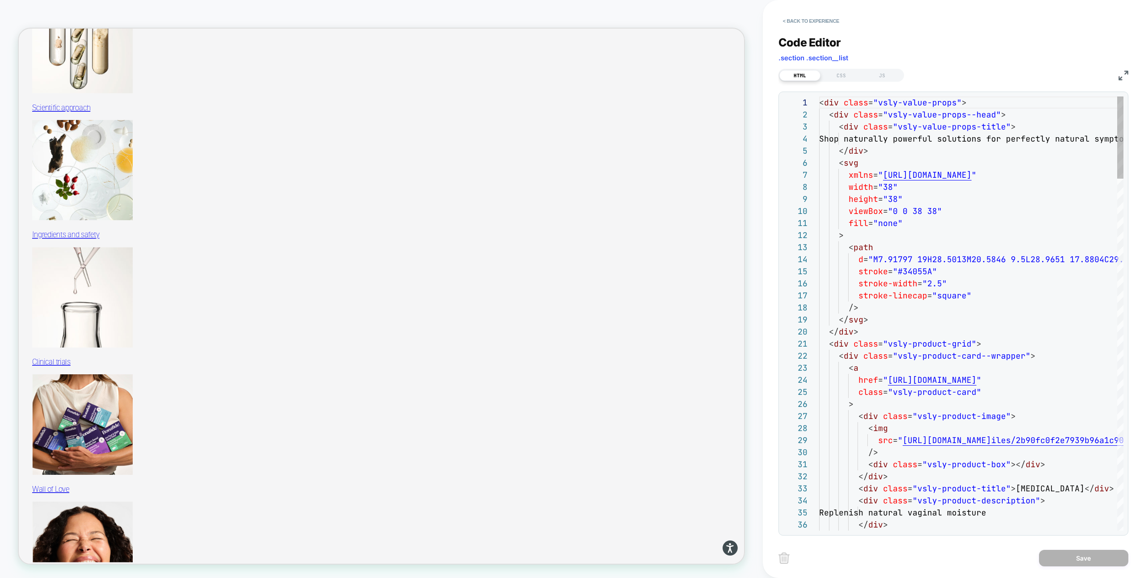
scroll to position [121, 0]
type textarea "**********"
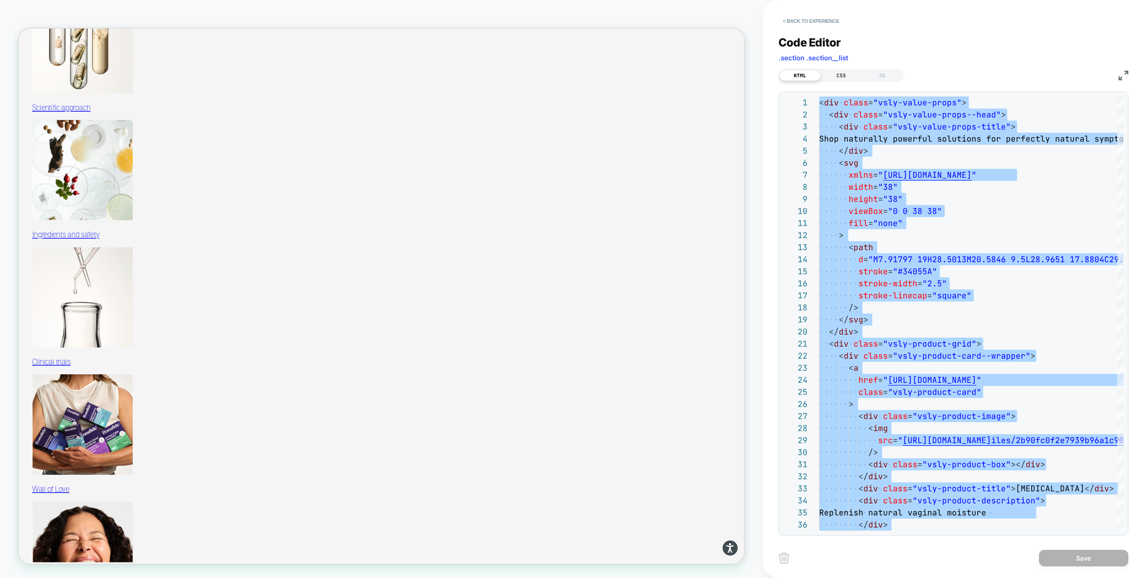
click at [837, 74] on div "CSS" at bounding box center [841, 75] width 41 height 11
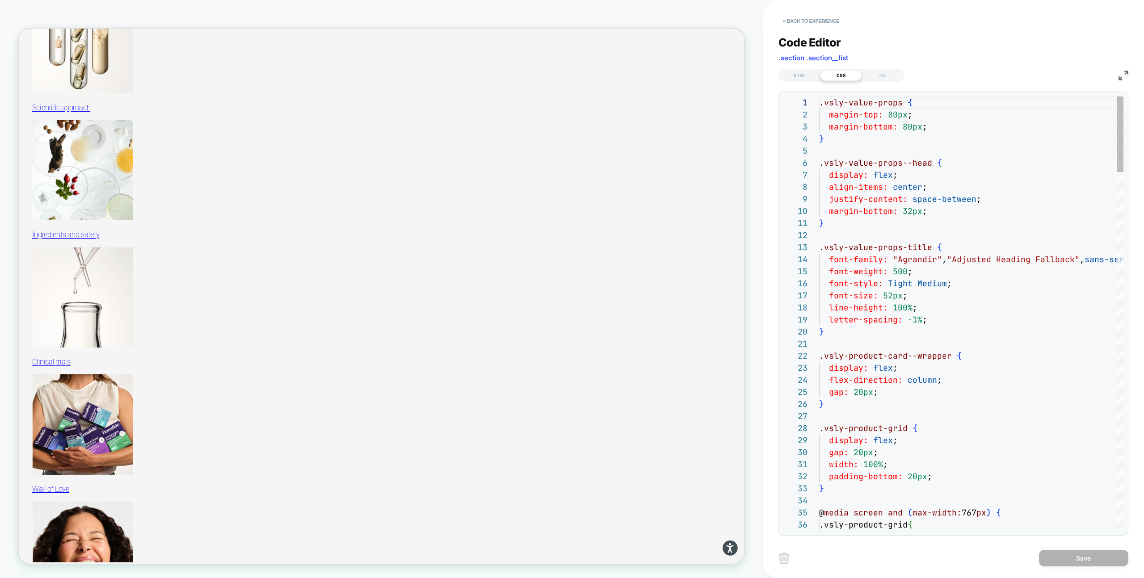
scroll to position [121, 0]
type textarea "**********"
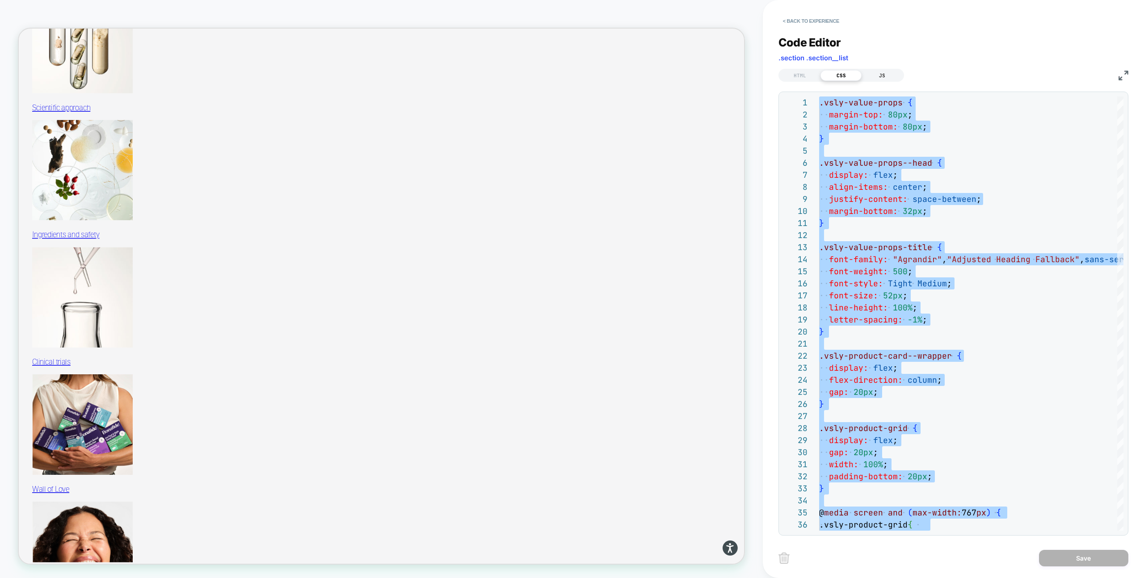
click at [872, 73] on div "JS" at bounding box center [882, 75] width 41 height 11
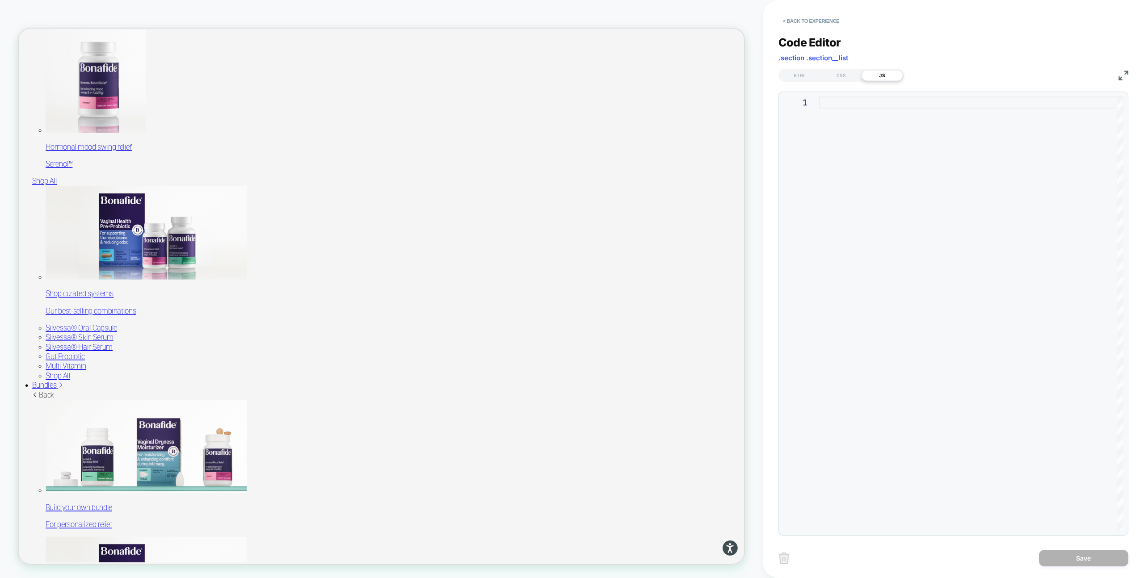
scroll to position [767, 0]
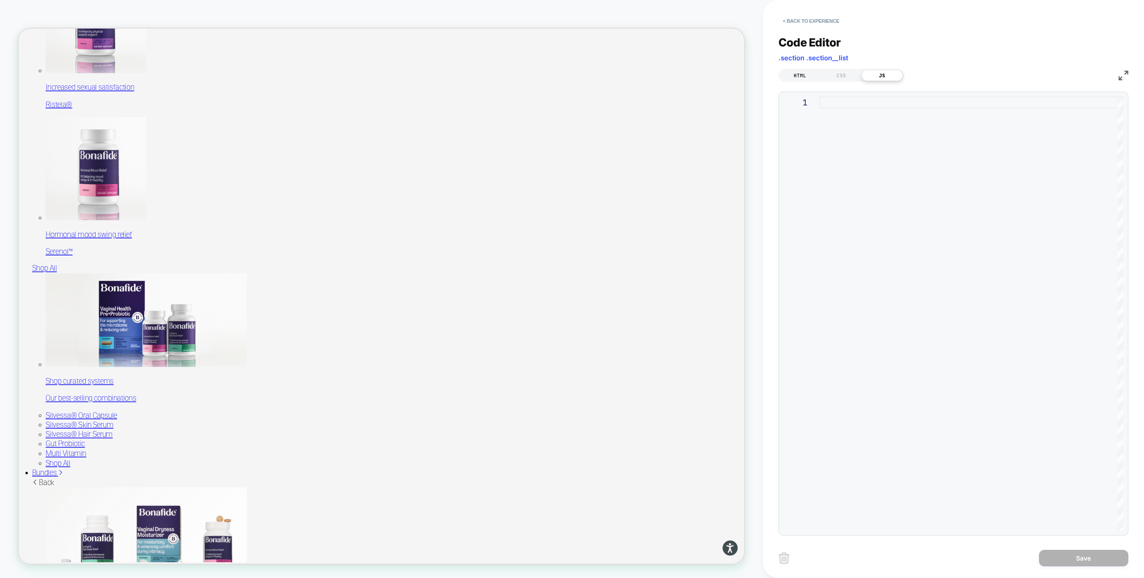
click at [801, 76] on div "HTML" at bounding box center [800, 75] width 41 height 11
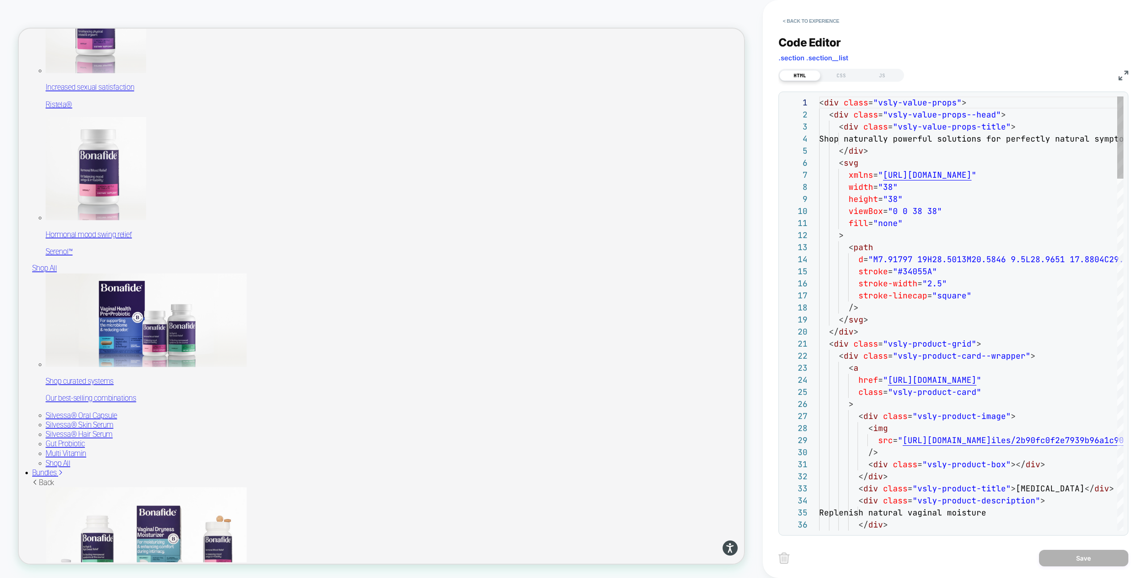
scroll to position [121, 0]
click at [793, 22] on button "< Back to experience" at bounding box center [811, 21] width 65 height 14
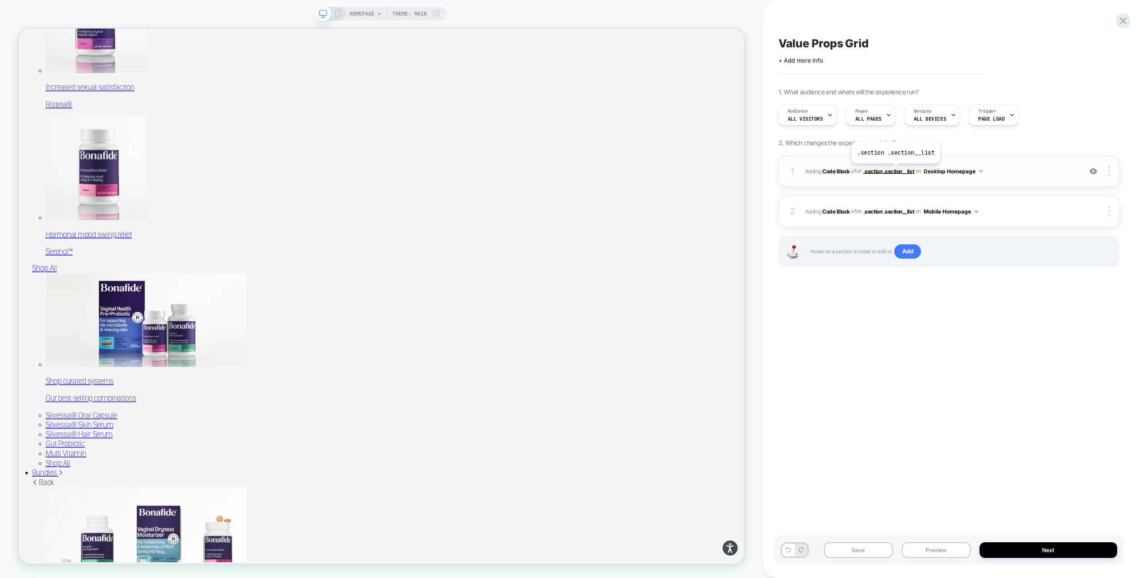
click at [895, 170] on span ".section .section__list" at bounding box center [889, 171] width 51 height 7
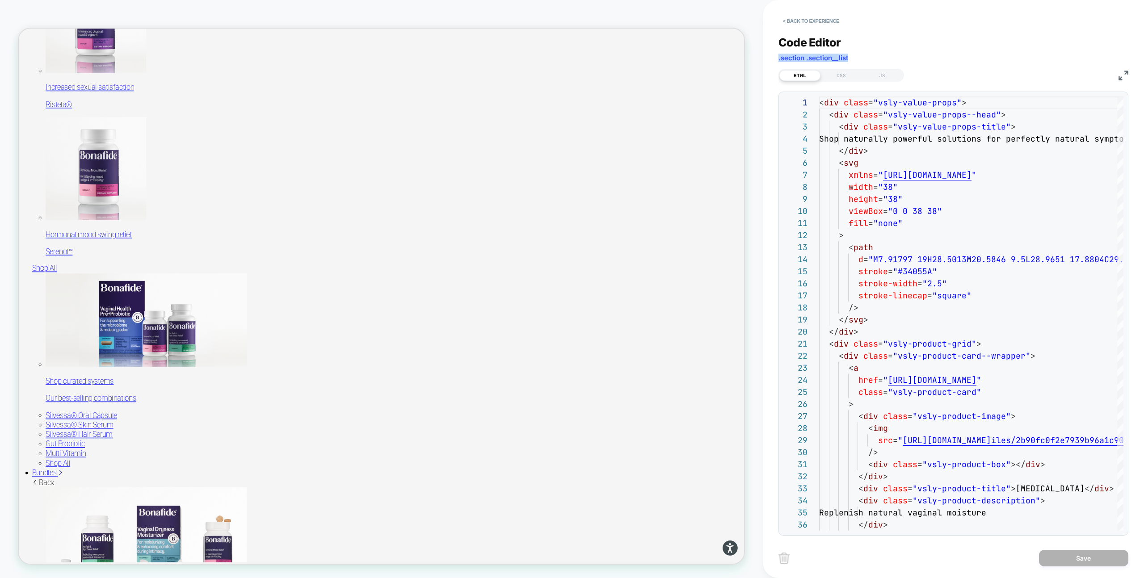
drag, startPoint x: 849, startPoint y: 58, endPoint x: 779, endPoint y: 58, distance: 70.2
click at [779, 58] on div "Code Editor .section .section__list" at bounding box center [954, 51] width 350 height 31
copy span ".section .section__list"
click at [788, 21] on button "< Back to experience" at bounding box center [811, 21] width 65 height 14
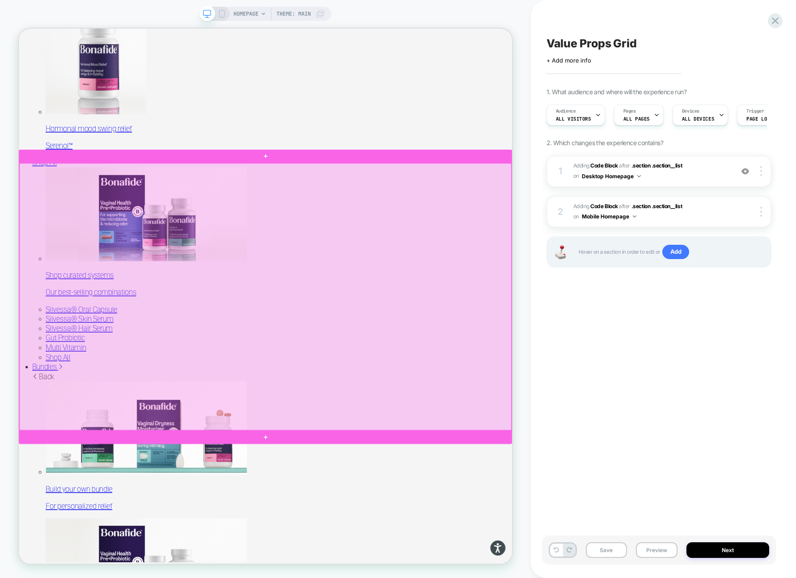
scroll to position [947, 0]
